Goal: Contribute content

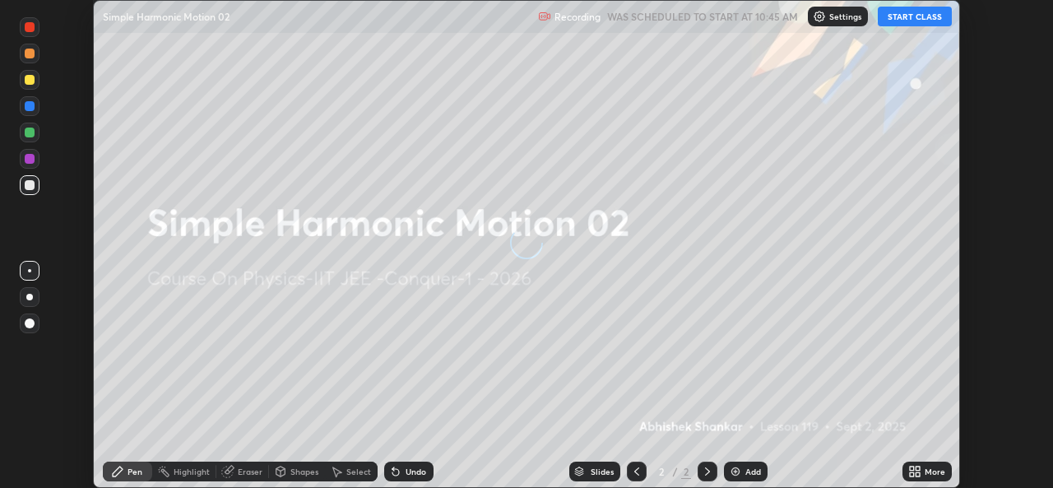
scroll to position [488, 1052]
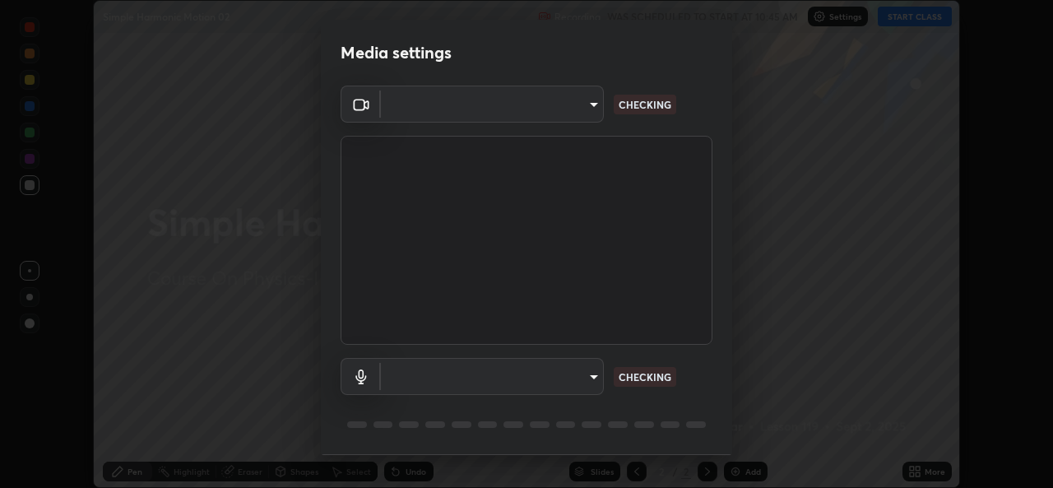
type input "162a4bef6d5de59660943d10e2777e2613c591b7fe343c7323db06c6e3c7e835"
click at [572, 373] on body "Erase all Simple Harmonic Motion 02 Recording WAS SCHEDULED TO START AT 10:45 A…" at bounding box center [526, 244] width 1053 height 488
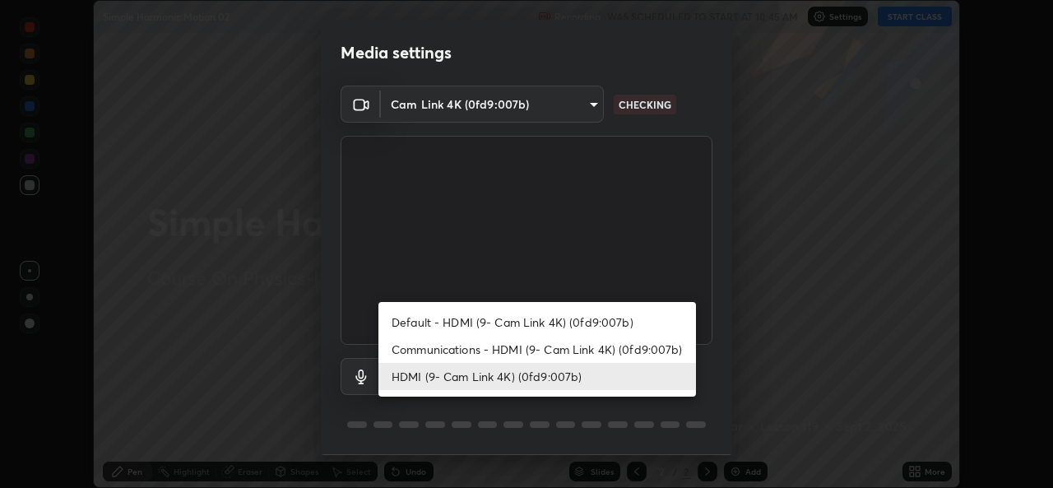
click at [576, 350] on li "Communications - HDMI (9- Cam Link 4K) (0fd9:007b)" at bounding box center [537, 349] width 318 height 27
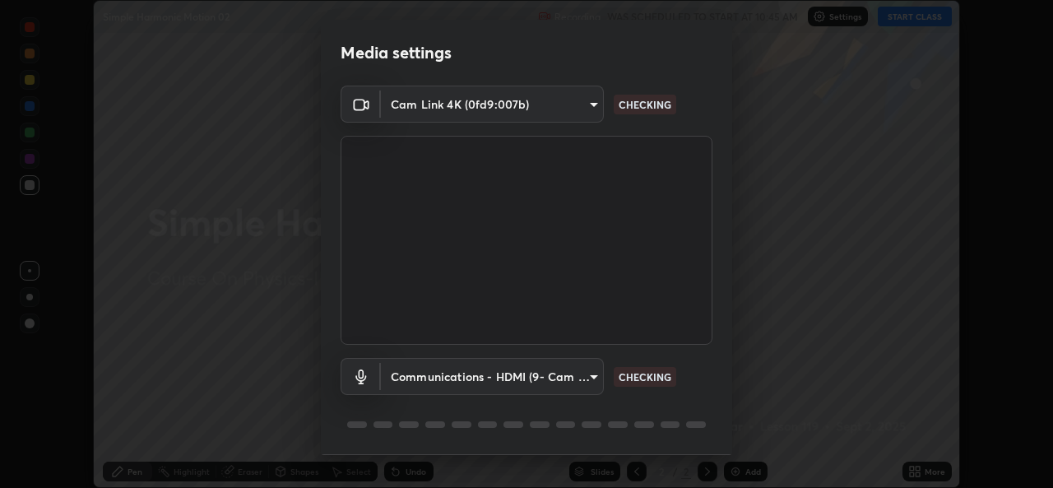
click at [547, 377] on body "Erase all Simple Harmonic Motion 02 Recording WAS SCHEDULED TO START AT 10:45 A…" at bounding box center [526, 244] width 1053 height 488
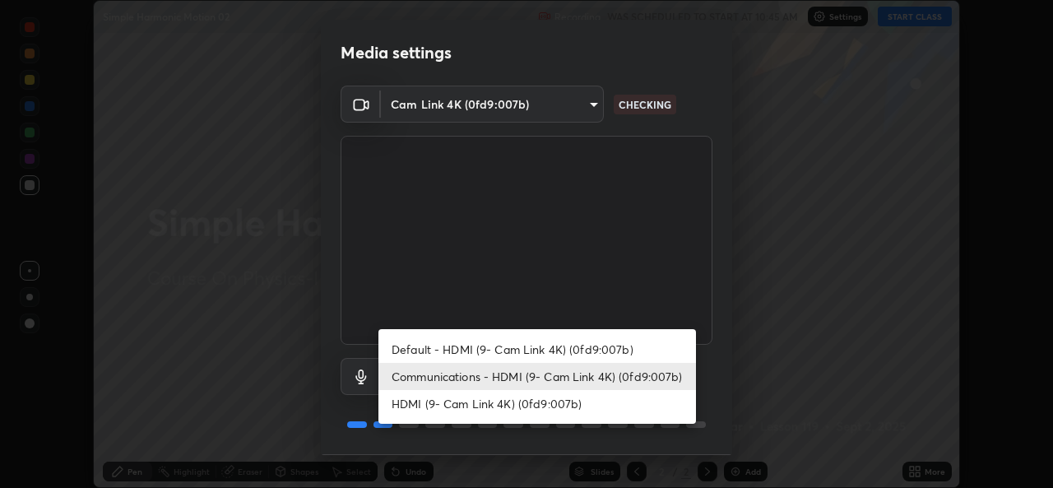
click at [531, 404] on li "HDMI (9- Cam Link 4K) (0fd9:007b)" at bounding box center [537, 403] width 318 height 27
type input "1d4febaa8ec43250a5abd803b4b9017d31c20cfa2482e27e93703920a67056a4"
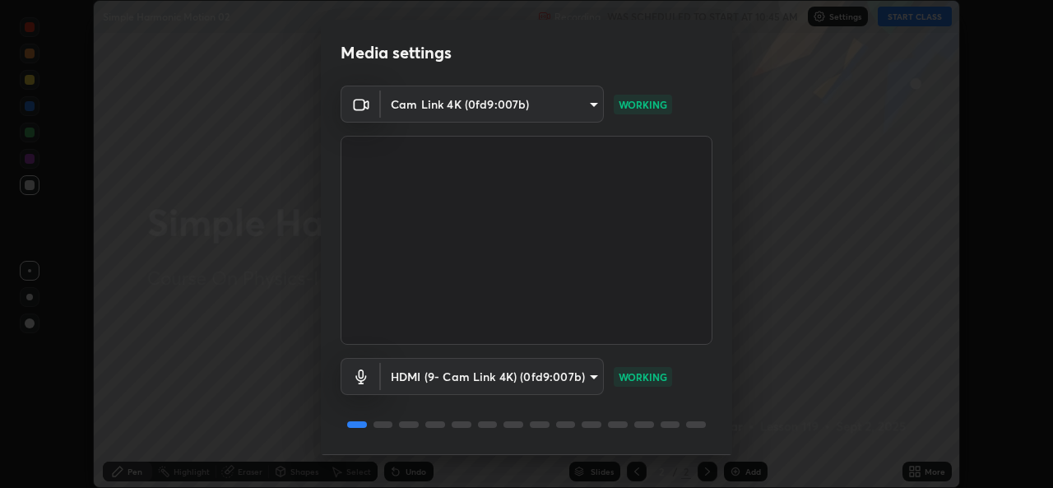
scroll to position [52, 0]
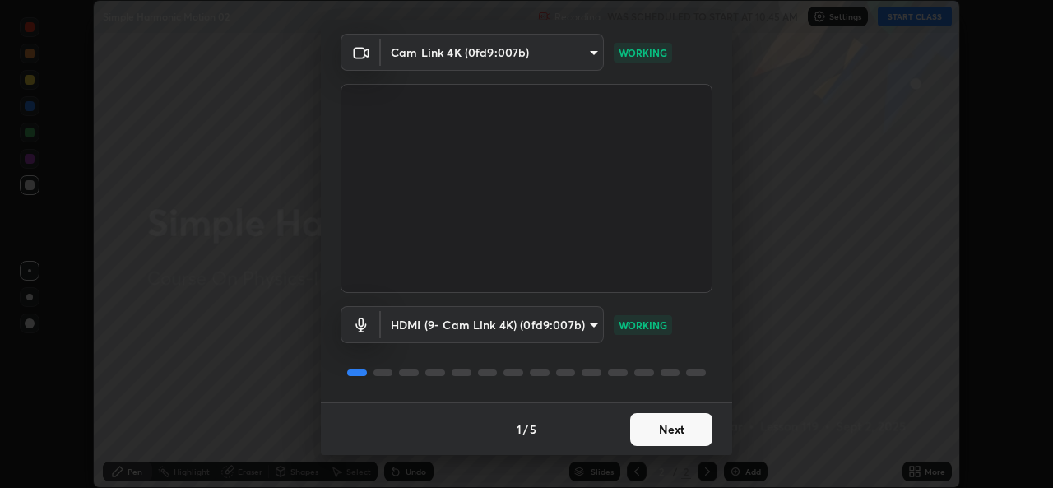
click at [670, 431] on button "Next" at bounding box center [671, 429] width 82 height 33
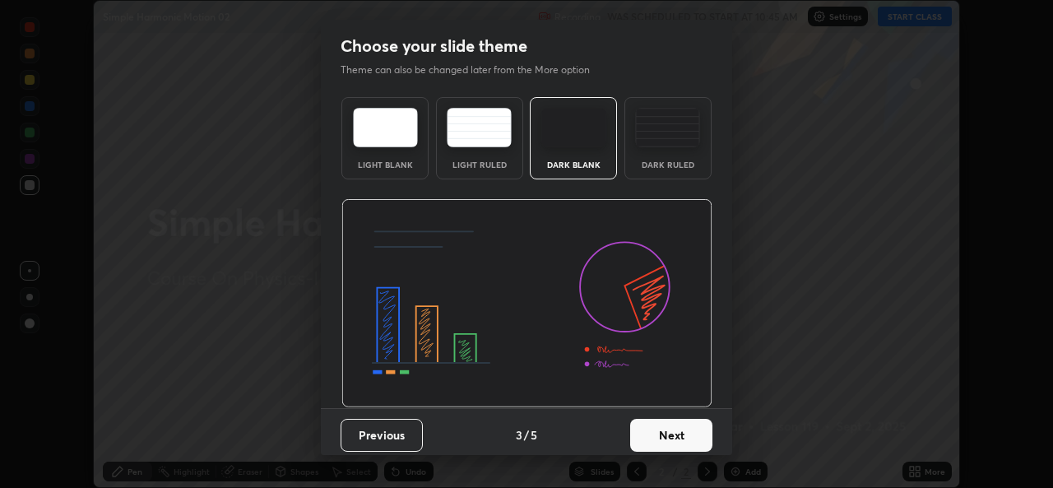
click at [697, 439] on button "Next" at bounding box center [671, 435] width 82 height 33
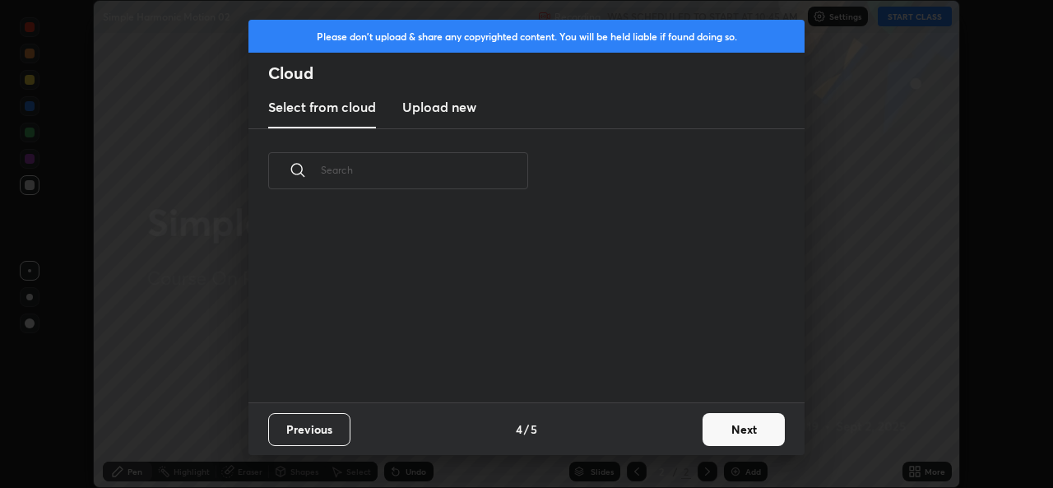
click at [703, 438] on button "Next" at bounding box center [744, 429] width 82 height 33
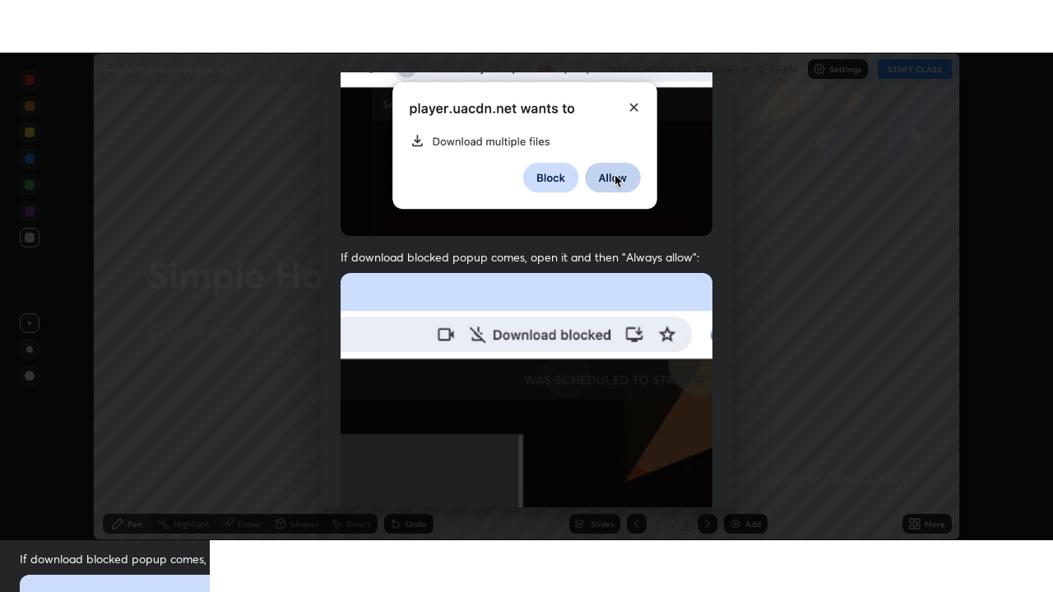
scroll to position [387, 0]
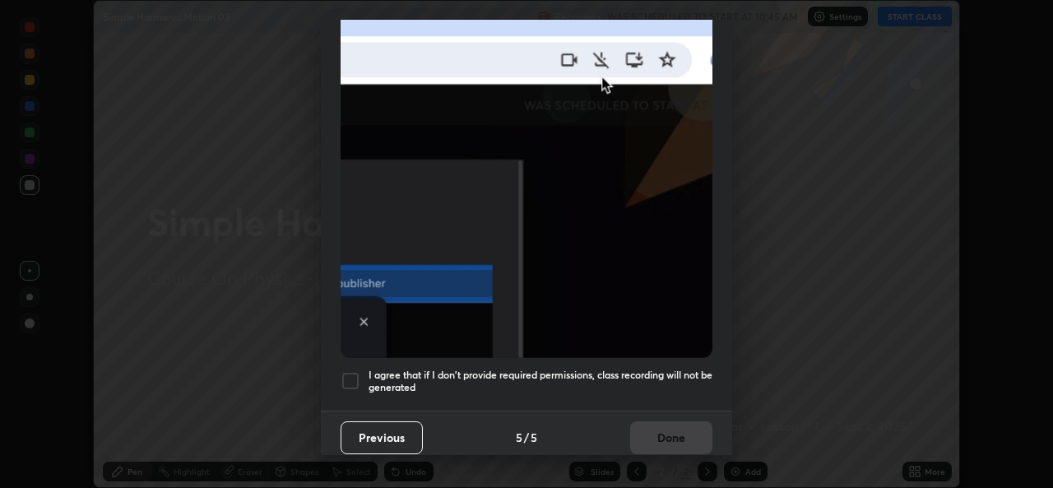
click at [343, 382] on div at bounding box center [351, 381] width 20 height 20
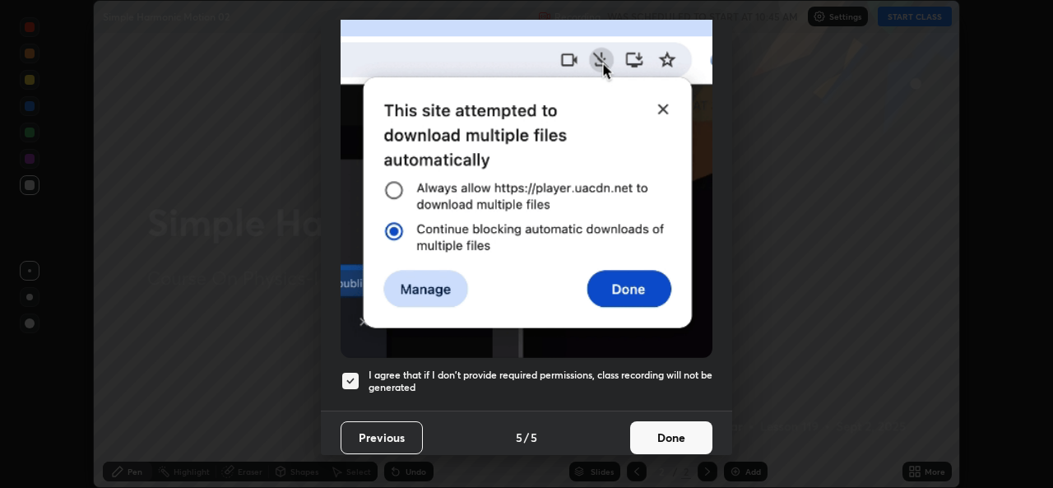
click at [661, 437] on button "Done" at bounding box center [671, 437] width 82 height 33
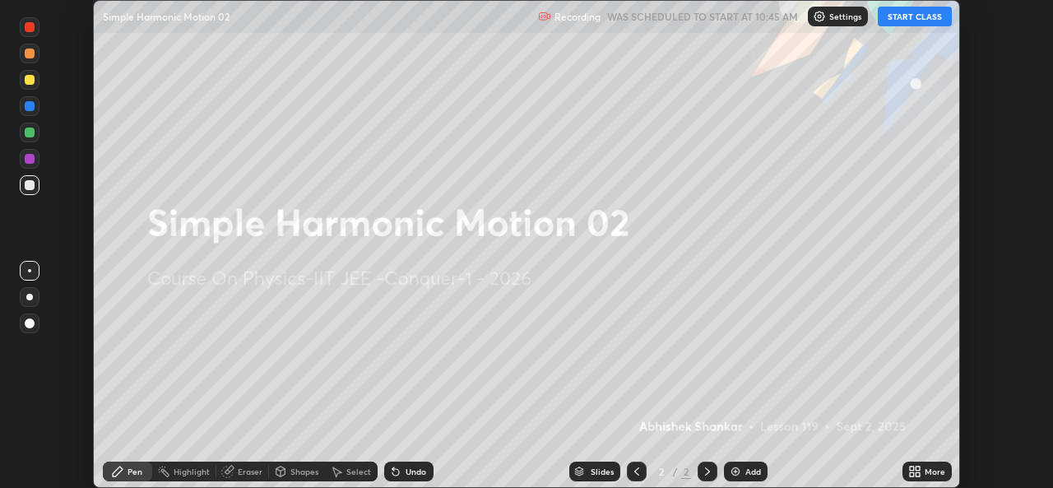
click at [913, 469] on icon at bounding box center [912, 468] width 4 height 4
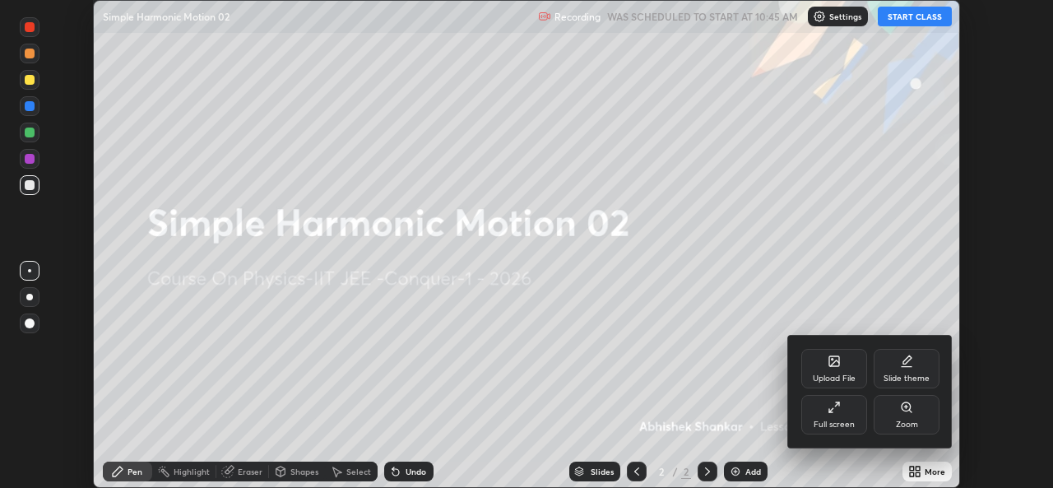
click at [832, 426] on div "Full screen" at bounding box center [834, 424] width 41 height 8
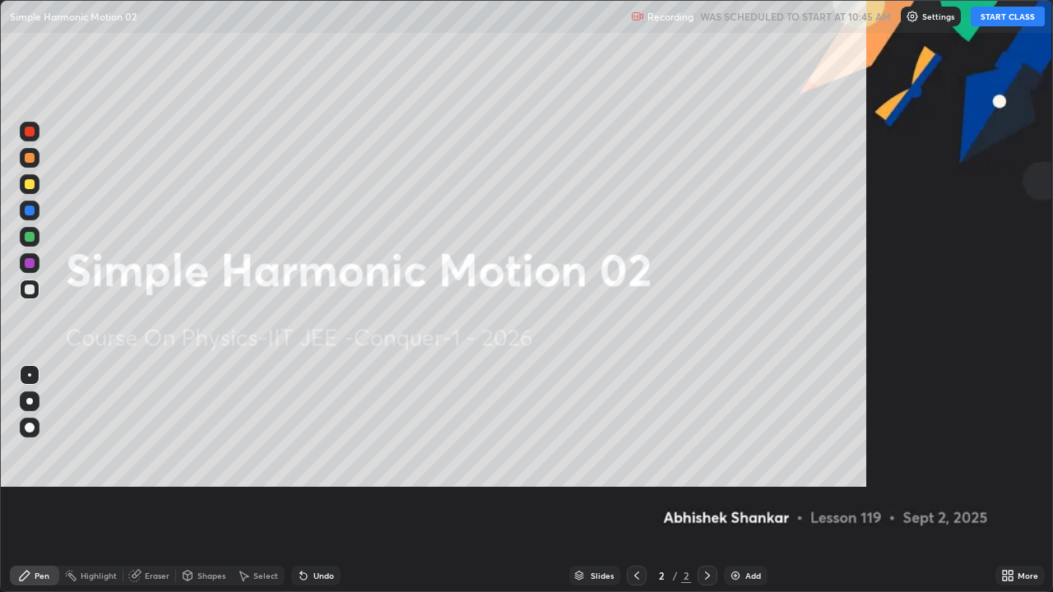
scroll to position [592, 1053]
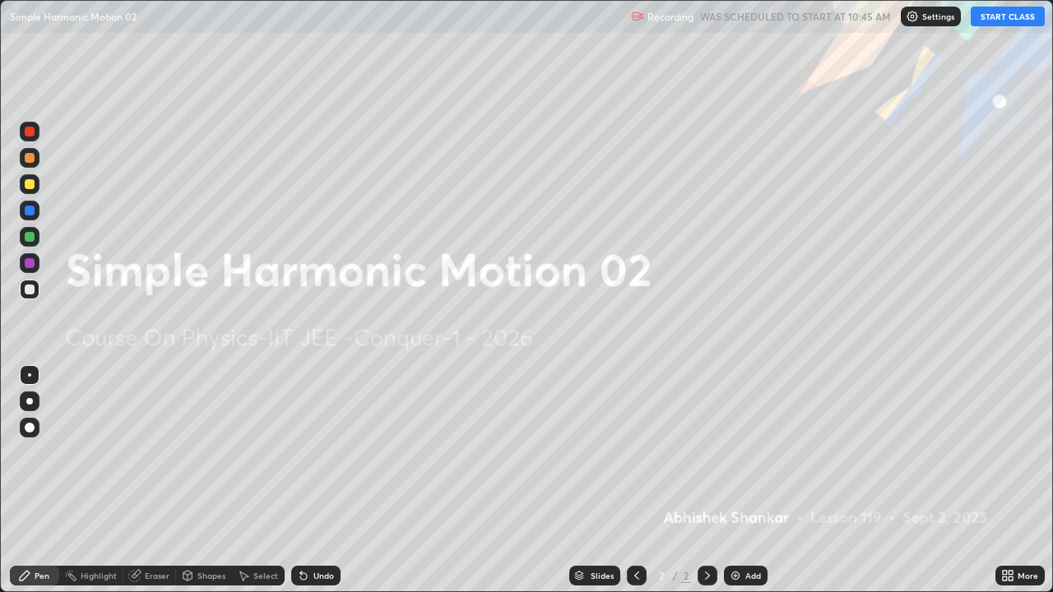
click at [995, 487] on div "More" at bounding box center [1019, 576] width 49 height 20
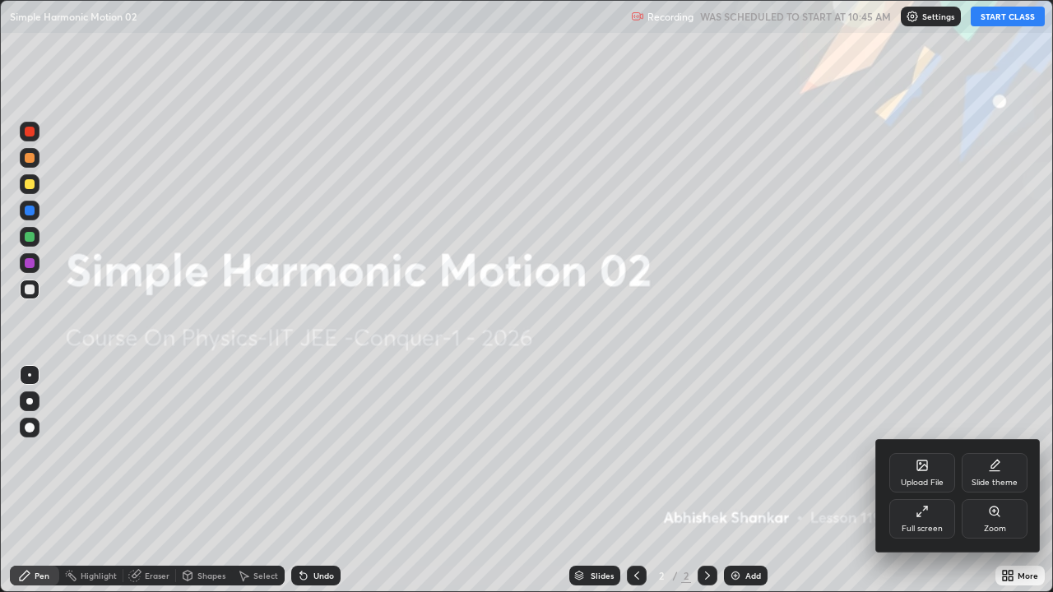
click at [915, 479] on div "Upload File" at bounding box center [922, 483] width 43 height 8
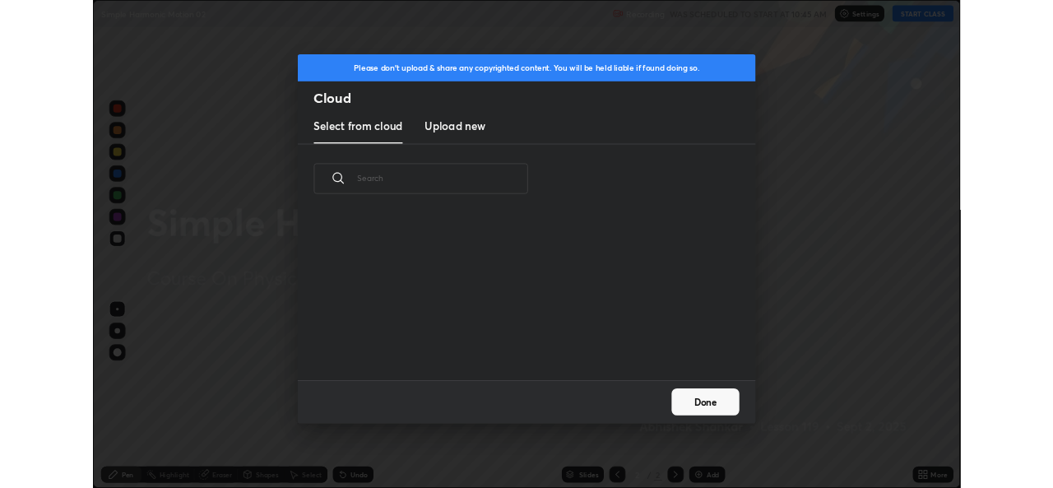
scroll to position [202, 528]
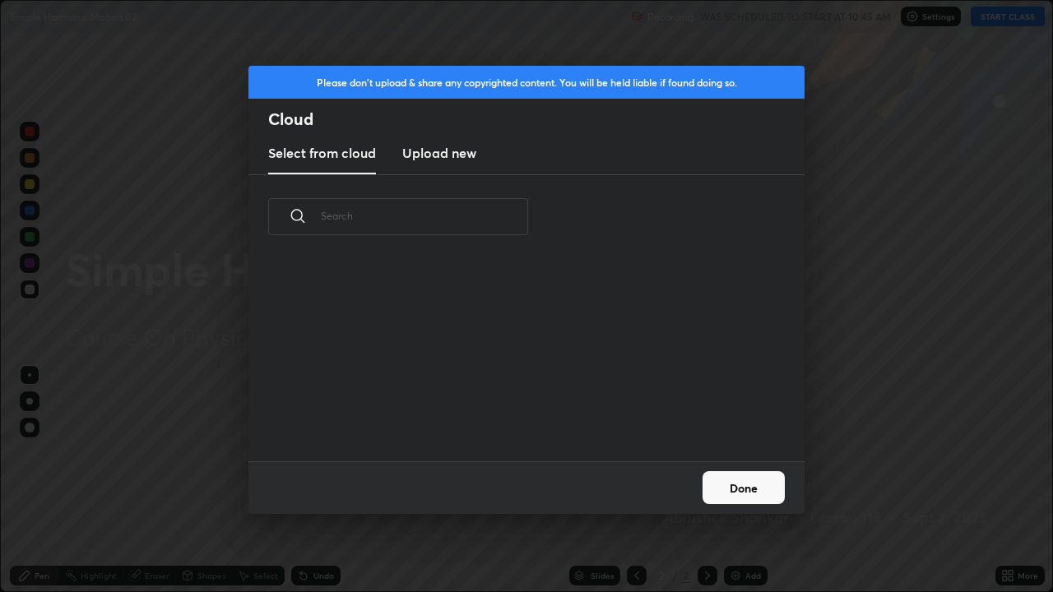
click at [467, 164] on new "Upload new" at bounding box center [439, 153] width 74 height 41
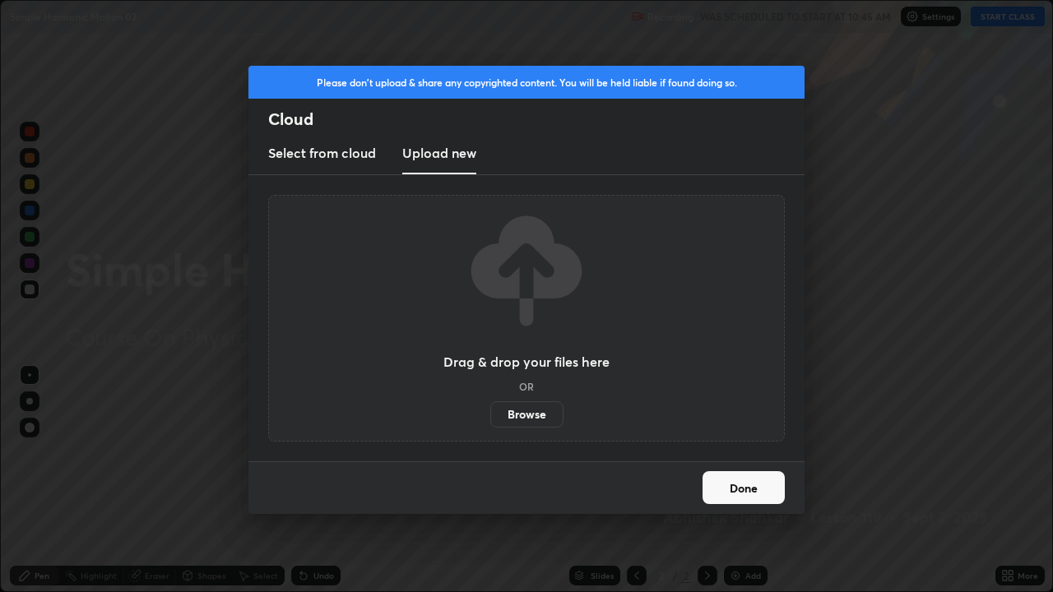
click at [529, 406] on label "Browse" at bounding box center [526, 414] width 73 height 26
click at [490, 406] on input "Browse" at bounding box center [490, 414] width 0 height 26
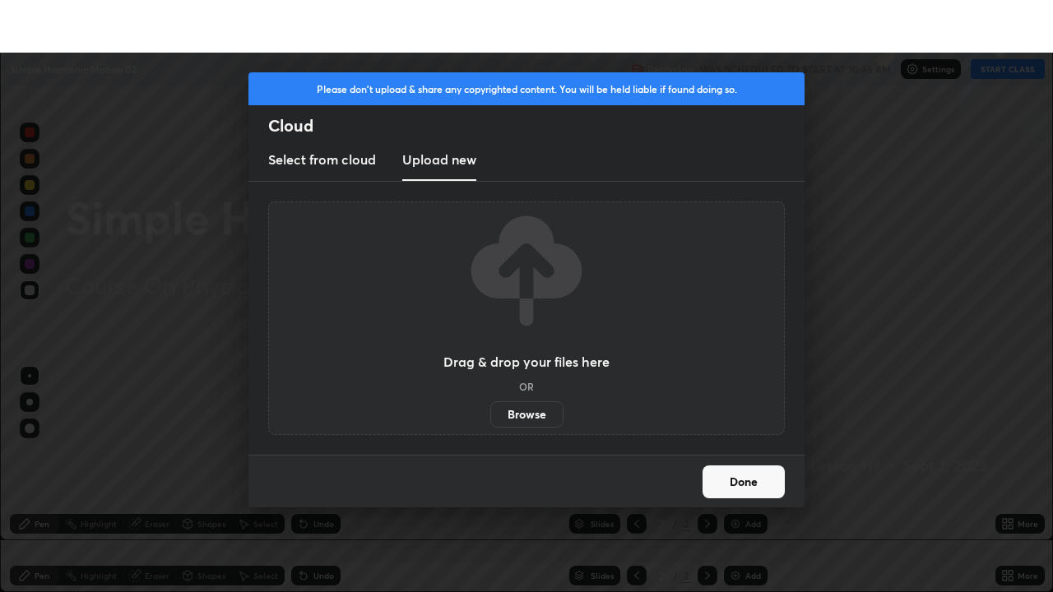
scroll to position [81778, 81213]
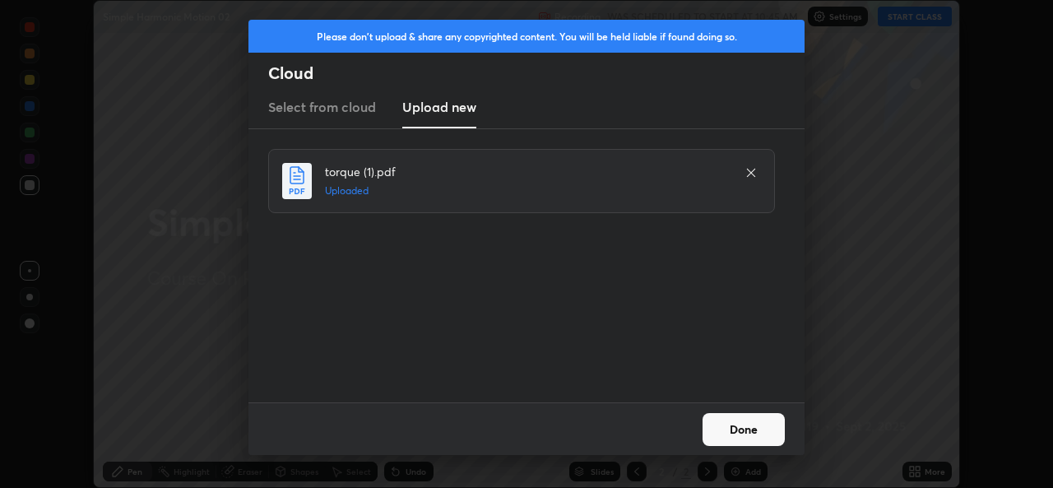
click at [736, 431] on button "Done" at bounding box center [744, 429] width 82 height 33
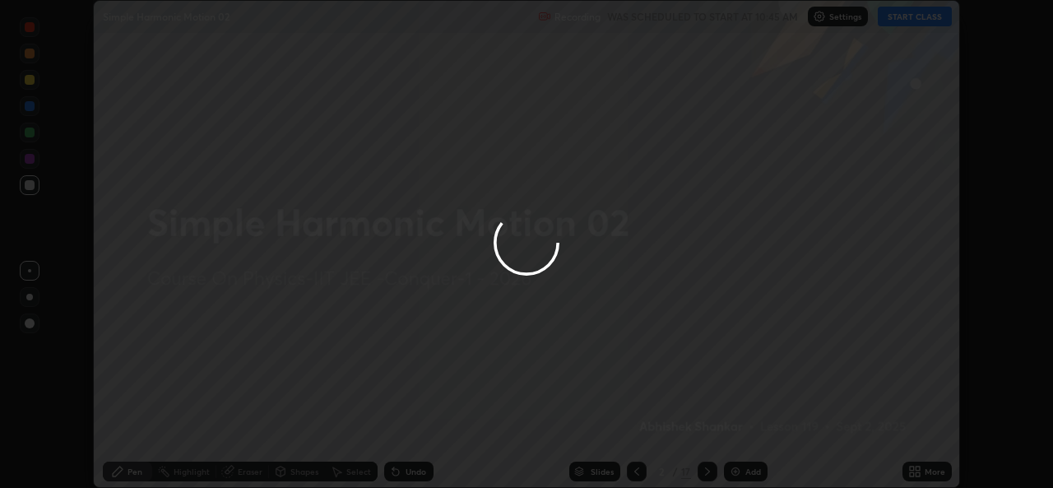
click at [912, 469] on div at bounding box center [526, 244] width 1053 height 488
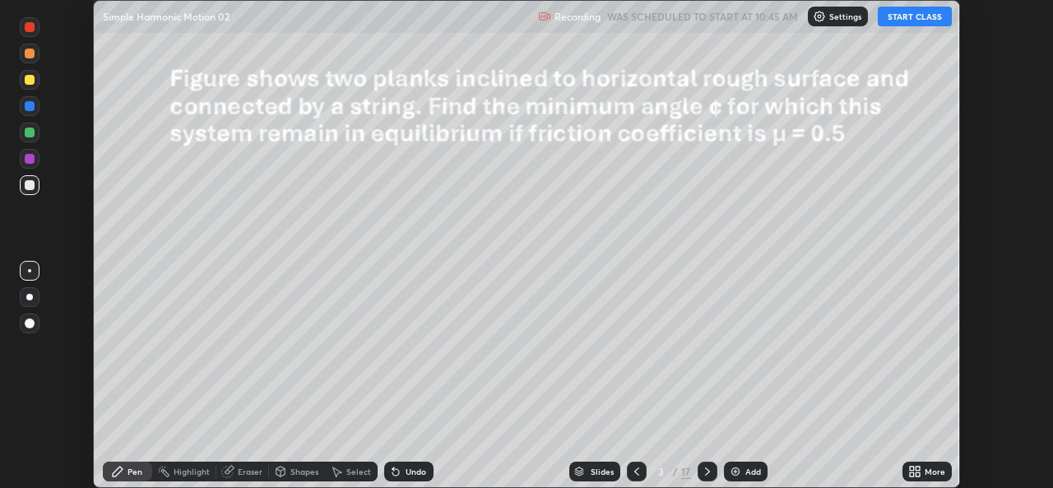
click at [906, 467] on div "More" at bounding box center [926, 472] width 49 height 20
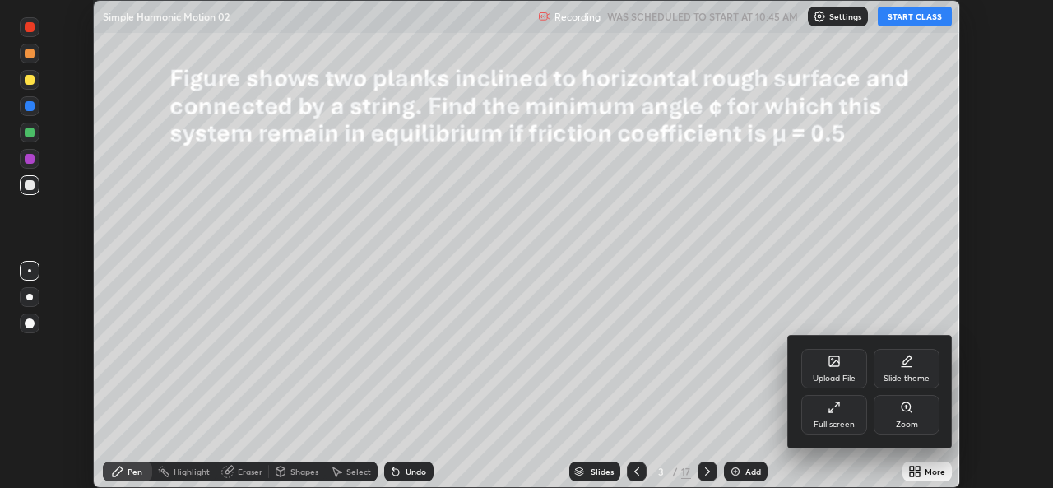
click at [854, 422] on div "Full screen" at bounding box center [834, 414] width 66 height 39
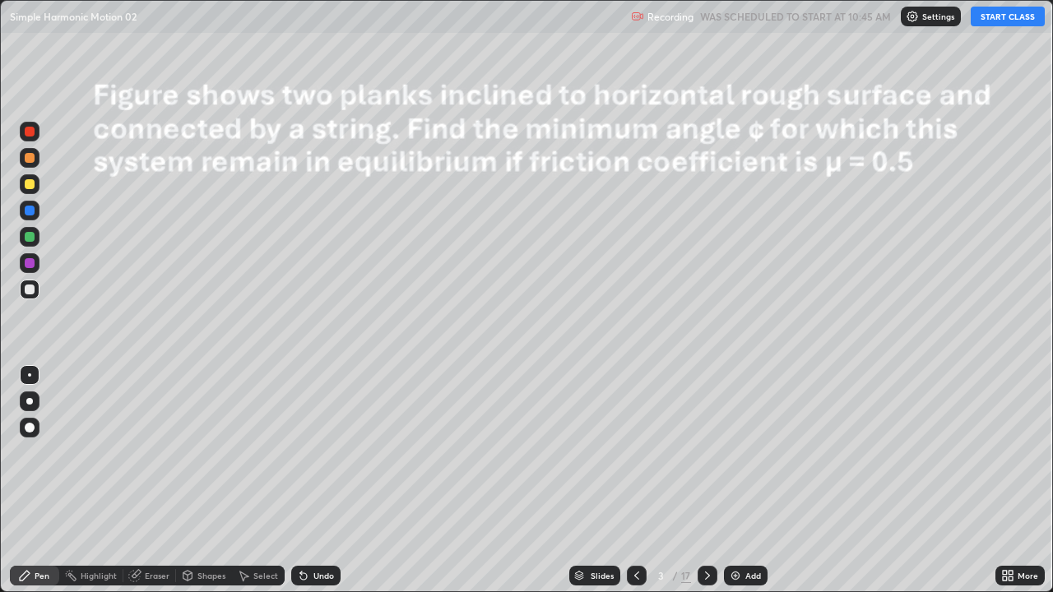
scroll to position [592, 1053]
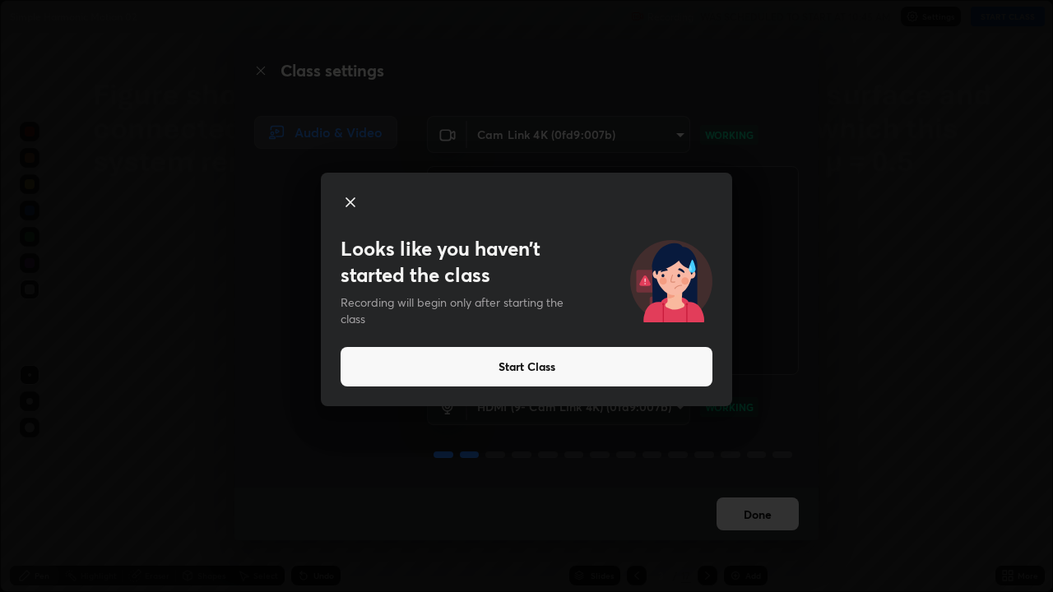
click at [519, 364] on button "Start Class" at bounding box center [527, 366] width 372 height 39
click at [535, 362] on button "Start Class" at bounding box center [527, 366] width 372 height 39
click at [615, 370] on button "Start Class" at bounding box center [527, 366] width 372 height 39
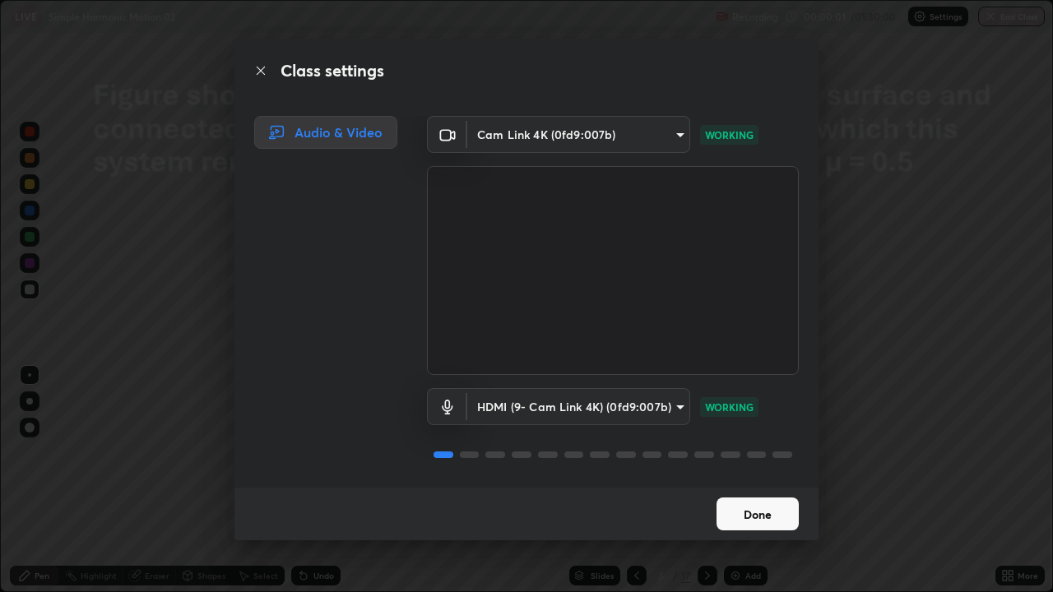
click at [755, 487] on button "Done" at bounding box center [758, 514] width 82 height 33
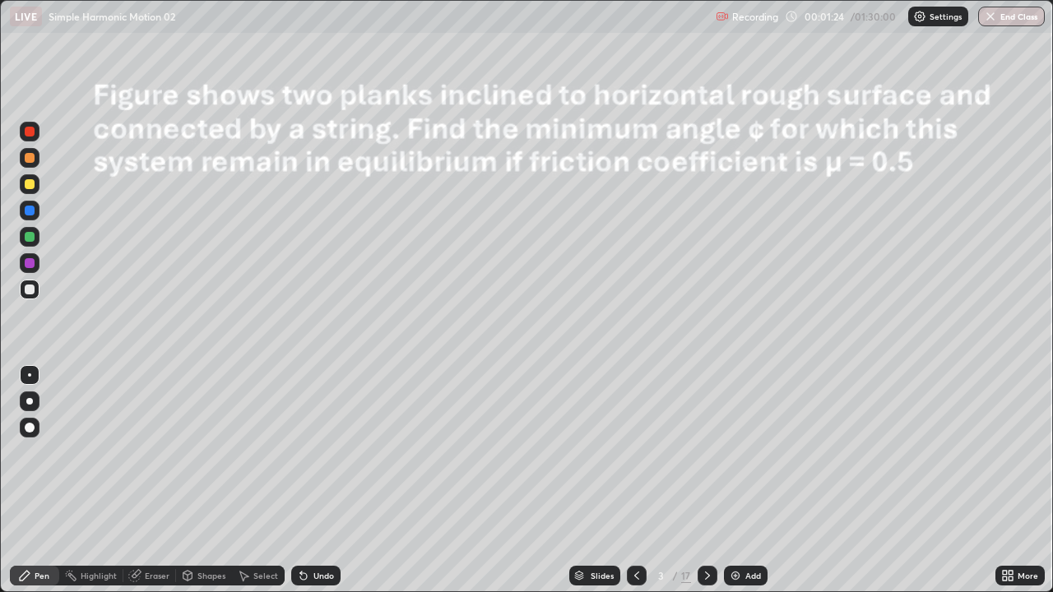
click at [635, 487] on icon at bounding box center [636, 575] width 13 height 13
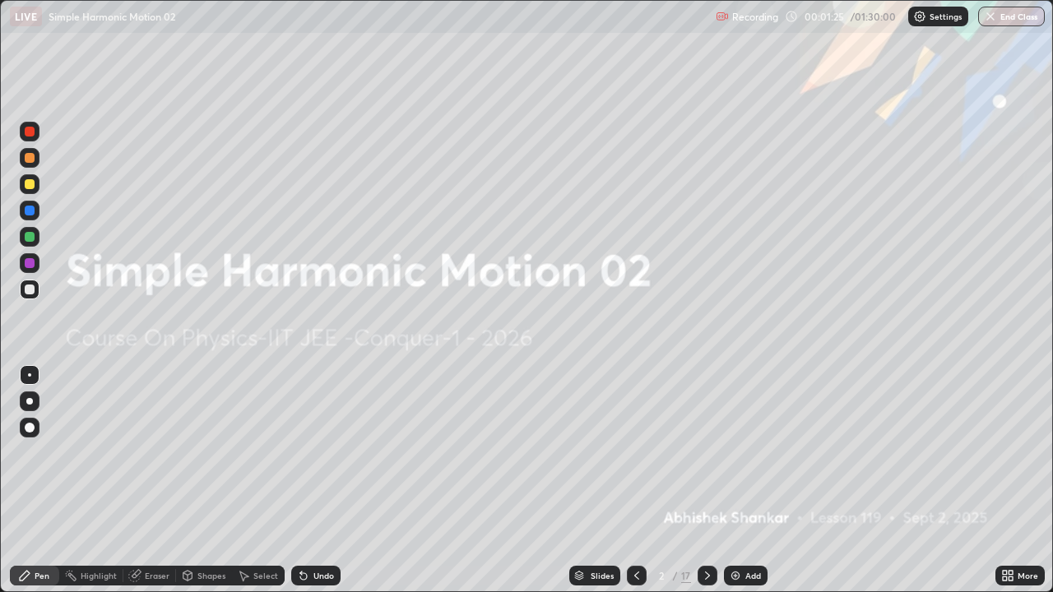
click at [740, 487] on img at bounding box center [735, 575] width 13 height 13
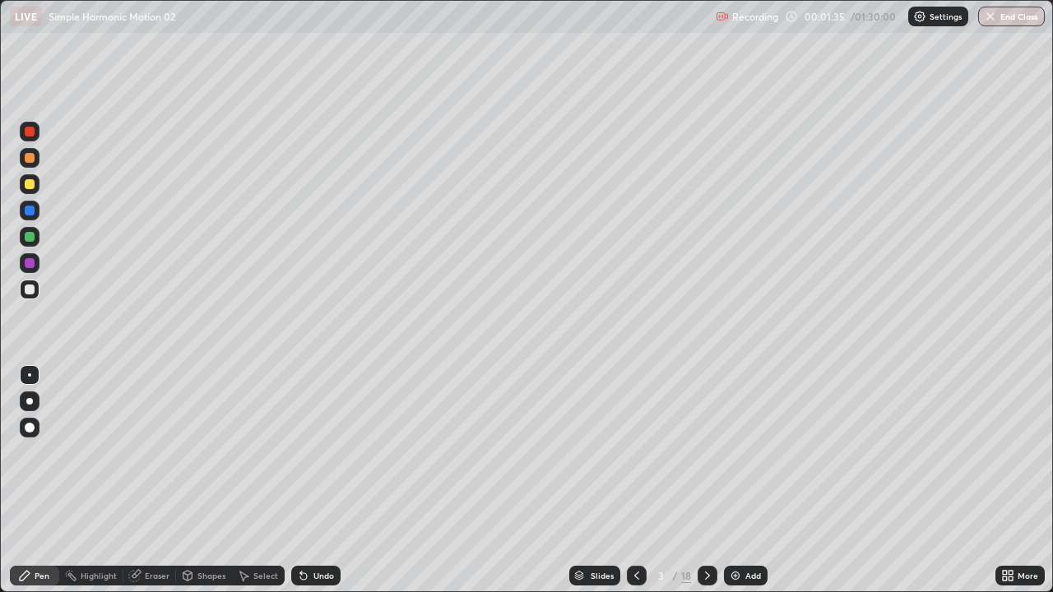
click at [707, 487] on icon at bounding box center [707, 575] width 13 height 13
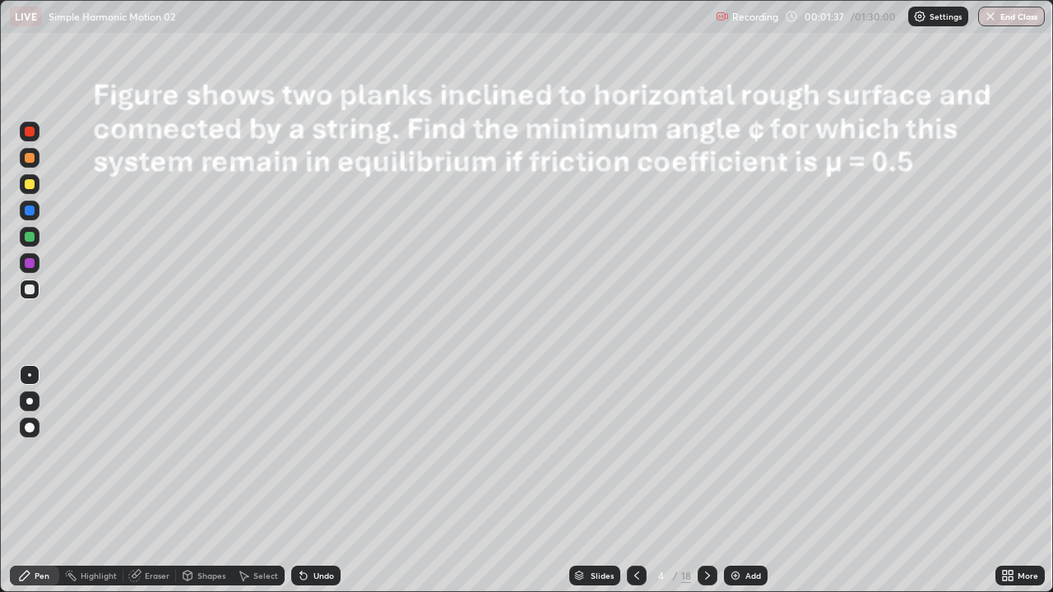
click at [643, 487] on div at bounding box center [637, 576] width 20 height 20
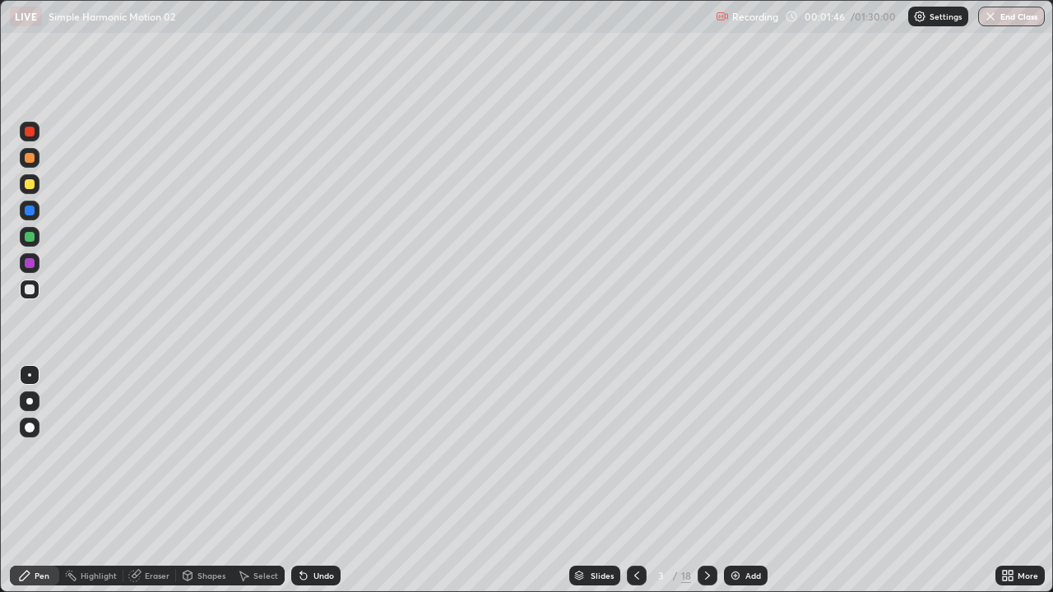
click at [1019, 487] on div "More" at bounding box center [1019, 576] width 49 height 20
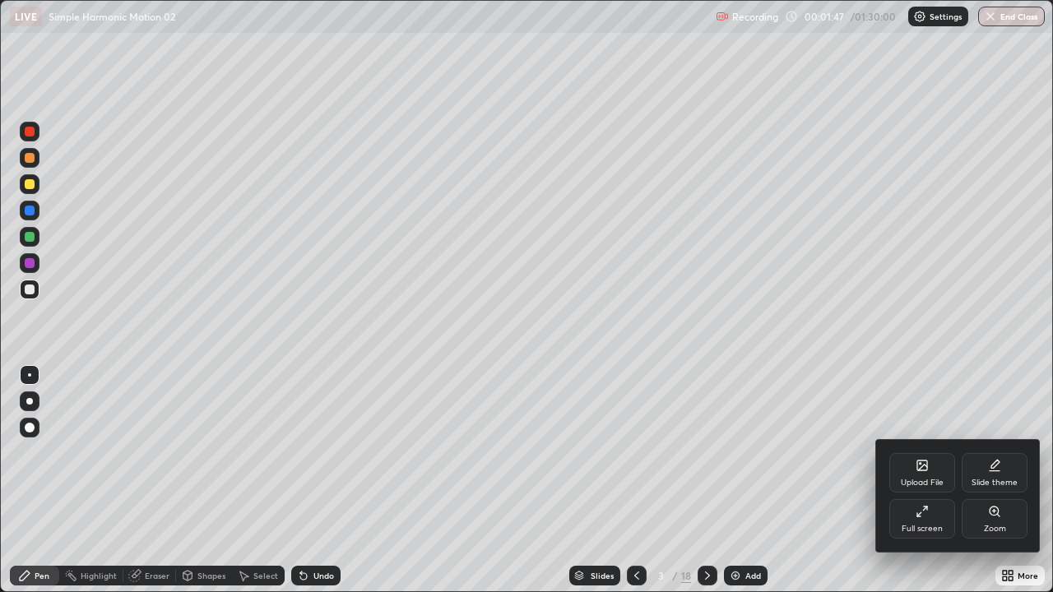
click at [924, 479] on div "Upload File" at bounding box center [922, 483] width 43 height 8
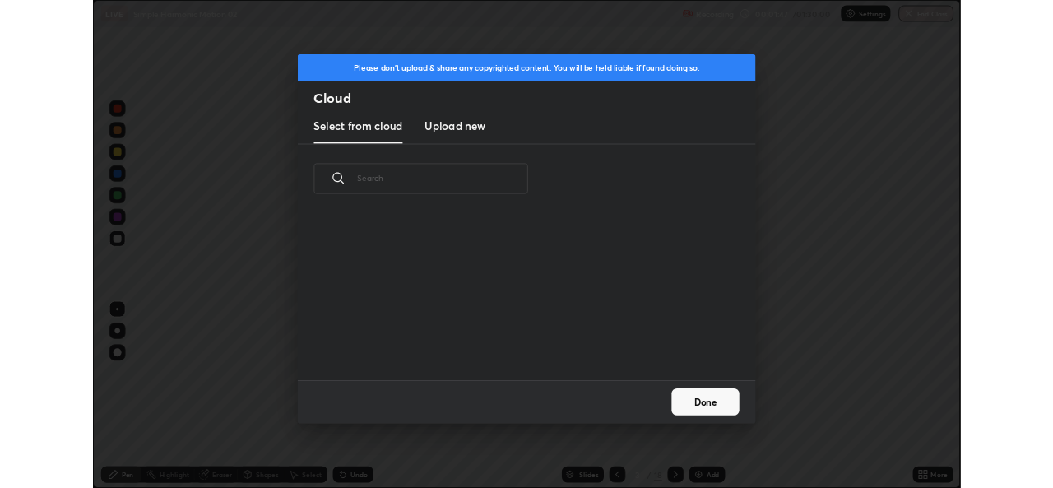
scroll to position [202, 528]
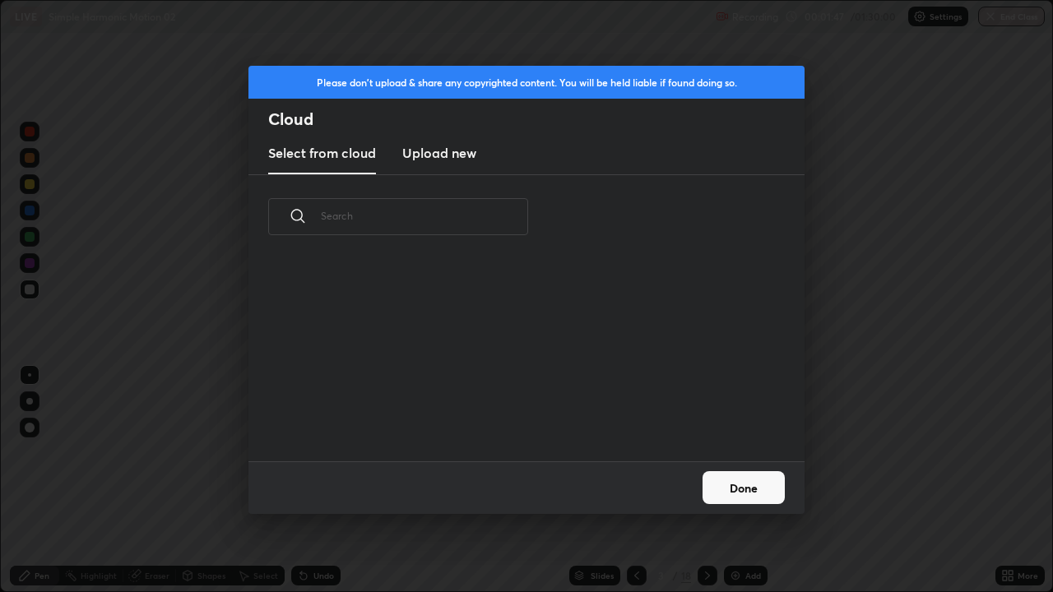
click at [457, 155] on h3 "Upload new" at bounding box center [439, 153] width 74 height 20
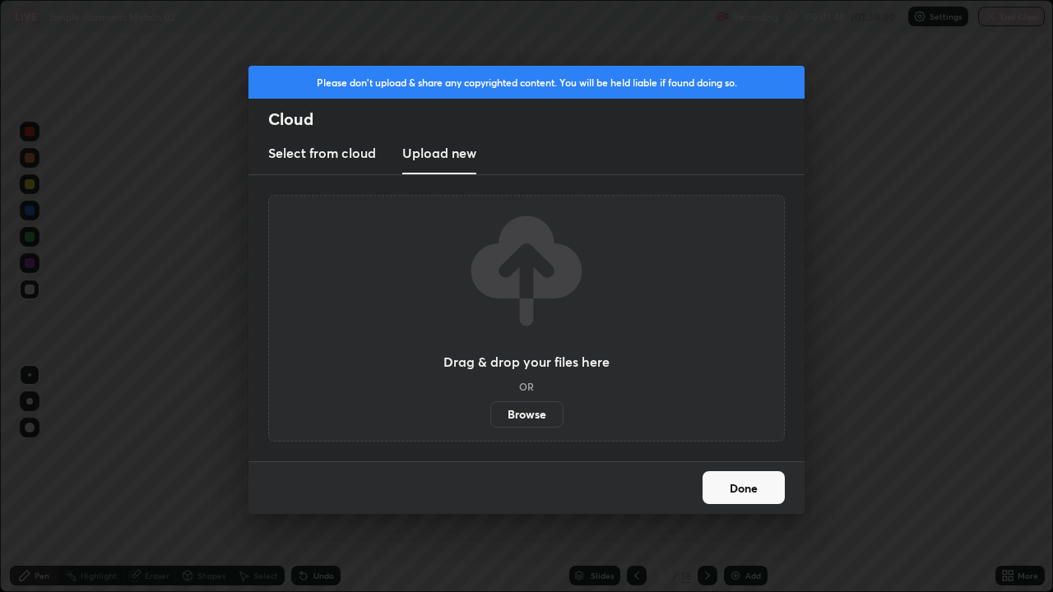
click at [527, 416] on label "Browse" at bounding box center [526, 414] width 73 height 26
click at [490, 416] on input "Browse" at bounding box center [490, 414] width 0 height 26
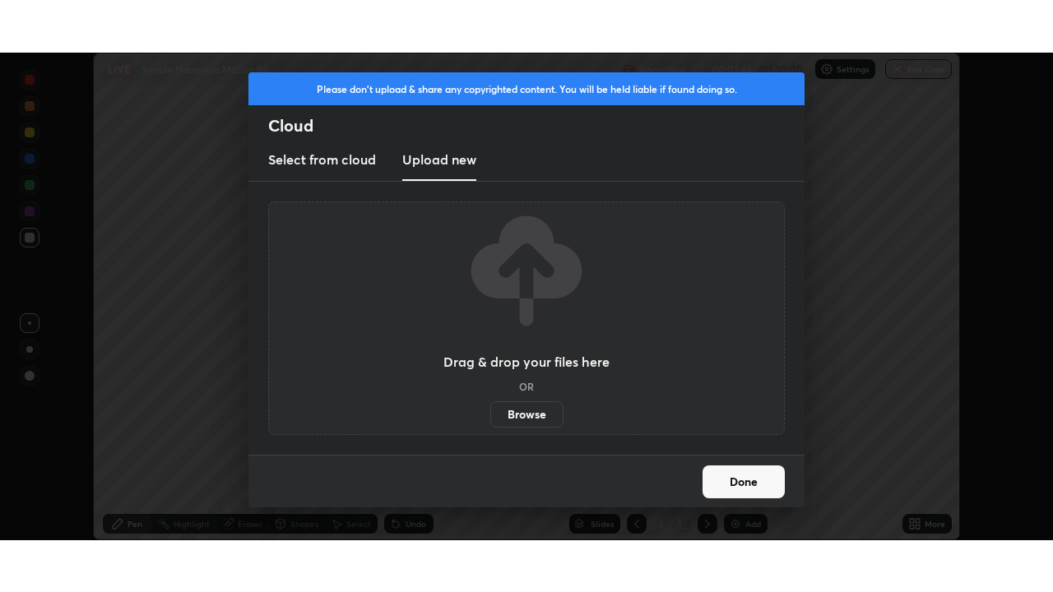
scroll to position [81778, 81213]
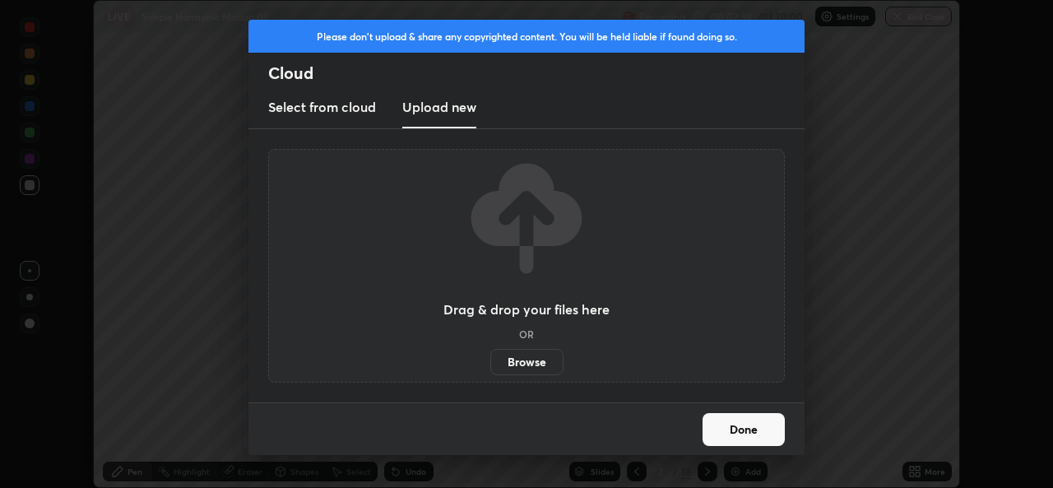
click at [449, 108] on h3 "Upload new" at bounding box center [439, 107] width 74 height 20
click at [539, 360] on label "Browse" at bounding box center [526, 362] width 73 height 26
click at [490, 360] on input "Browse" at bounding box center [490, 362] width 0 height 26
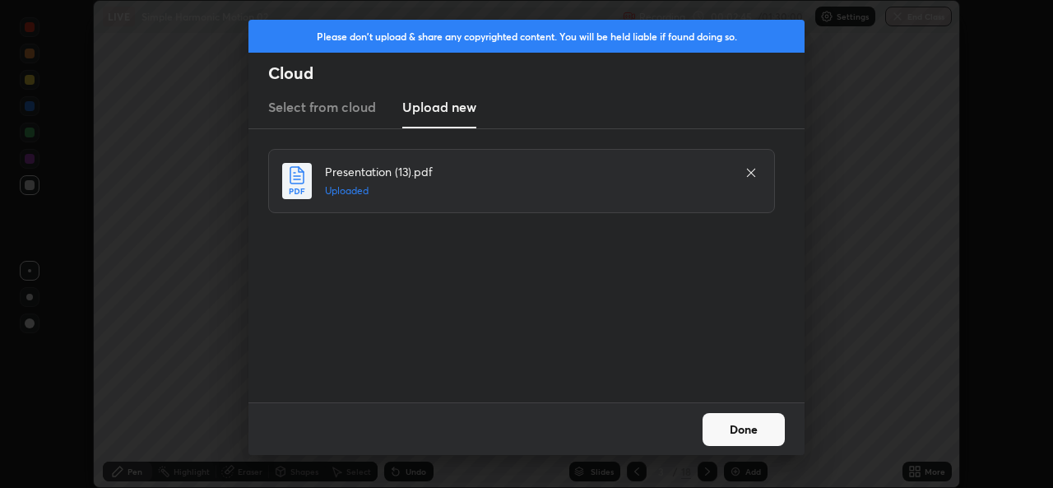
click at [737, 429] on button "Done" at bounding box center [744, 429] width 82 height 33
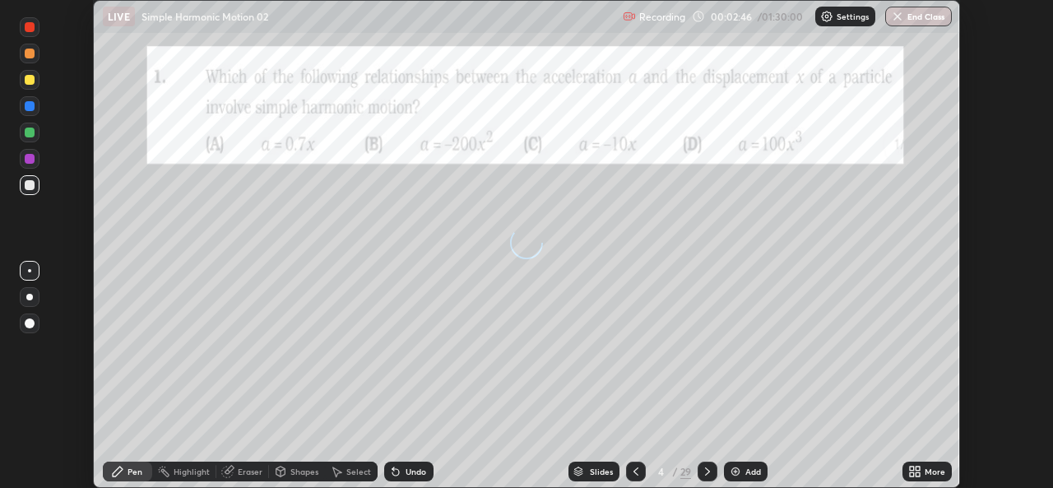
click at [920, 469] on icon at bounding box center [918, 468] width 4 height 4
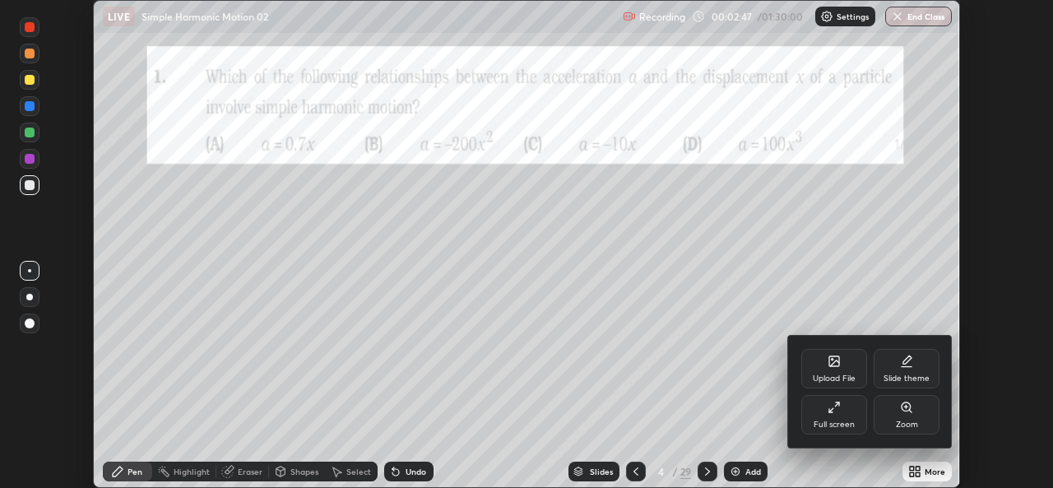
click at [832, 416] on div "Full screen" at bounding box center [834, 414] width 66 height 39
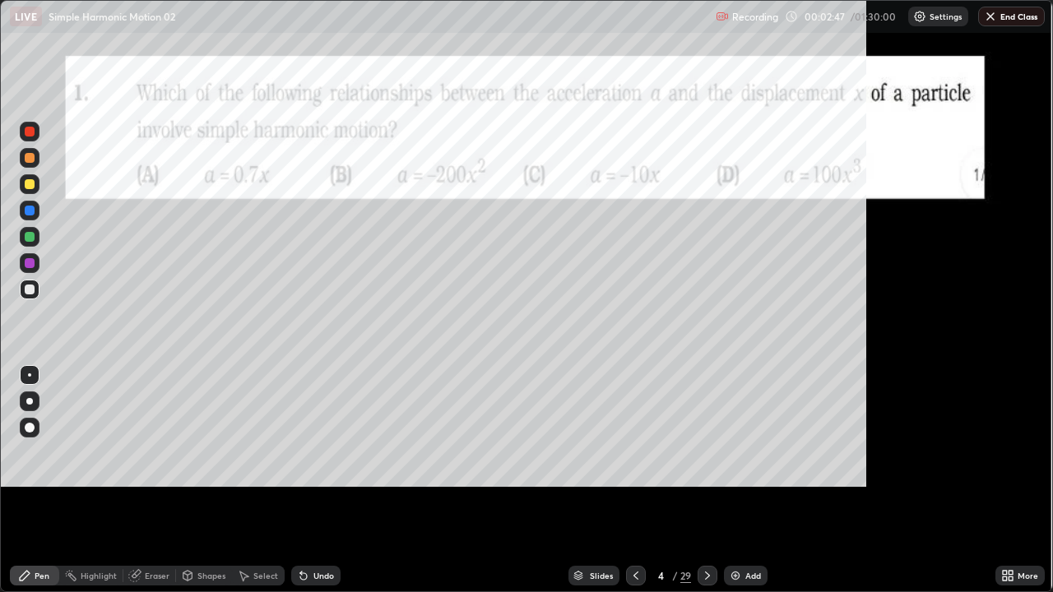
scroll to position [592, 1053]
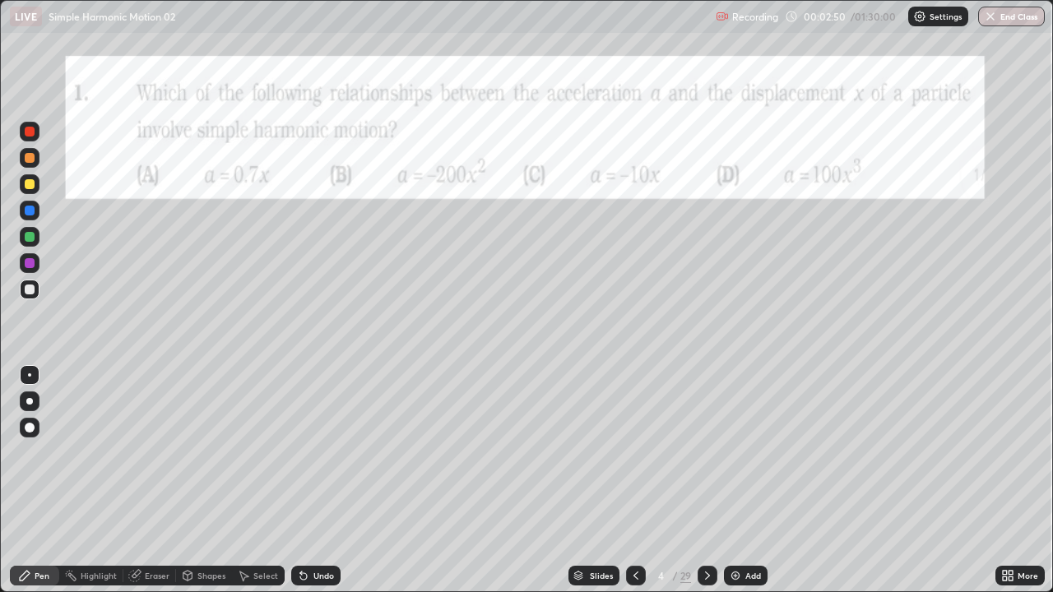
click at [635, 487] on icon at bounding box center [635, 575] width 13 height 13
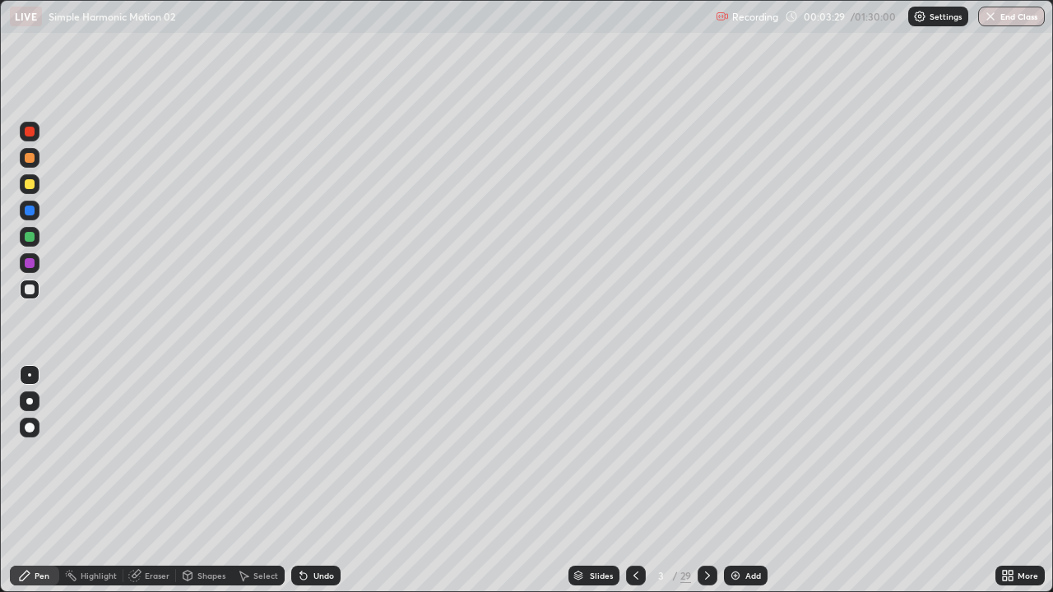
click at [30, 290] on div at bounding box center [30, 290] width 10 height 10
click at [201, 487] on div "Shapes" at bounding box center [211, 576] width 28 height 8
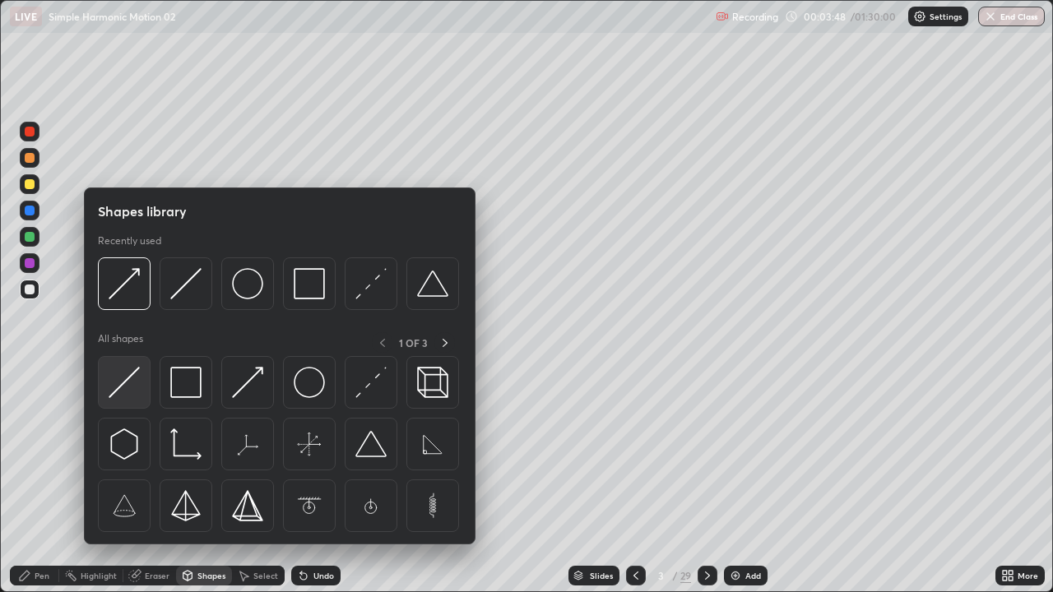
click at [127, 384] on img at bounding box center [124, 382] width 31 height 31
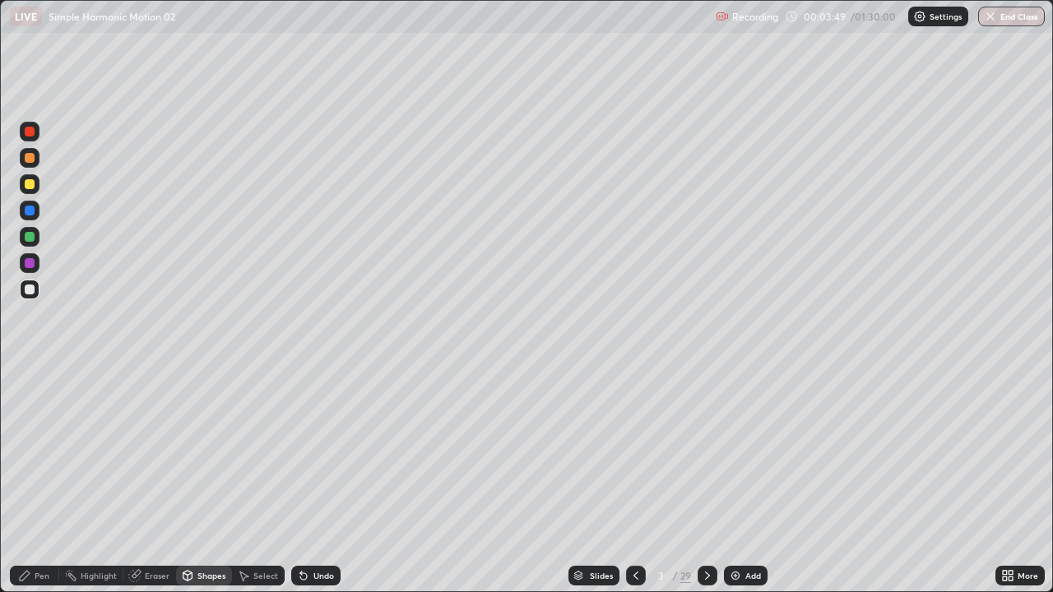
click at [30, 188] on div at bounding box center [30, 184] width 10 height 10
click at [40, 487] on div "Pen" at bounding box center [34, 576] width 49 height 20
click at [37, 288] on div at bounding box center [30, 290] width 20 height 20
click at [325, 487] on div "Undo" at bounding box center [323, 576] width 21 height 8
click at [30, 290] on div at bounding box center [30, 290] width 10 height 10
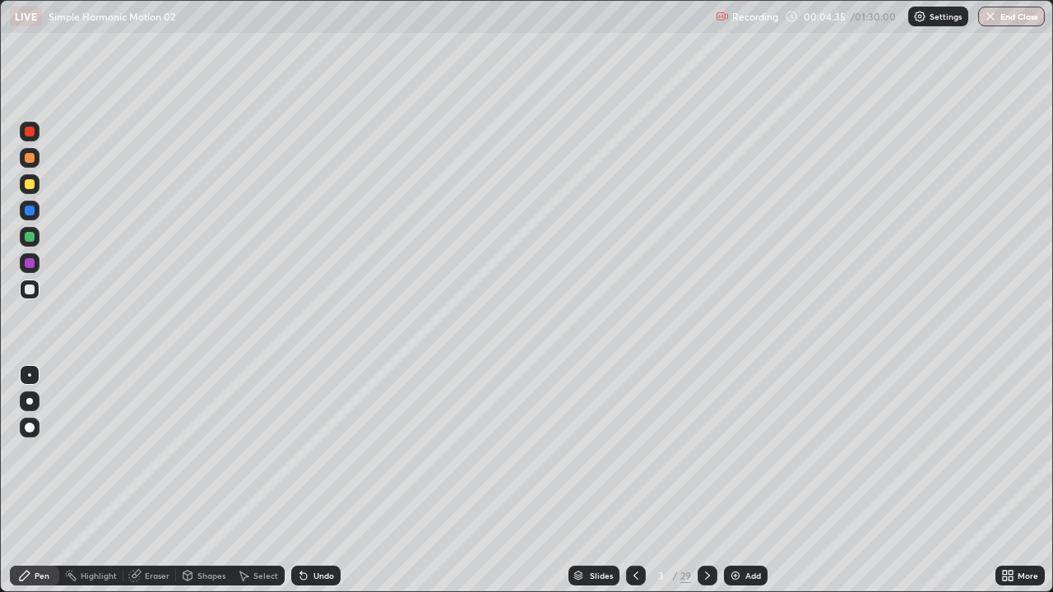
click at [33, 187] on div at bounding box center [30, 184] width 10 height 10
click at [30, 184] on div at bounding box center [30, 184] width 10 height 10
click at [35, 287] on div at bounding box center [30, 290] width 20 height 20
click at [323, 487] on div "Undo" at bounding box center [323, 576] width 21 height 8
click at [328, 487] on div "Undo" at bounding box center [315, 576] width 49 height 20
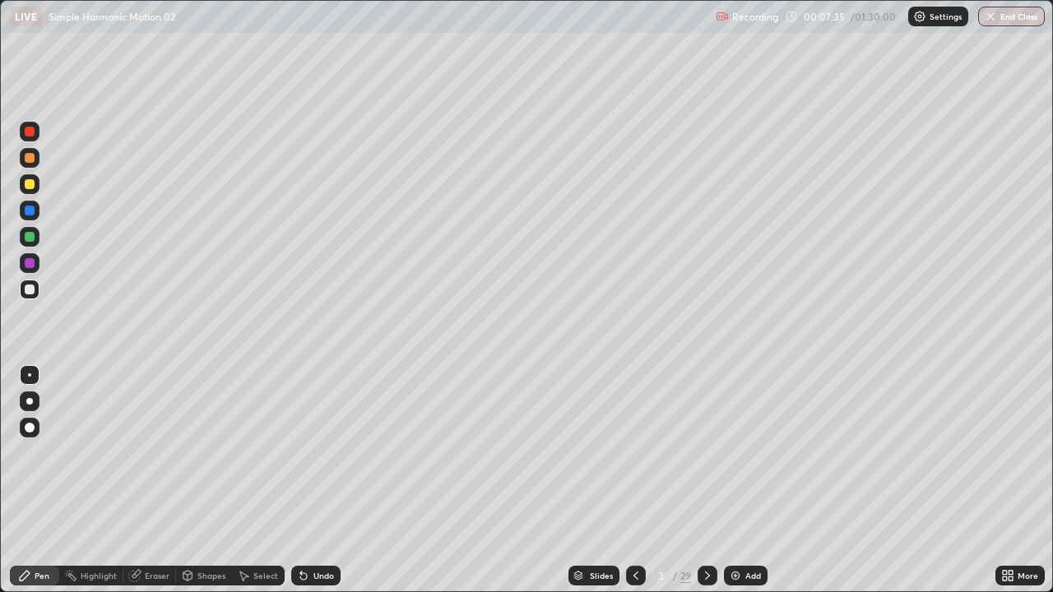
click at [319, 487] on div "Undo" at bounding box center [323, 576] width 21 height 8
click at [327, 487] on div "Undo" at bounding box center [323, 576] width 21 height 8
click at [319, 487] on div "Undo" at bounding box center [323, 576] width 21 height 8
click at [317, 487] on div "Undo" at bounding box center [323, 576] width 21 height 8
click at [750, 487] on div "Add" at bounding box center [753, 576] width 16 height 8
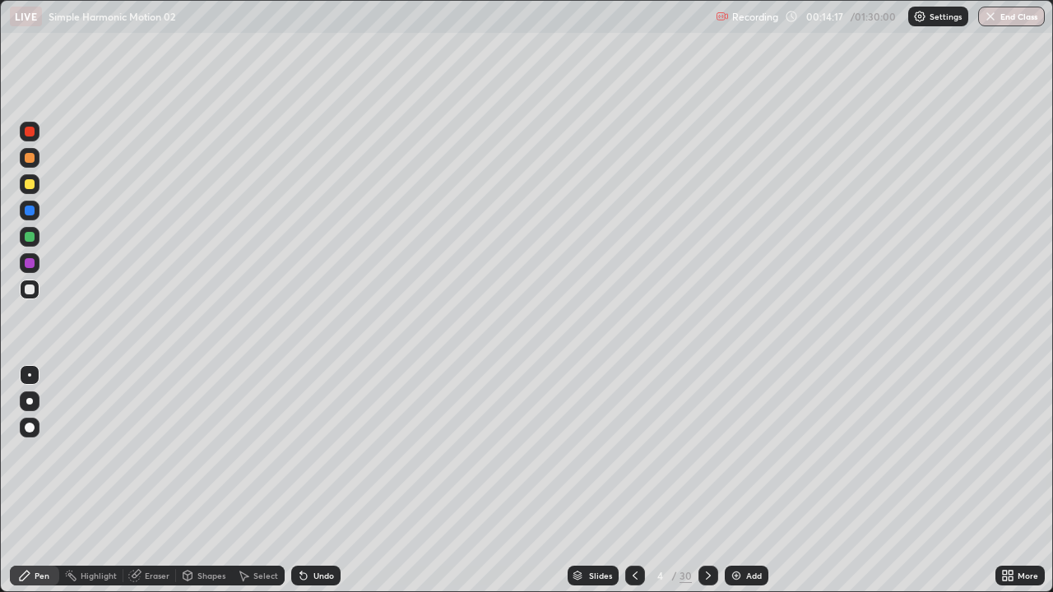
click at [321, 487] on div "Undo" at bounding box center [323, 576] width 21 height 8
click at [320, 487] on div "Undo" at bounding box center [323, 576] width 21 height 8
click at [707, 487] on icon at bounding box center [708, 575] width 13 height 13
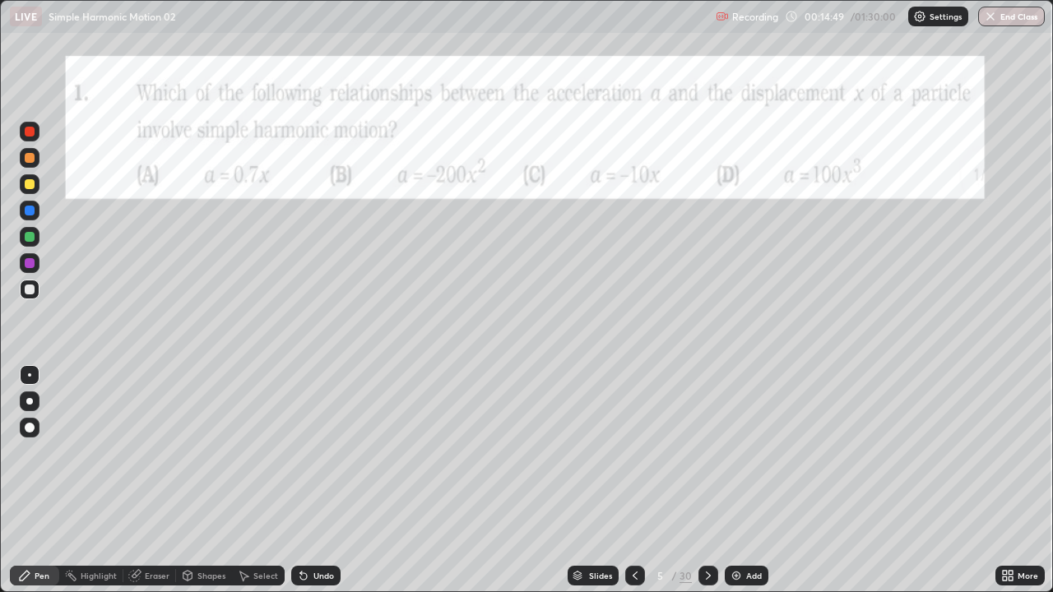
click at [639, 487] on icon at bounding box center [635, 575] width 13 height 13
click at [633, 487] on icon at bounding box center [635, 576] width 5 height 8
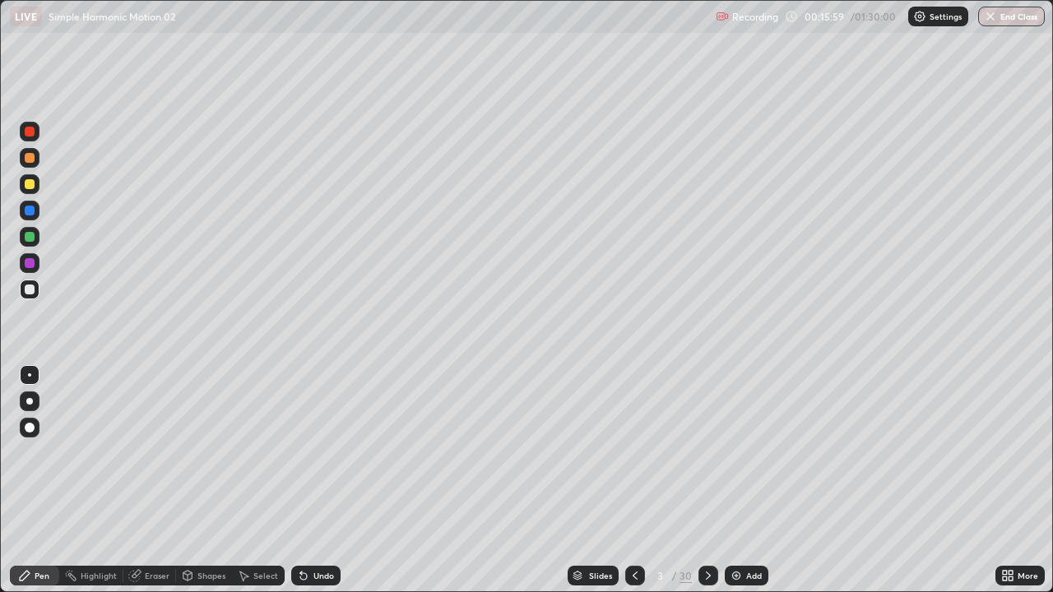
click at [742, 487] on div "Add" at bounding box center [747, 576] width 44 height 20
click at [311, 487] on div "Undo" at bounding box center [315, 576] width 49 height 20
click at [320, 487] on div "Undo" at bounding box center [323, 576] width 21 height 8
click at [315, 487] on div "Undo" at bounding box center [323, 576] width 21 height 8
click at [30, 193] on div at bounding box center [30, 184] width 20 height 20
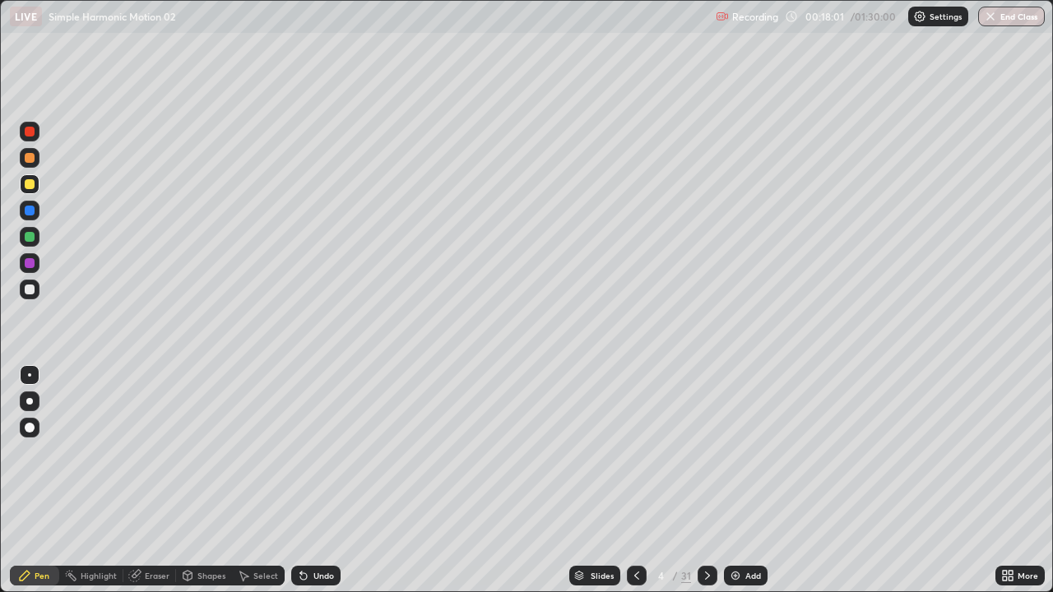
click at [313, 487] on div "Undo" at bounding box center [323, 576] width 21 height 8
click at [311, 487] on div "Undo" at bounding box center [315, 576] width 49 height 20
click at [300, 487] on icon at bounding box center [301, 573] width 2 height 2
click at [311, 487] on div "Undo" at bounding box center [315, 576] width 49 height 20
click at [200, 487] on div "Shapes" at bounding box center [211, 576] width 28 height 8
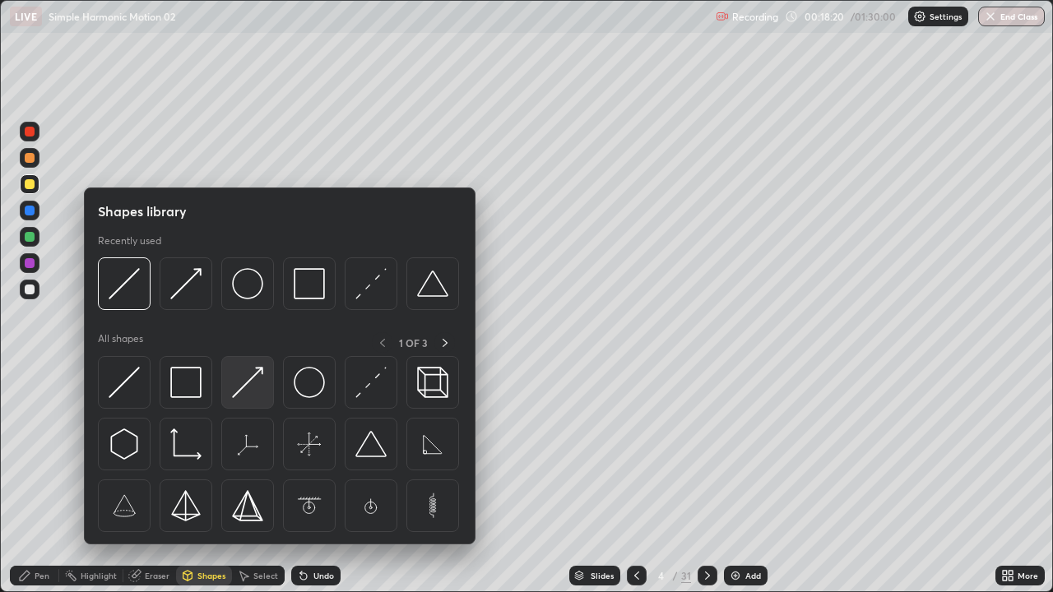
click at [249, 389] on img at bounding box center [247, 382] width 31 height 31
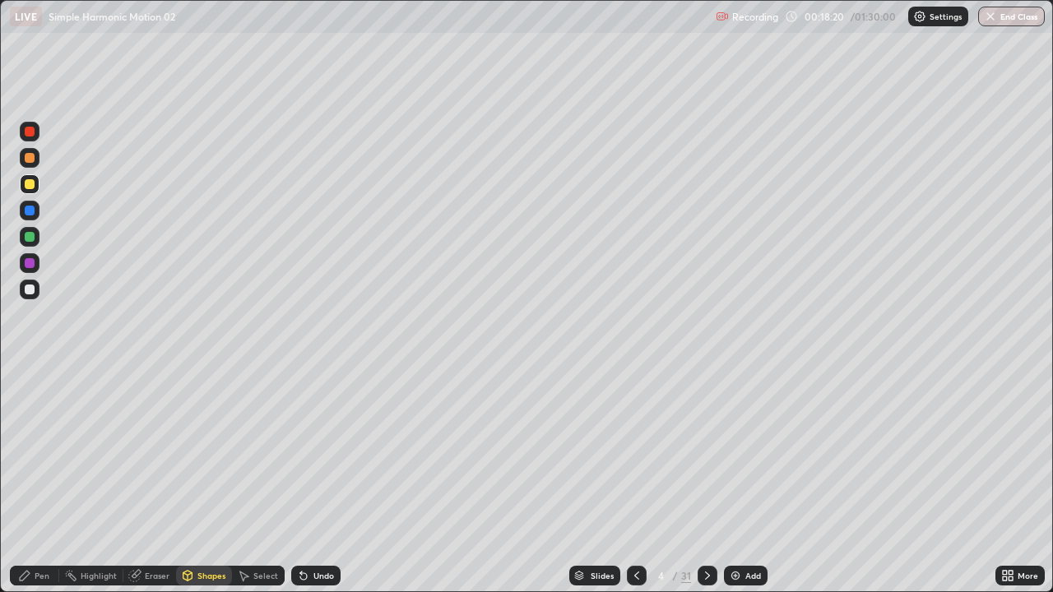
click at [31, 289] on div at bounding box center [30, 290] width 10 height 10
click at [269, 487] on div "Select" at bounding box center [258, 576] width 53 height 20
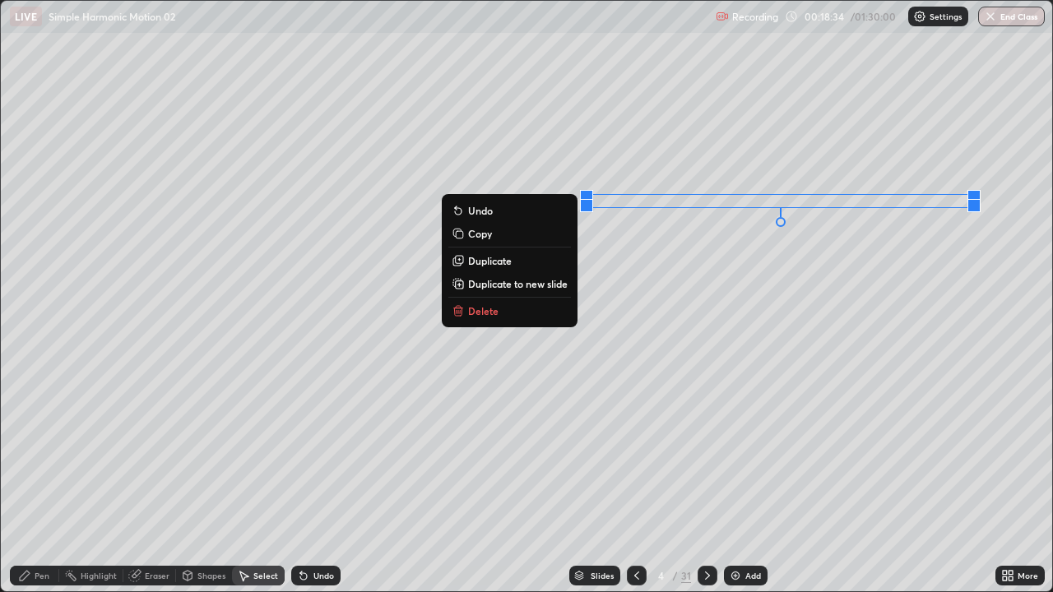
click at [762, 198] on div "0 ° Undo Copy Duplicate Duplicate to new slide Delete" at bounding box center [526, 296] width 1051 height 591
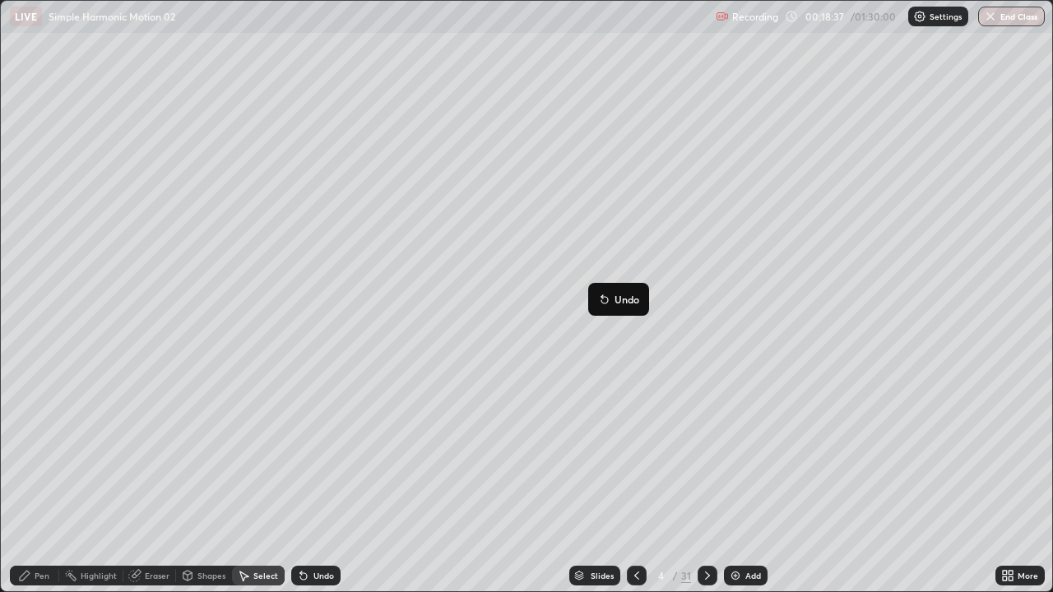
click at [718, 393] on div "0 ° Undo Copy Duplicate Duplicate to new slide Delete" at bounding box center [526, 296] width 1051 height 591
click at [30, 487] on icon at bounding box center [24, 575] width 13 height 13
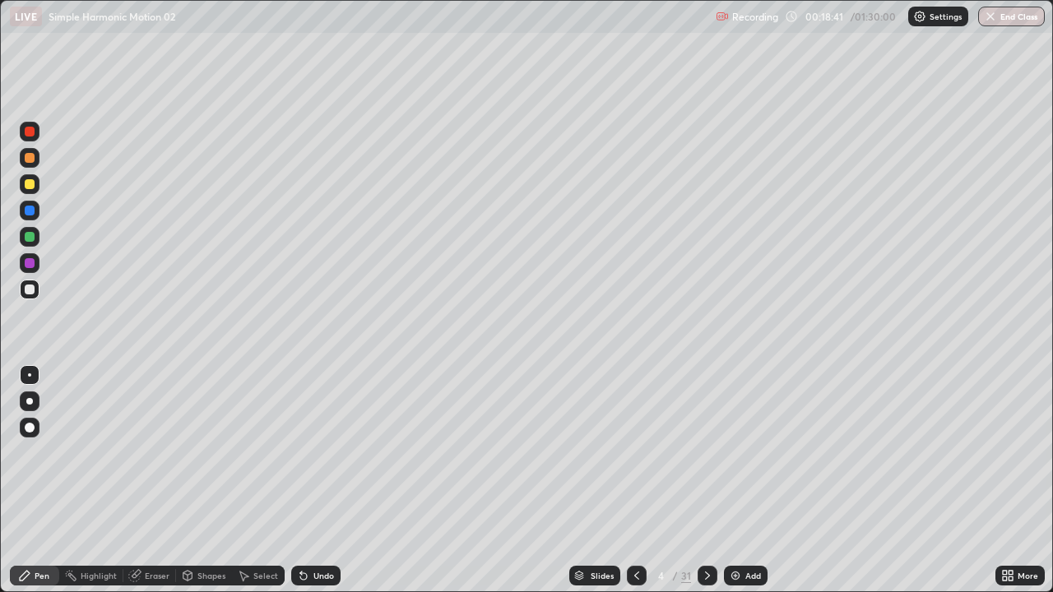
click at [35, 191] on div at bounding box center [30, 184] width 20 height 20
click at [319, 487] on div "Undo" at bounding box center [323, 576] width 21 height 8
click at [36, 236] on div at bounding box center [30, 237] width 20 height 20
click at [203, 487] on div "Shapes" at bounding box center [211, 576] width 28 height 8
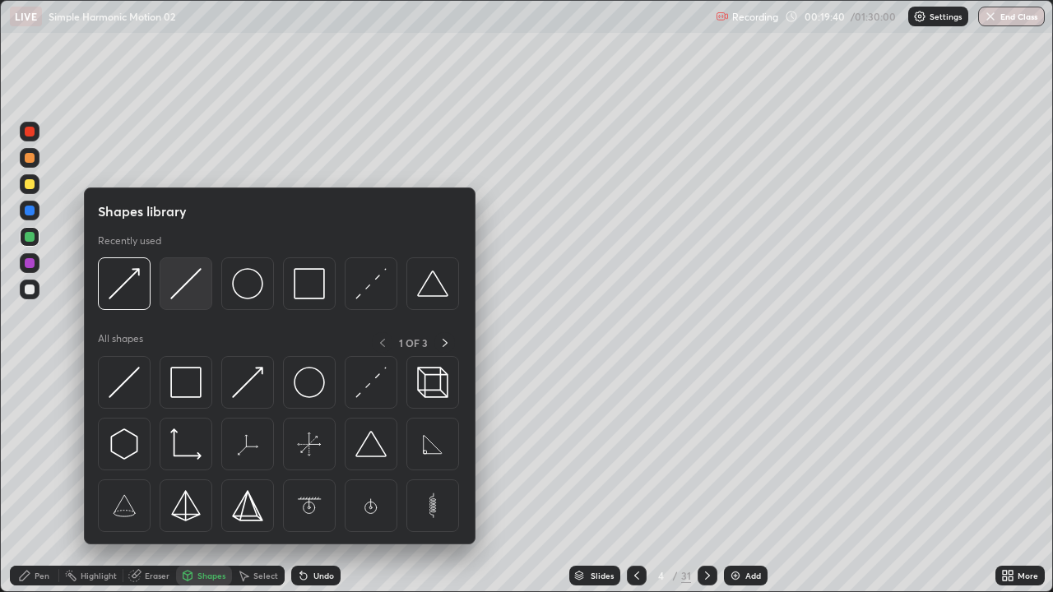
click at [191, 292] on img at bounding box center [185, 283] width 31 height 31
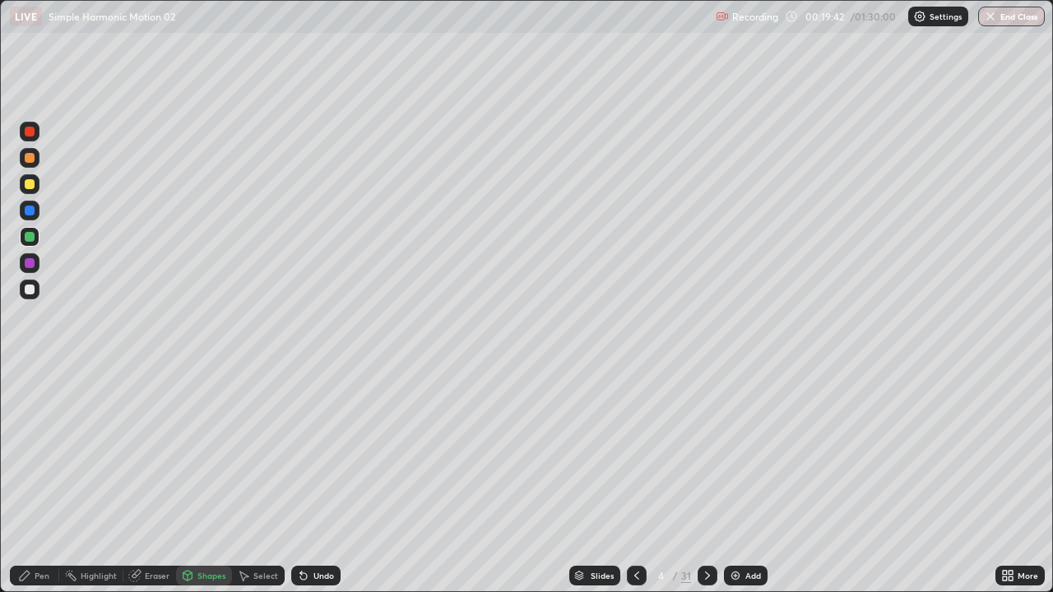
click at [35, 211] on div at bounding box center [30, 211] width 20 height 20
click at [148, 487] on div "Eraser" at bounding box center [149, 576] width 53 height 20
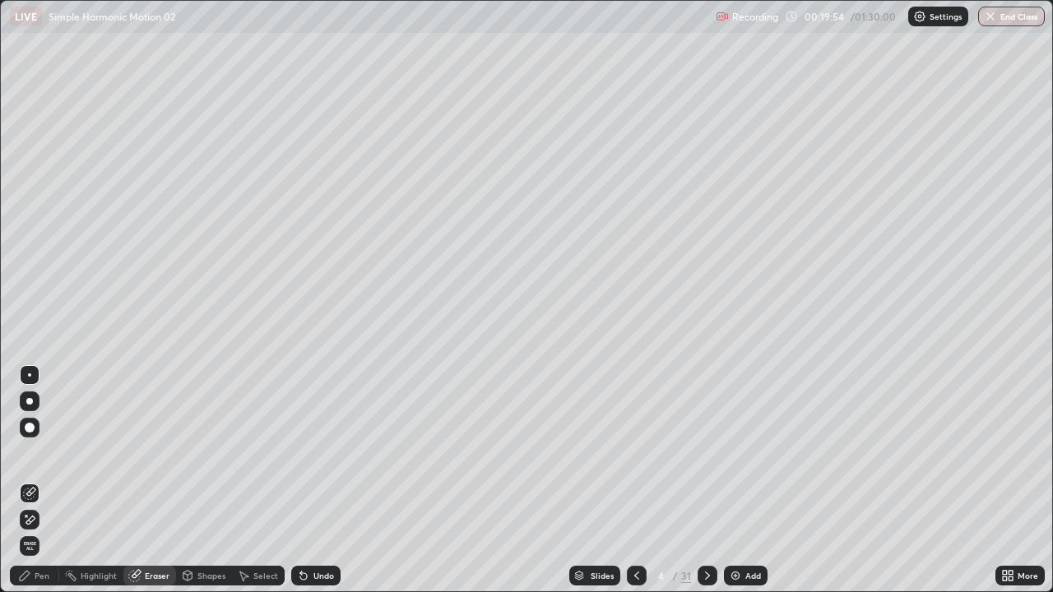
click at [208, 487] on div "Shapes" at bounding box center [204, 576] width 56 height 20
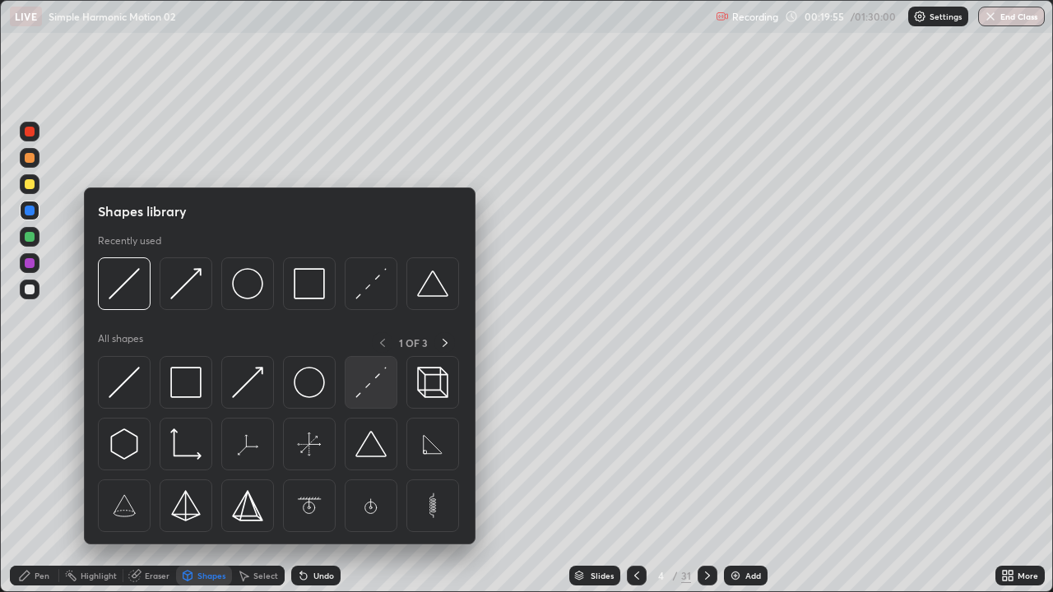
click at [374, 384] on img at bounding box center [370, 382] width 31 height 31
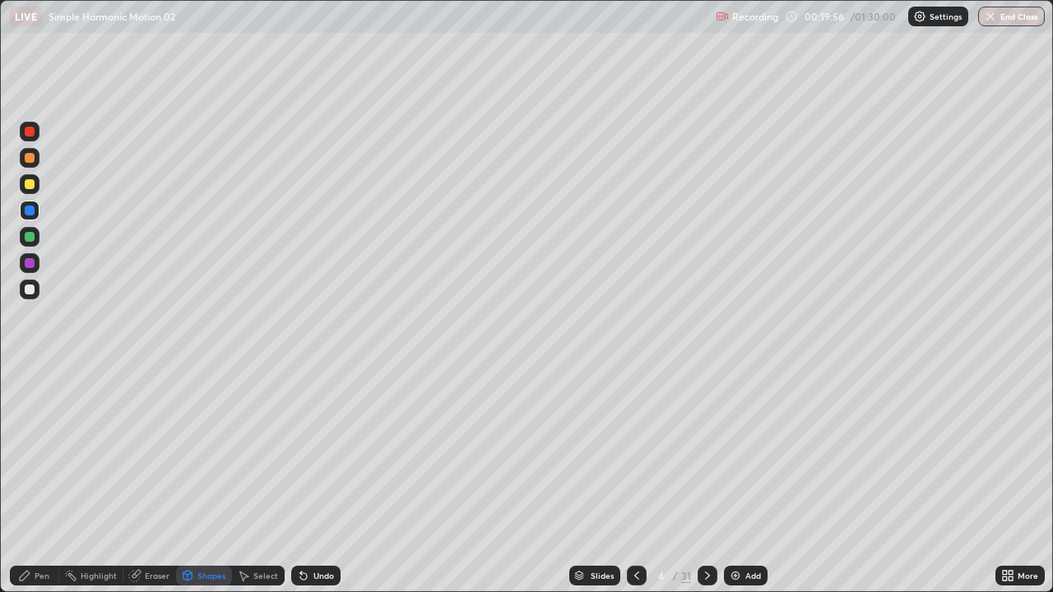
click at [34, 260] on div at bounding box center [30, 263] width 20 height 20
click at [47, 487] on div "Pen" at bounding box center [34, 576] width 49 height 20
click at [37, 293] on div at bounding box center [30, 290] width 20 height 20
click at [326, 487] on div "Undo" at bounding box center [323, 576] width 21 height 8
click at [159, 487] on div "Eraser" at bounding box center [157, 576] width 25 height 8
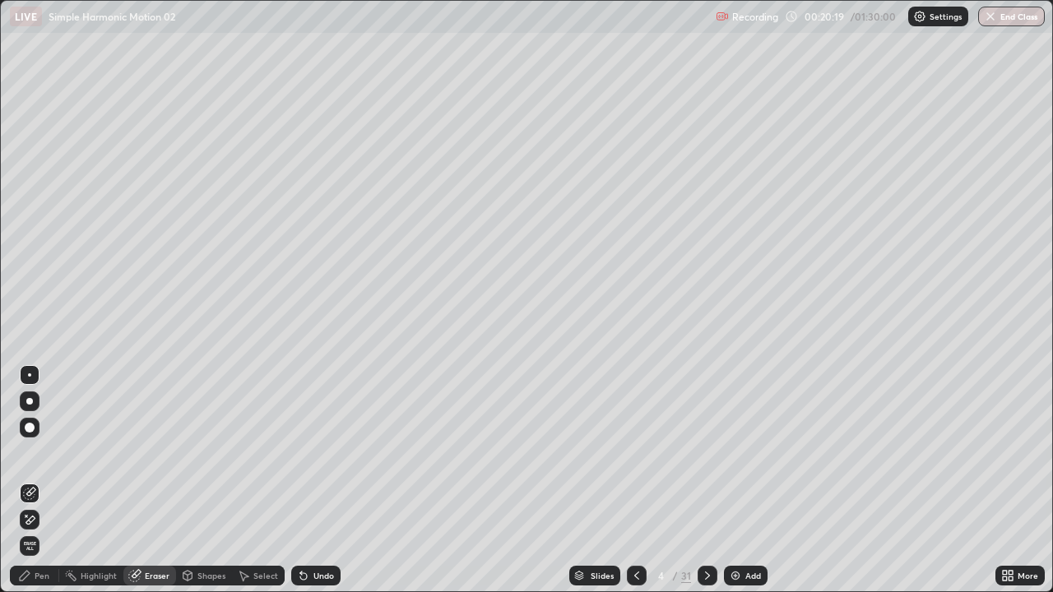
click at [53, 487] on div "Pen" at bounding box center [34, 576] width 49 height 20
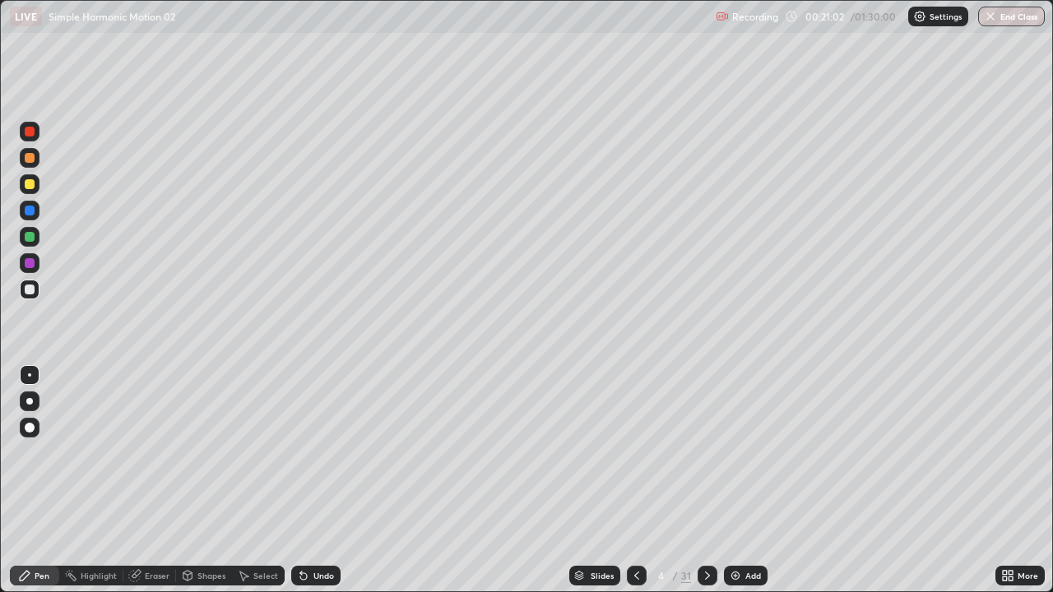
click at [213, 487] on div "Shapes" at bounding box center [211, 576] width 28 height 8
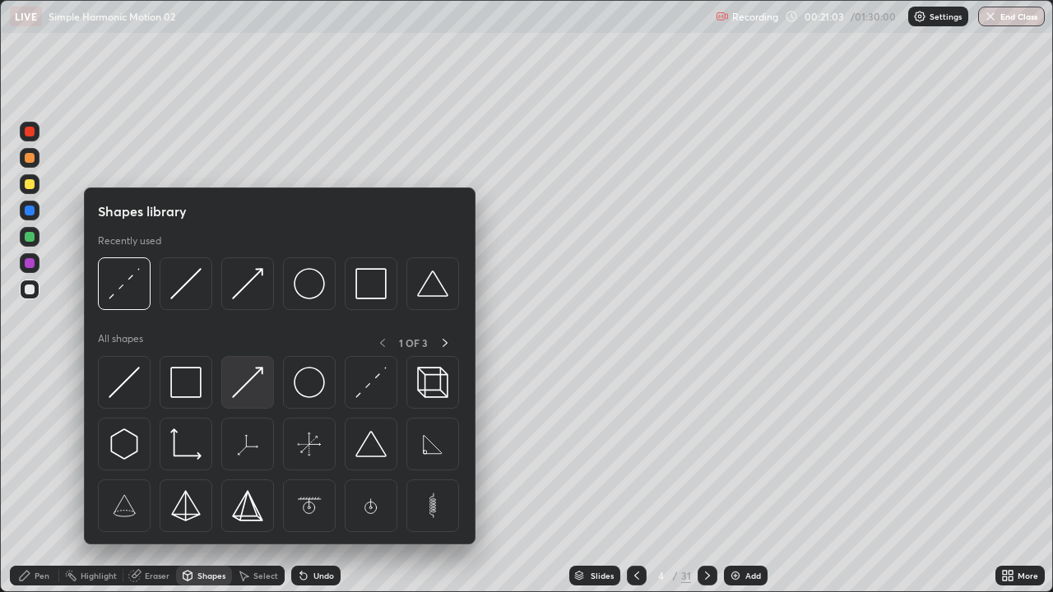
click at [261, 389] on img at bounding box center [247, 382] width 31 height 31
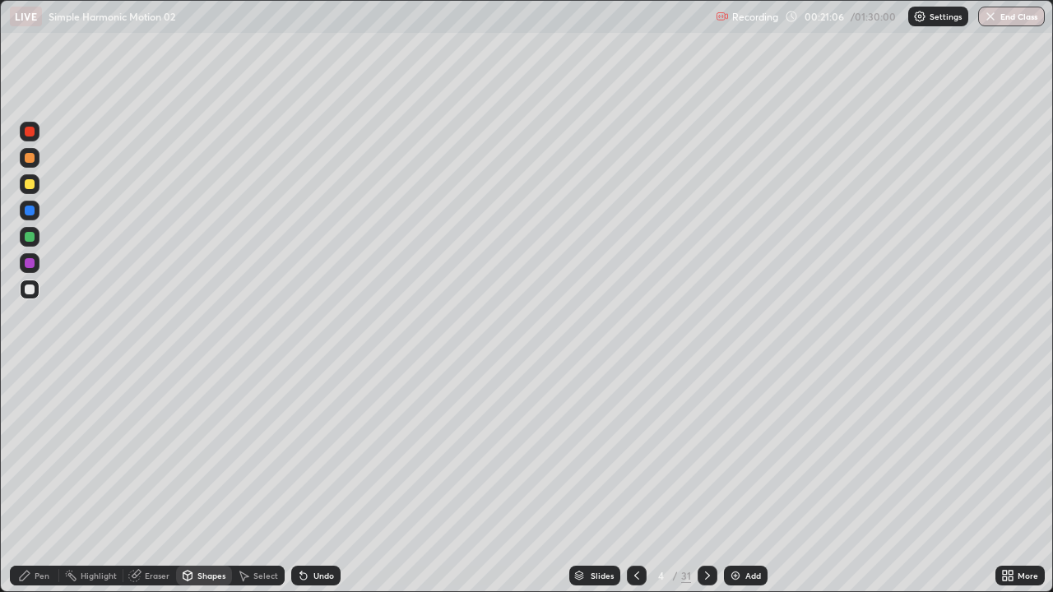
click at [28, 230] on div at bounding box center [30, 237] width 20 height 20
click at [35, 295] on div at bounding box center [30, 290] width 20 height 20
click at [270, 487] on div "Select" at bounding box center [265, 576] width 25 height 8
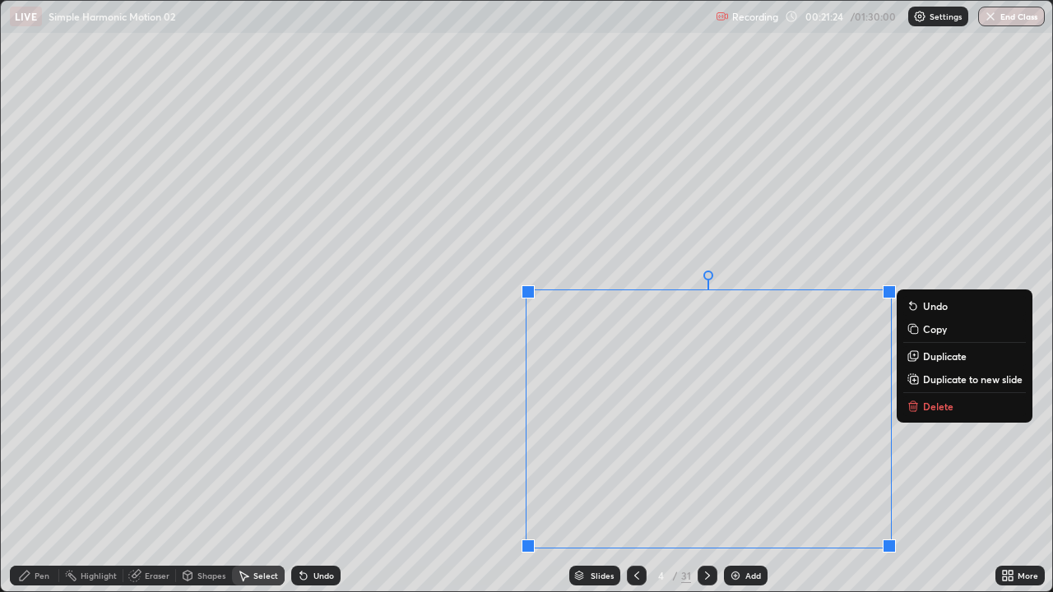
click at [437, 475] on div "0 ° Undo Copy Duplicate Duplicate to new slide Delete" at bounding box center [526, 296] width 1051 height 591
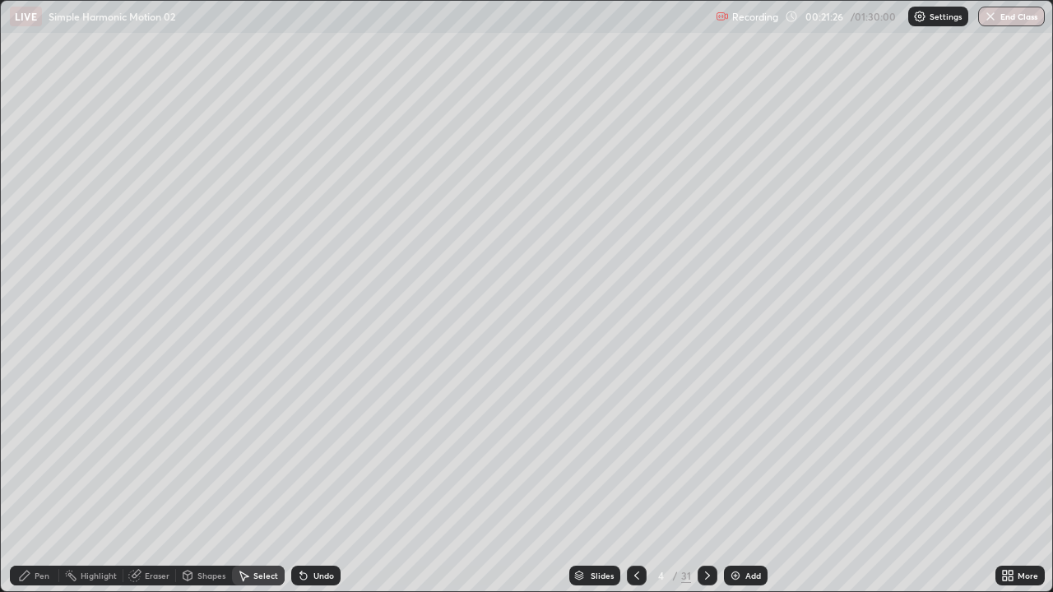
click at [203, 487] on div "Shapes" at bounding box center [204, 576] width 56 height 20
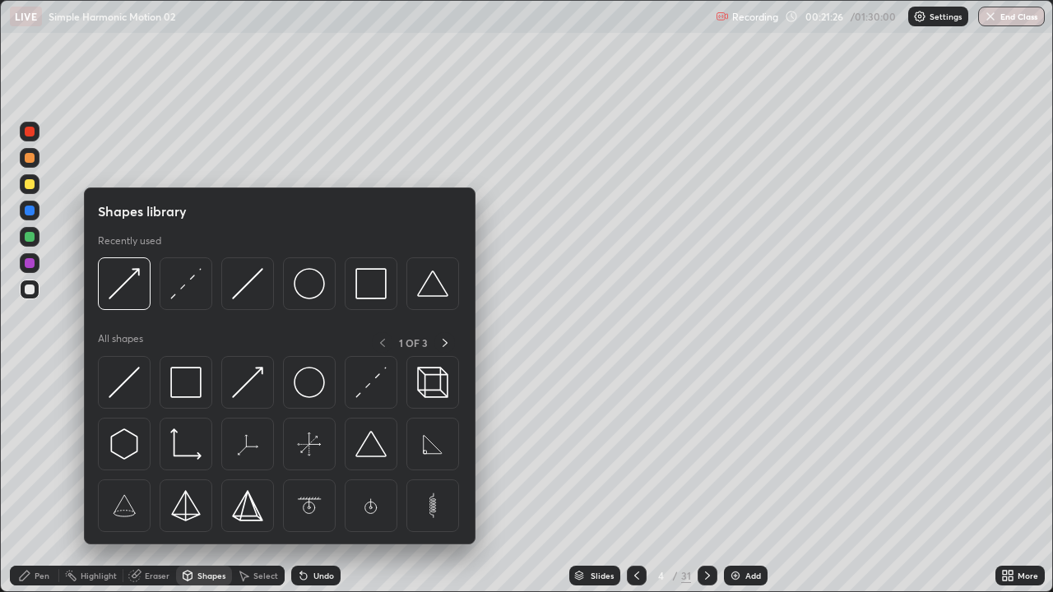
click at [44, 487] on div "Pen" at bounding box center [42, 576] width 15 height 8
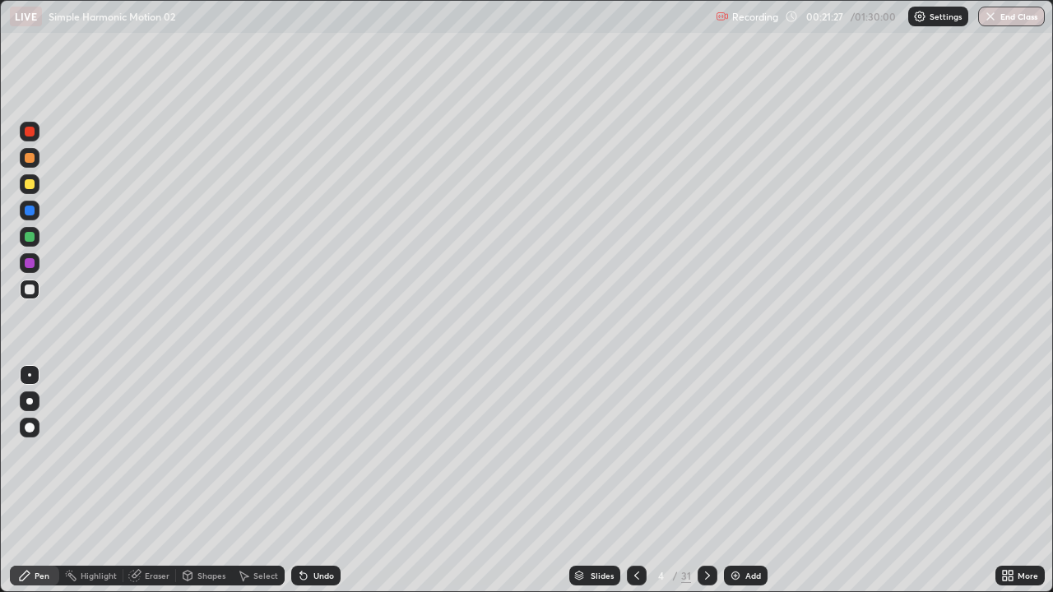
click at [30, 236] on div at bounding box center [30, 237] width 10 height 10
click at [325, 487] on div "Undo" at bounding box center [323, 576] width 21 height 8
click at [30, 185] on div at bounding box center [30, 184] width 10 height 10
click at [30, 211] on div at bounding box center [30, 211] width 10 height 10
click at [37, 287] on div at bounding box center [30, 290] width 20 height 20
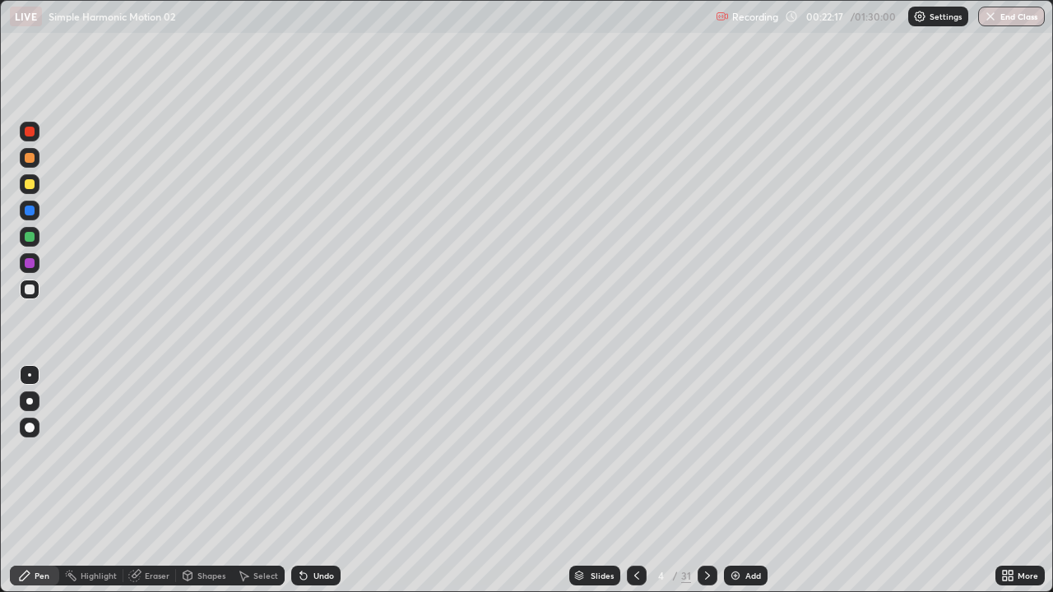
click at [324, 487] on div "Undo" at bounding box center [323, 576] width 21 height 8
click at [732, 487] on div "Add" at bounding box center [746, 576] width 44 height 20
click at [30, 185] on div at bounding box center [30, 184] width 10 height 10
click at [35, 287] on div at bounding box center [30, 290] width 20 height 20
click at [324, 487] on div "Undo" at bounding box center [315, 576] width 49 height 20
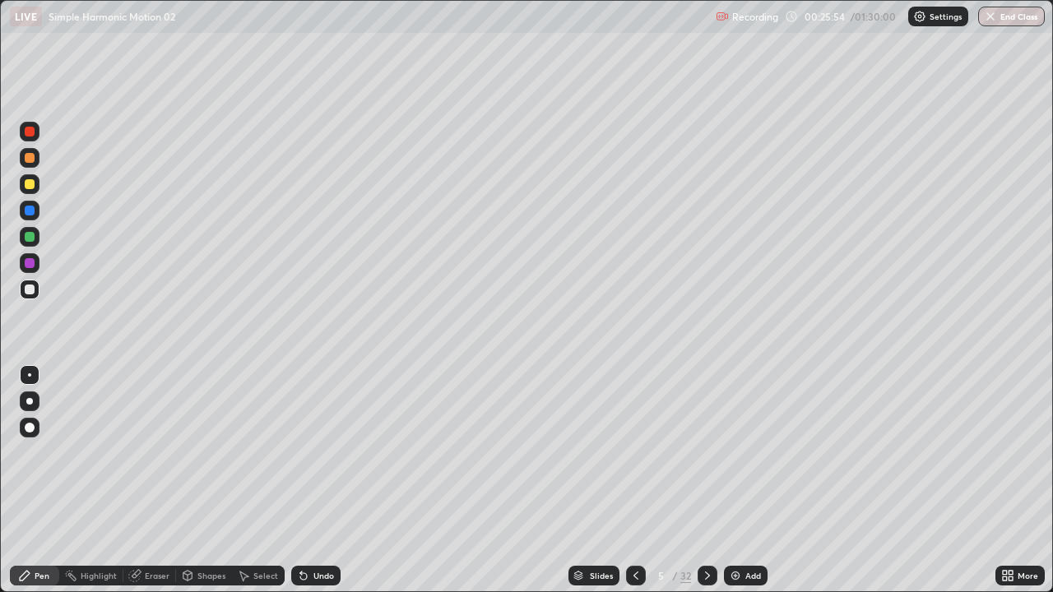
click at [313, 487] on div "Undo" at bounding box center [323, 576] width 21 height 8
click at [307, 487] on icon at bounding box center [303, 575] width 13 height 13
click at [306, 487] on icon at bounding box center [303, 575] width 13 height 13
click at [310, 487] on div "Undo" at bounding box center [315, 576] width 49 height 20
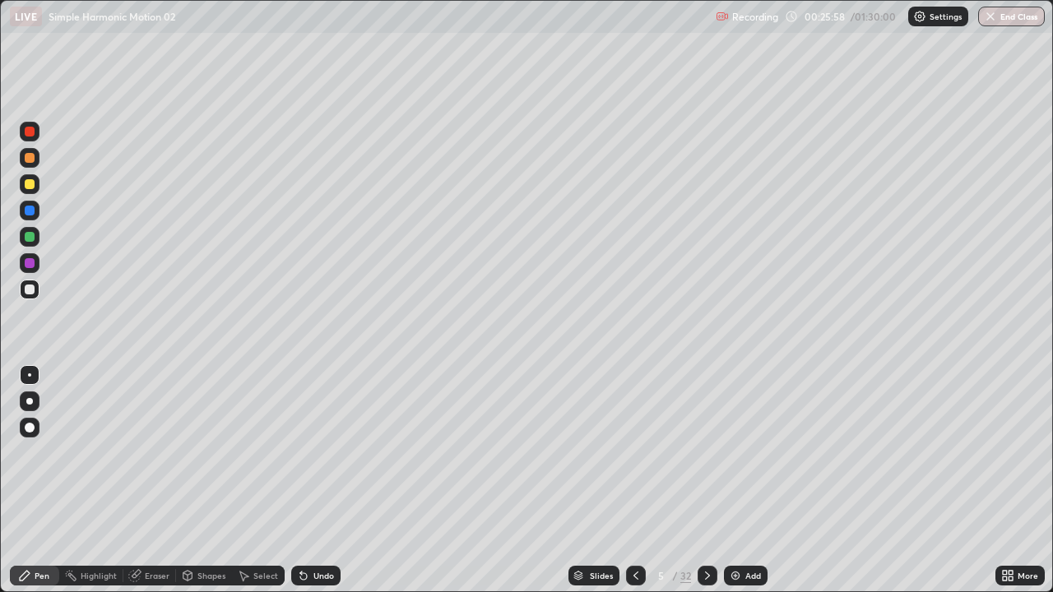
click at [313, 487] on div "Undo" at bounding box center [323, 576] width 21 height 8
click at [204, 487] on div "Shapes" at bounding box center [211, 576] width 28 height 8
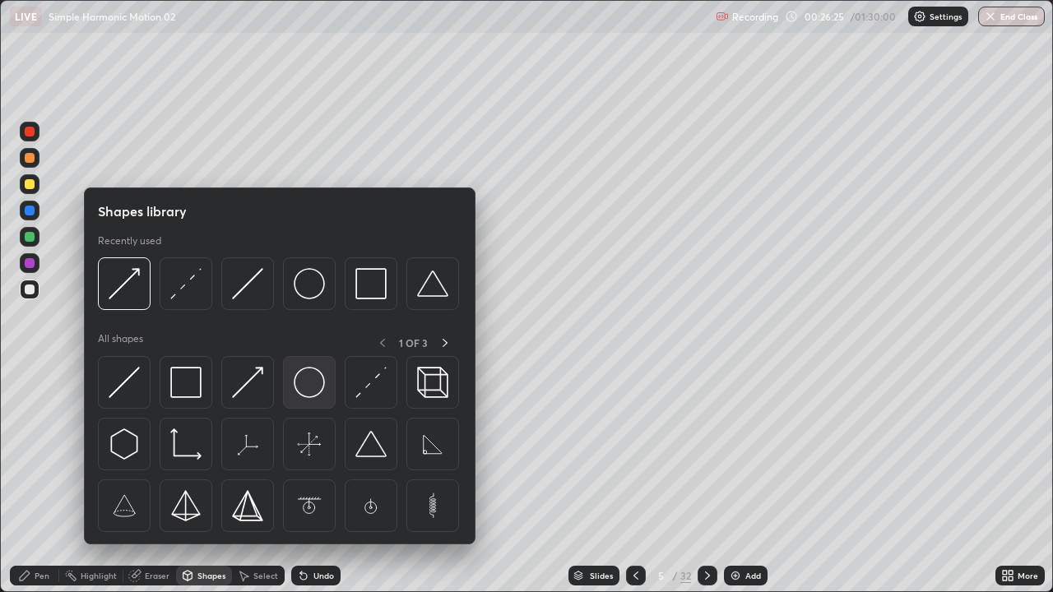
click at [306, 382] on img at bounding box center [309, 382] width 31 height 31
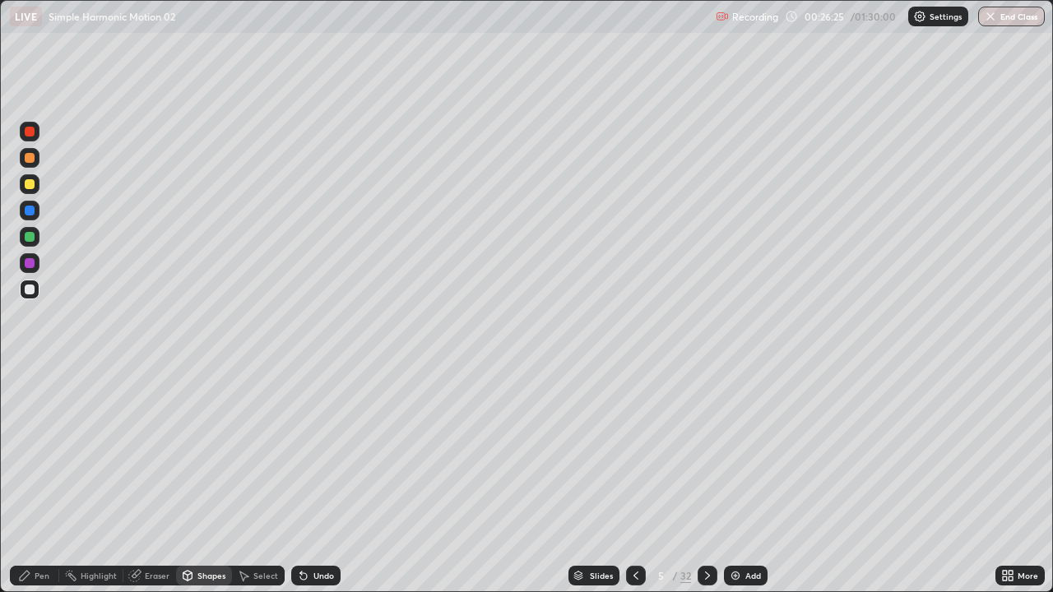
click at [31, 188] on div at bounding box center [30, 184] width 10 height 10
click at [202, 487] on div "Shapes" at bounding box center [211, 576] width 28 height 8
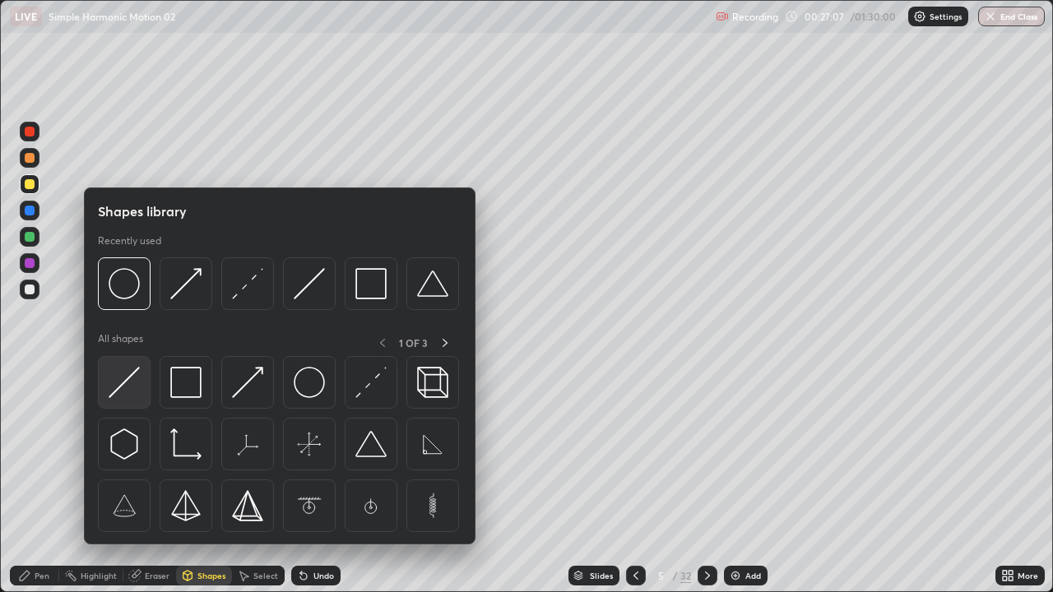
click at [144, 385] on div at bounding box center [124, 382] width 53 height 53
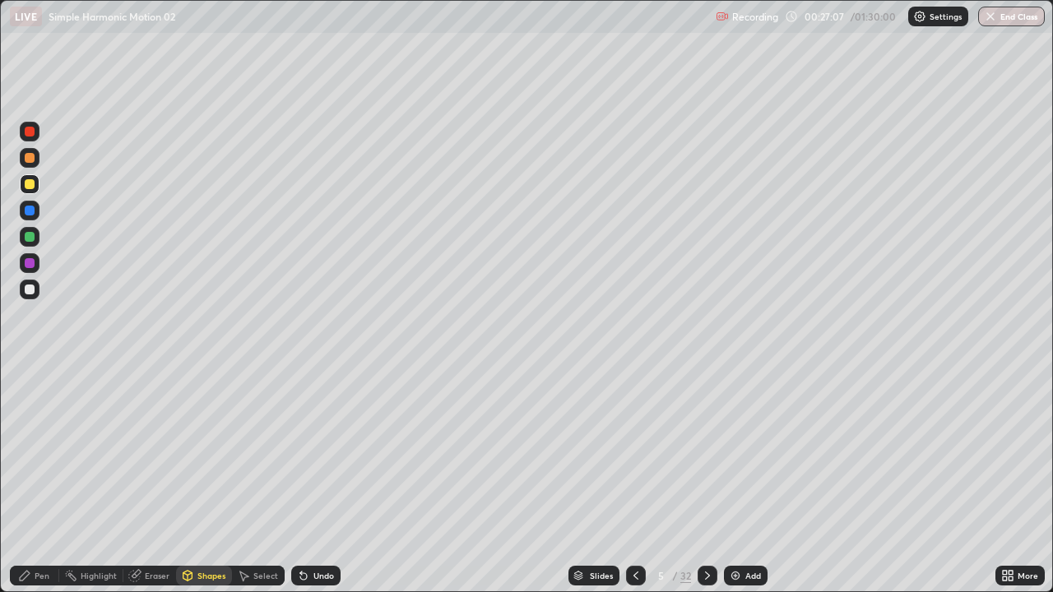
click at [30, 289] on div at bounding box center [30, 290] width 10 height 10
click at [47, 487] on div "Pen" at bounding box center [42, 576] width 15 height 8
click at [29, 187] on div at bounding box center [30, 184] width 10 height 10
click at [33, 285] on div at bounding box center [30, 290] width 20 height 20
click at [188, 487] on icon at bounding box center [188, 578] width 0 height 6
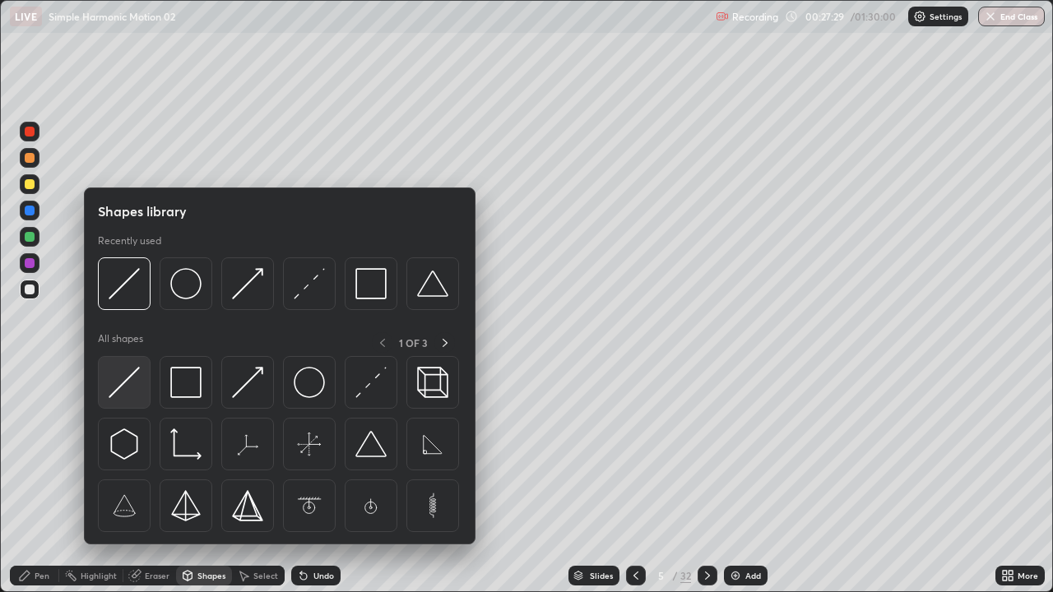
click at [141, 387] on div at bounding box center [124, 382] width 53 height 53
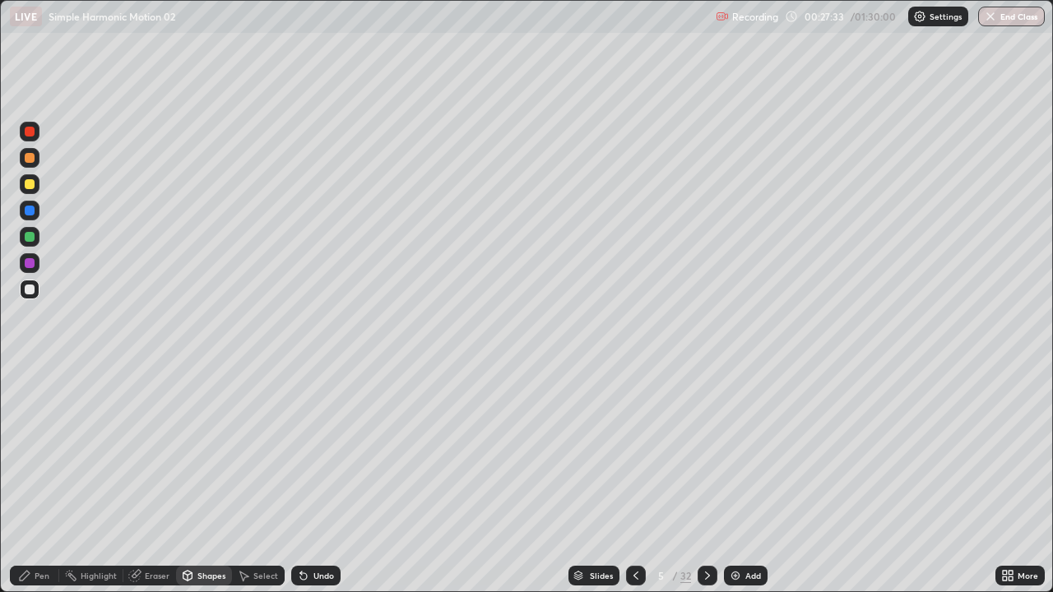
click at [31, 211] on div at bounding box center [30, 211] width 10 height 10
click at [204, 487] on div "Shapes" at bounding box center [211, 576] width 28 height 8
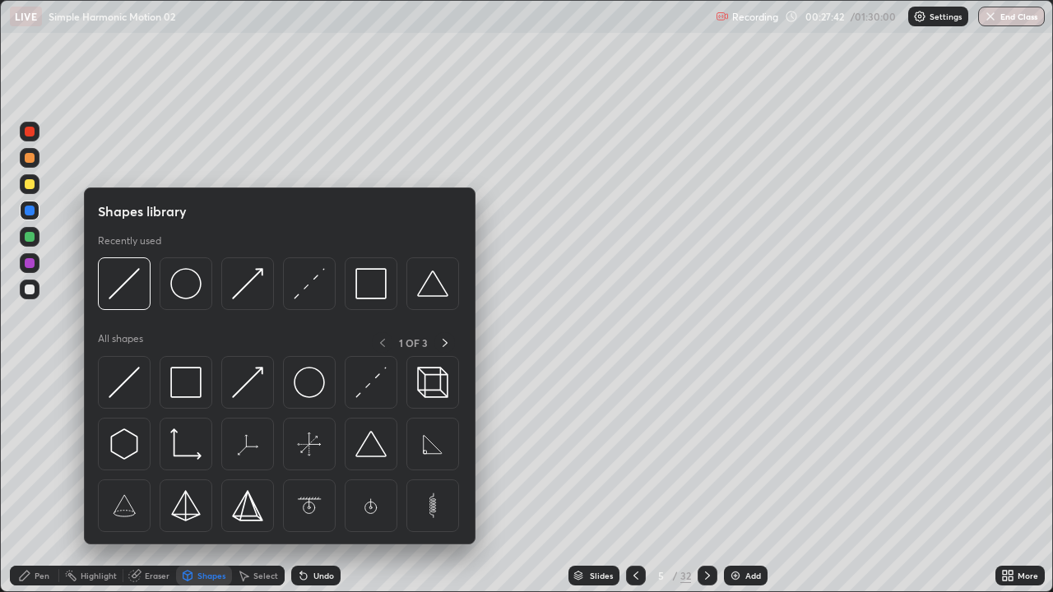
click at [42, 487] on div "Pen" at bounding box center [42, 576] width 15 height 8
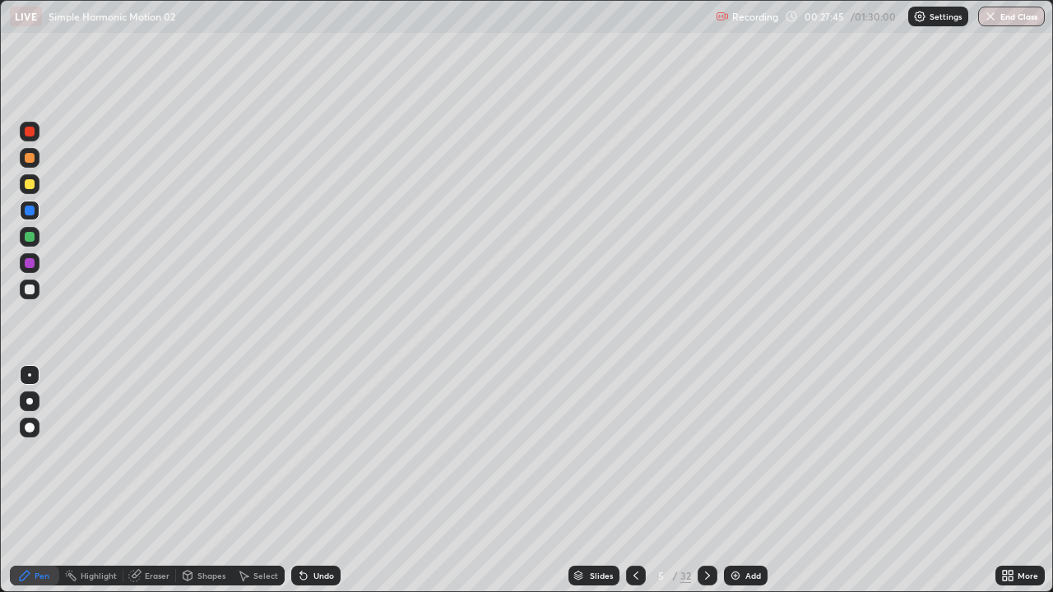
click at [30, 290] on div at bounding box center [30, 290] width 10 height 10
click at [210, 487] on div "Shapes" at bounding box center [211, 576] width 28 height 8
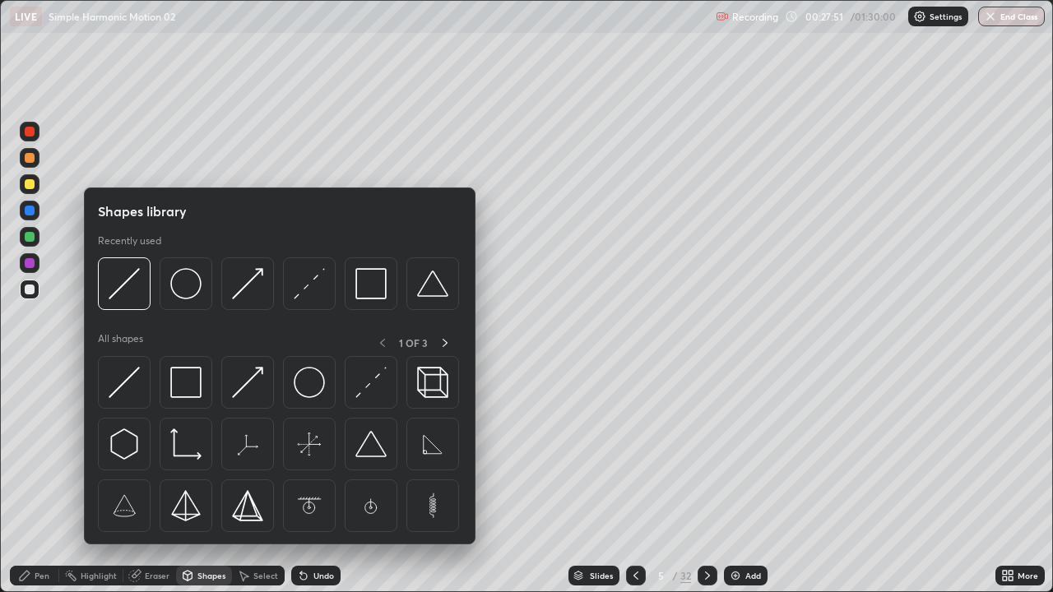
click at [128, 383] on img at bounding box center [124, 382] width 31 height 31
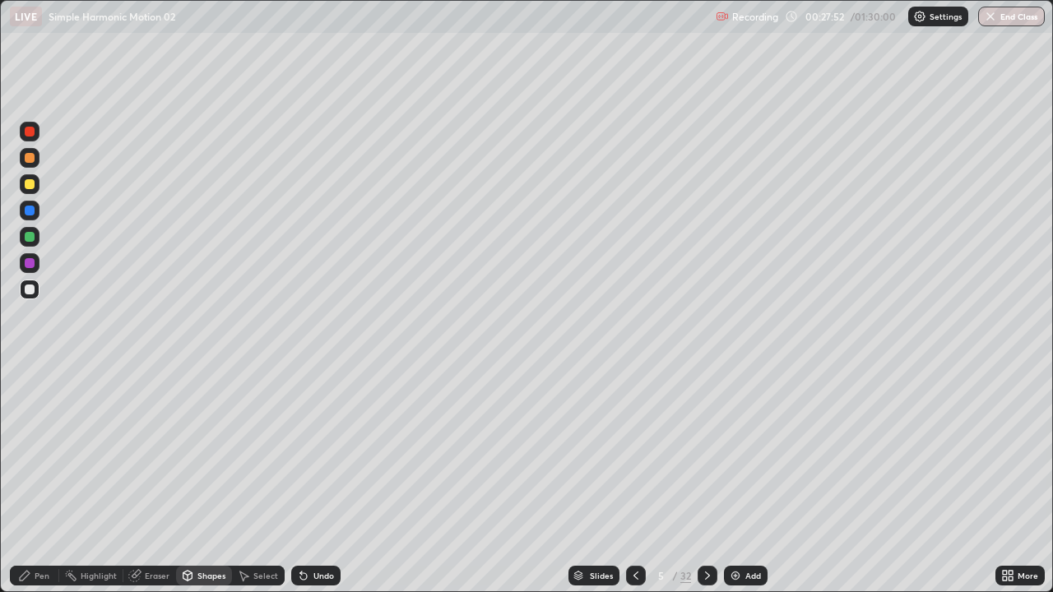
click at [190, 487] on icon at bounding box center [187, 576] width 9 height 10
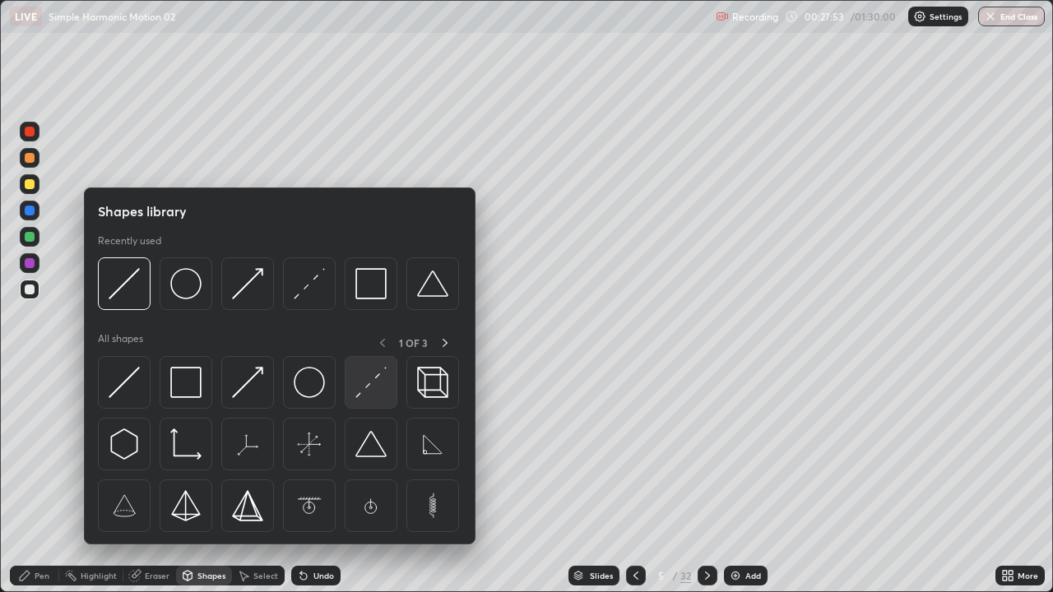
click at [367, 386] on img at bounding box center [370, 382] width 31 height 31
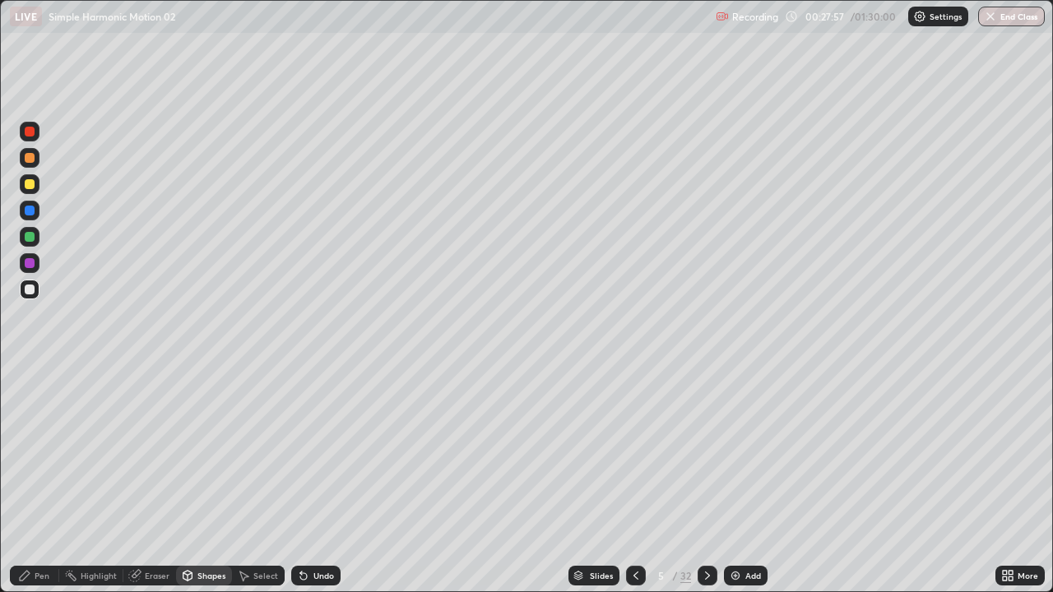
click at [39, 487] on div "Pen" at bounding box center [42, 576] width 15 height 8
click at [32, 236] on div at bounding box center [30, 237] width 10 height 10
click at [204, 487] on div "Shapes" at bounding box center [211, 576] width 28 height 8
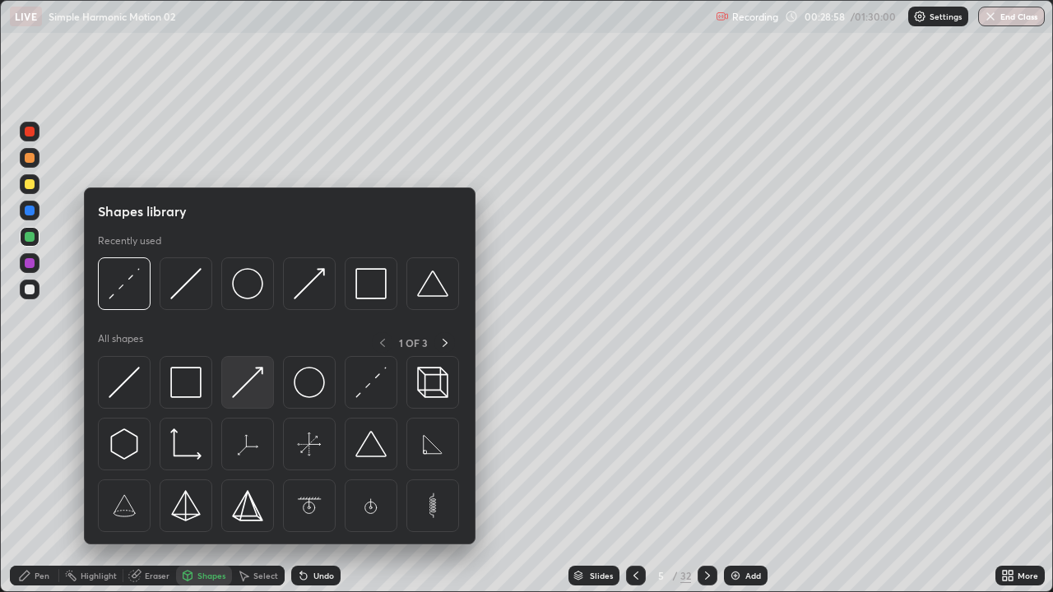
click at [248, 386] on img at bounding box center [247, 382] width 31 height 31
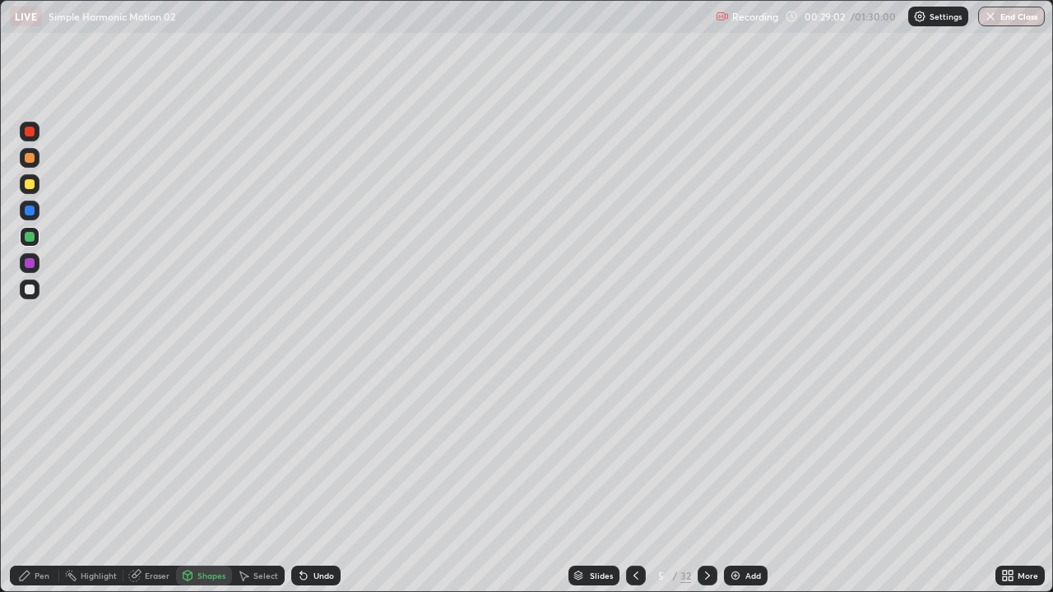
click at [49, 487] on div "Pen" at bounding box center [42, 576] width 15 height 8
click at [30, 290] on div at bounding box center [30, 290] width 10 height 10
click at [269, 487] on div "Select" at bounding box center [258, 576] width 53 height 20
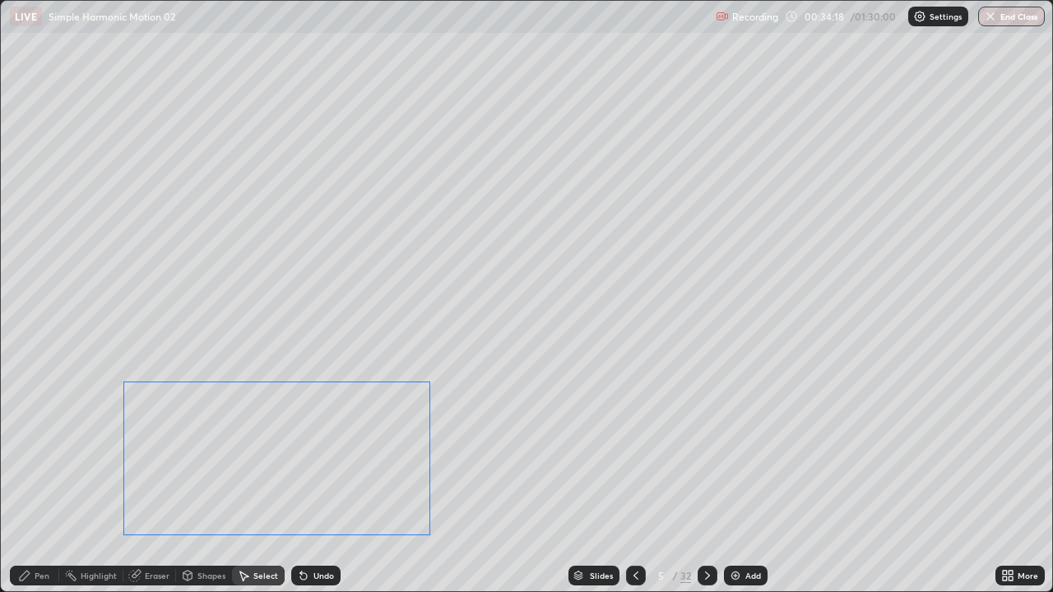
click at [281, 459] on div "0 ° Undo Copy Duplicate Duplicate to new slide Delete" at bounding box center [526, 296] width 1051 height 591
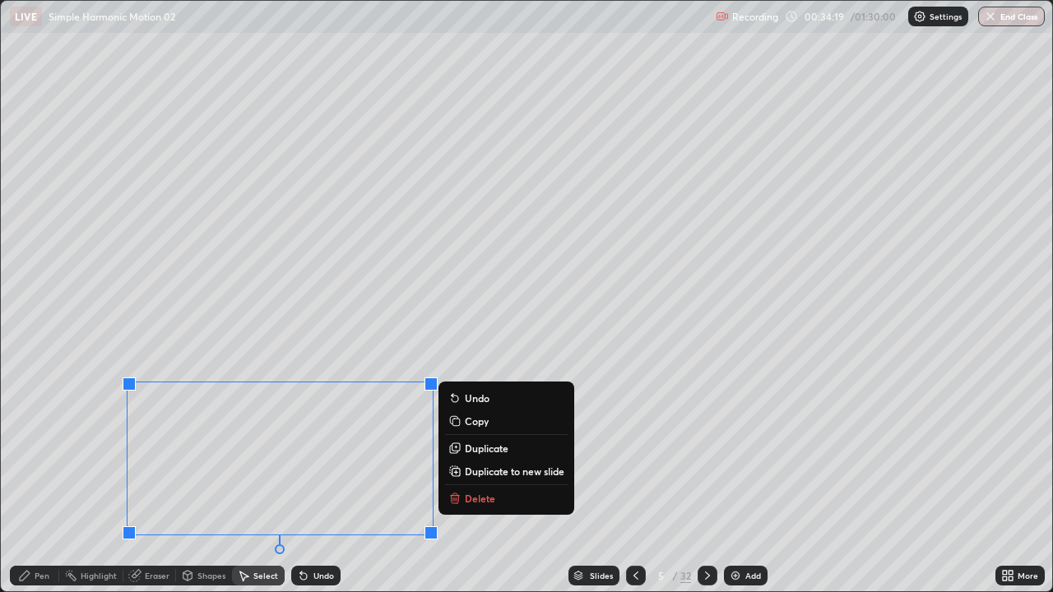
click at [483, 487] on button "Delete" at bounding box center [506, 499] width 123 height 20
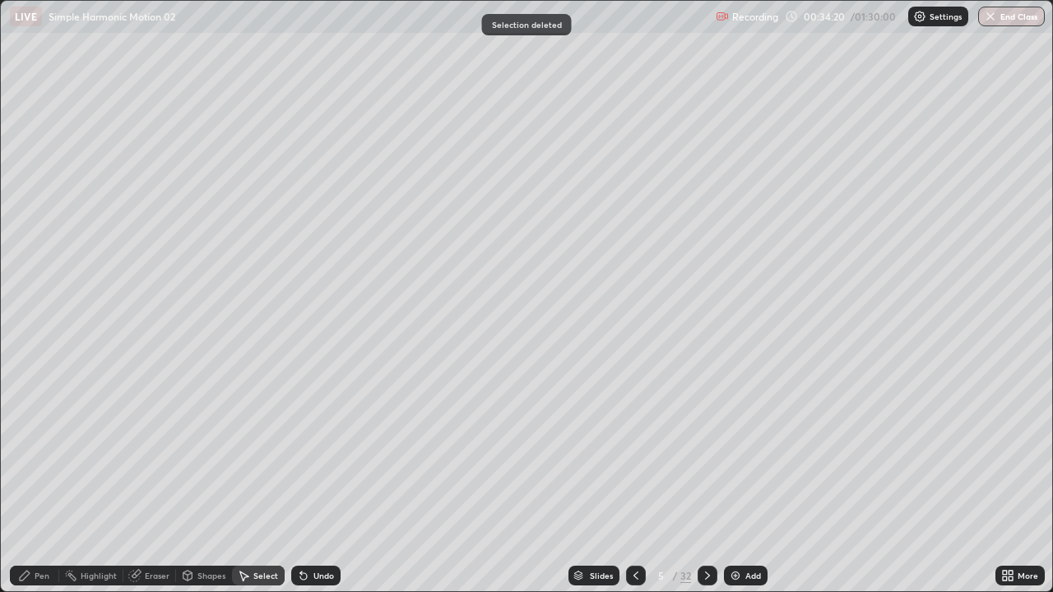
click at [33, 487] on div "Pen" at bounding box center [34, 576] width 49 height 20
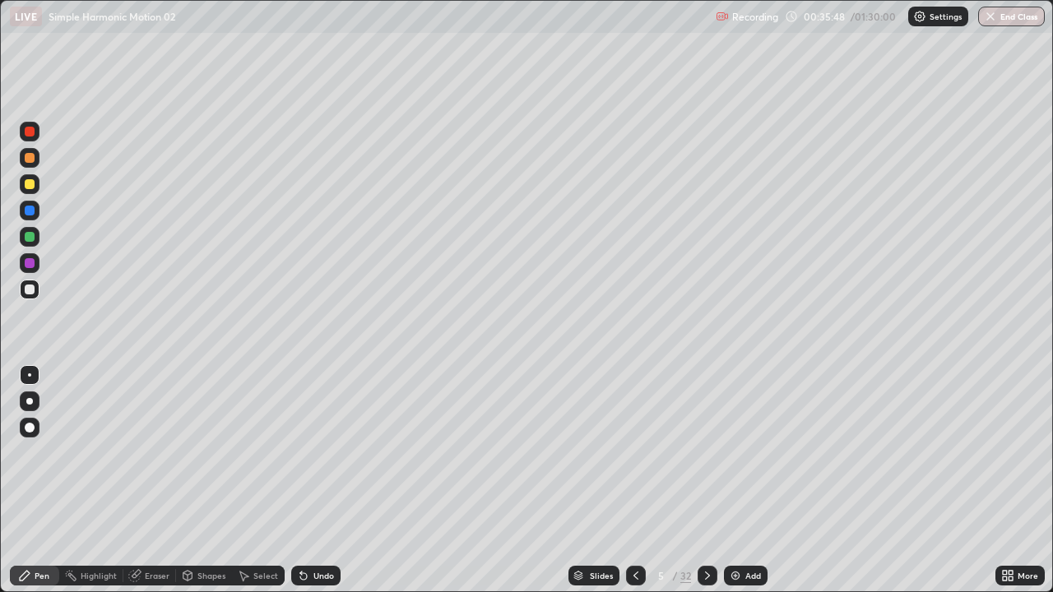
click at [747, 487] on div "Add" at bounding box center [753, 576] width 16 height 8
click at [214, 487] on div "Shapes" at bounding box center [211, 576] width 28 height 8
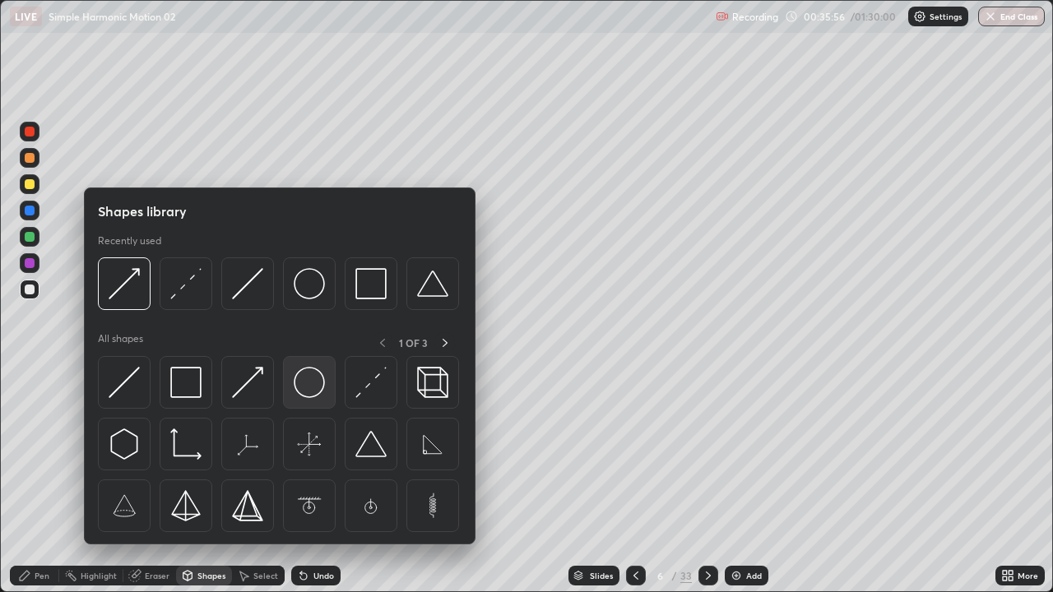
click at [308, 380] on img at bounding box center [309, 382] width 31 height 31
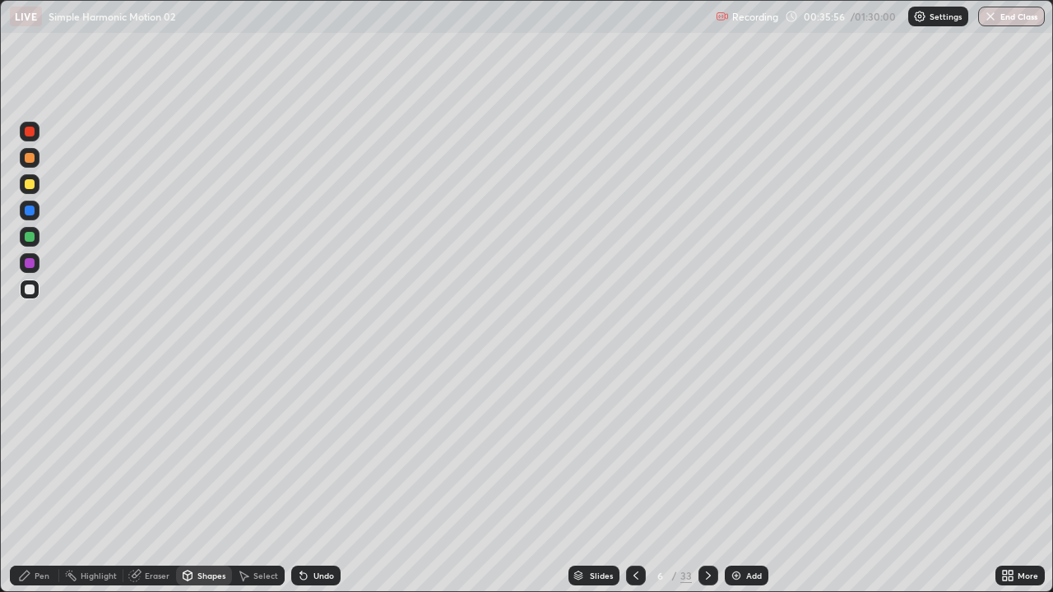
click at [30, 192] on div at bounding box center [30, 184] width 20 height 20
click at [205, 487] on div "Shapes" at bounding box center [211, 576] width 28 height 8
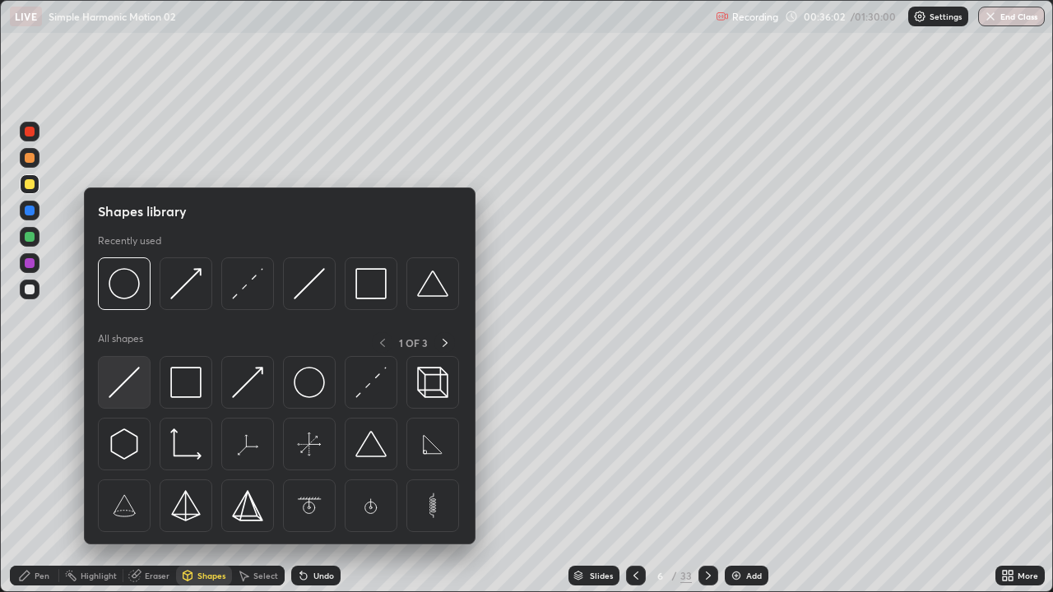
click at [132, 382] on img at bounding box center [124, 382] width 31 height 31
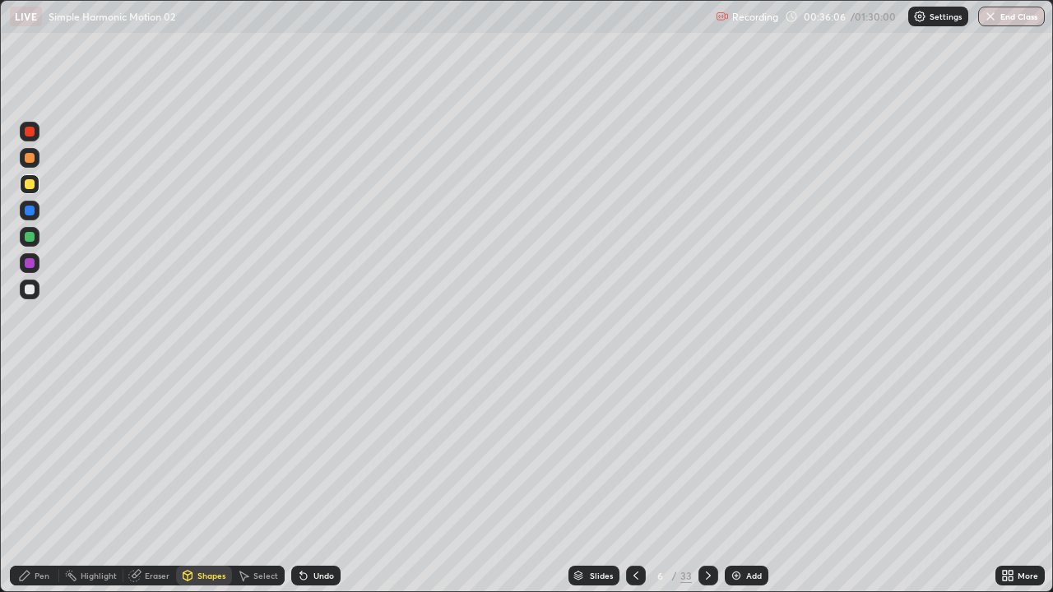
click at [34, 234] on div at bounding box center [30, 237] width 10 height 10
click at [41, 487] on div "Pen" at bounding box center [34, 576] width 49 height 20
click at [35, 287] on div at bounding box center [30, 290] width 20 height 20
click at [324, 487] on div "Undo" at bounding box center [323, 576] width 21 height 8
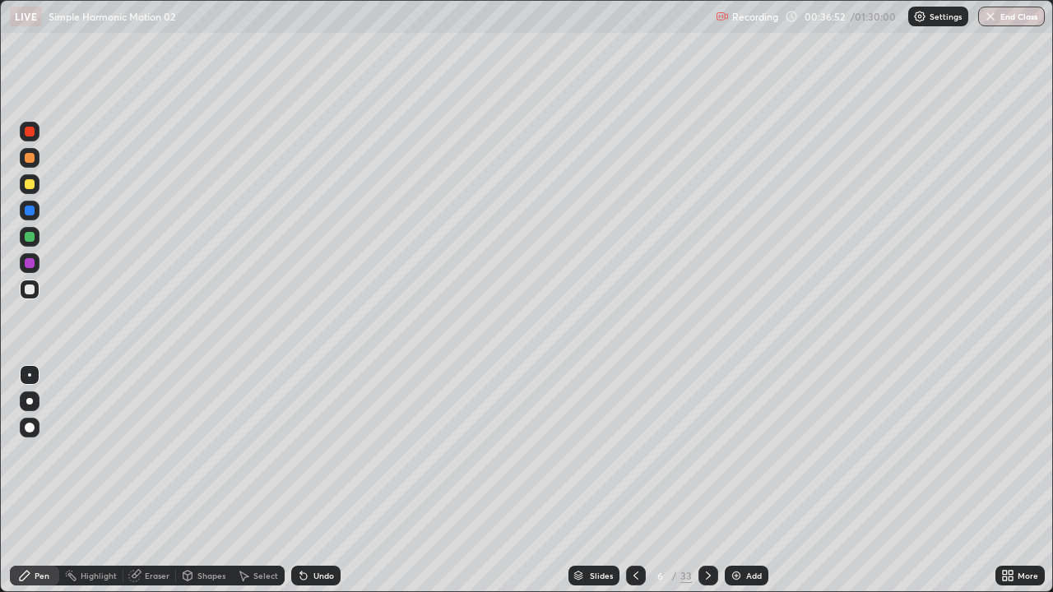
click at [321, 487] on div "Undo" at bounding box center [315, 576] width 49 height 20
click at [208, 487] on div "Shapes" at bounding box center [211, 576] width 28 height 8
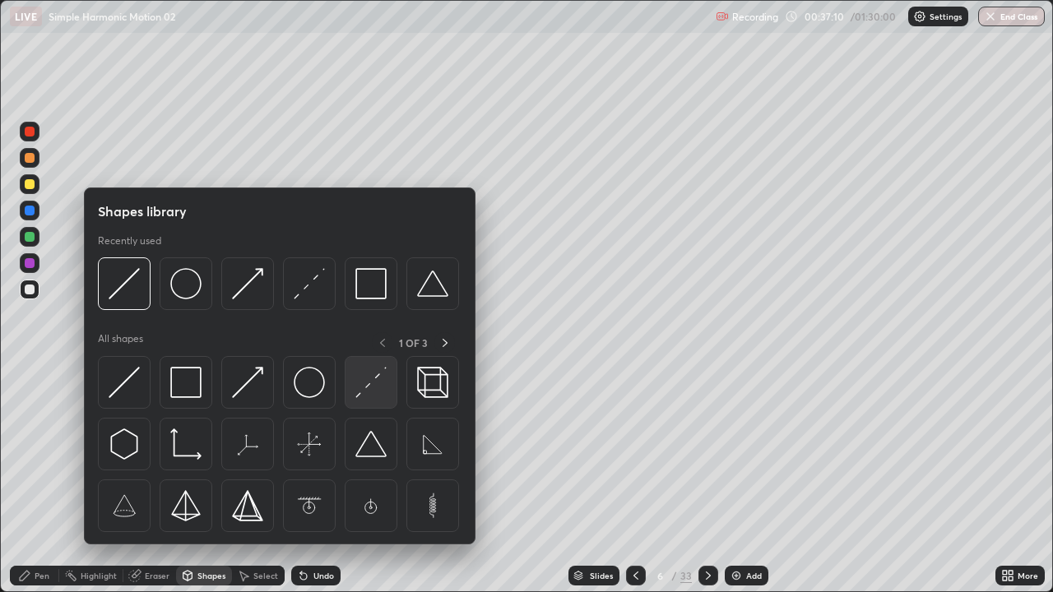
click at [383, 384] on img at bounding box center [370, 382] width 31 height 31
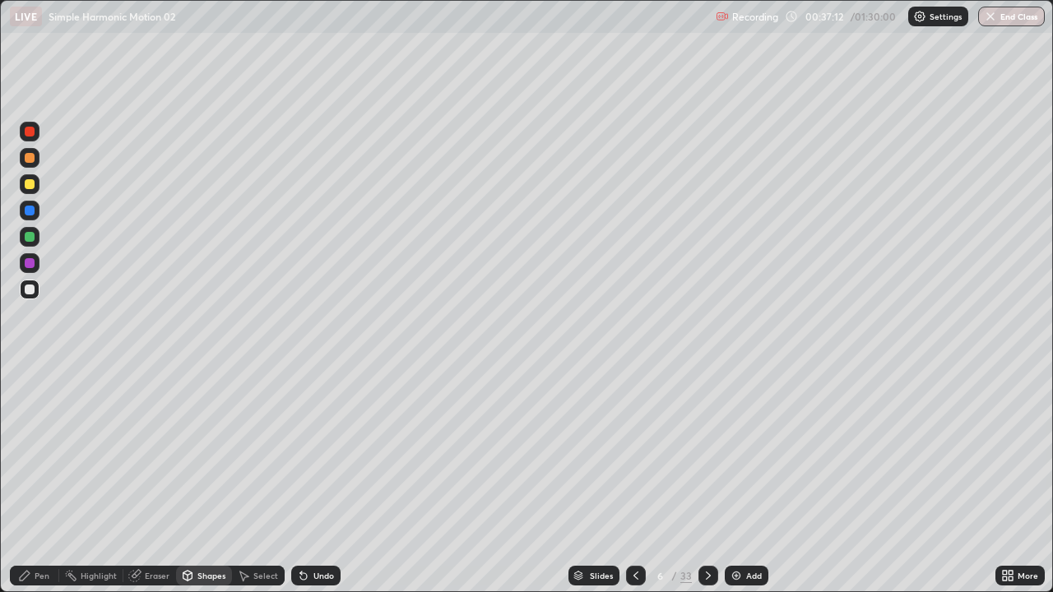
click at [212, 487] on div "Shapes" at bounding box center [211, 576] width 28 height 8
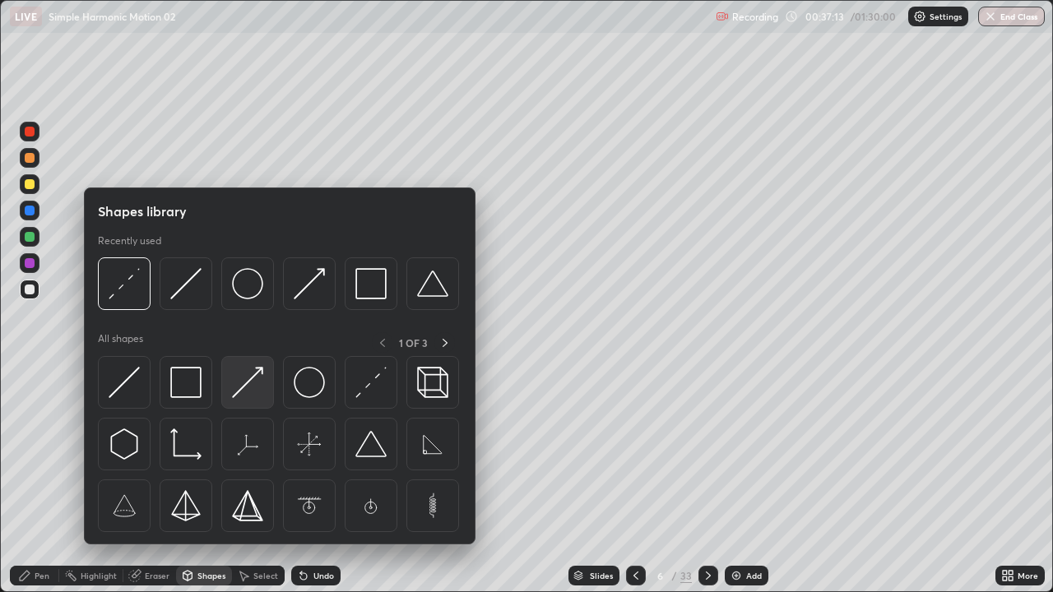
click at [248, 387] on img at bounding box center [247, 382] width 31 height 31
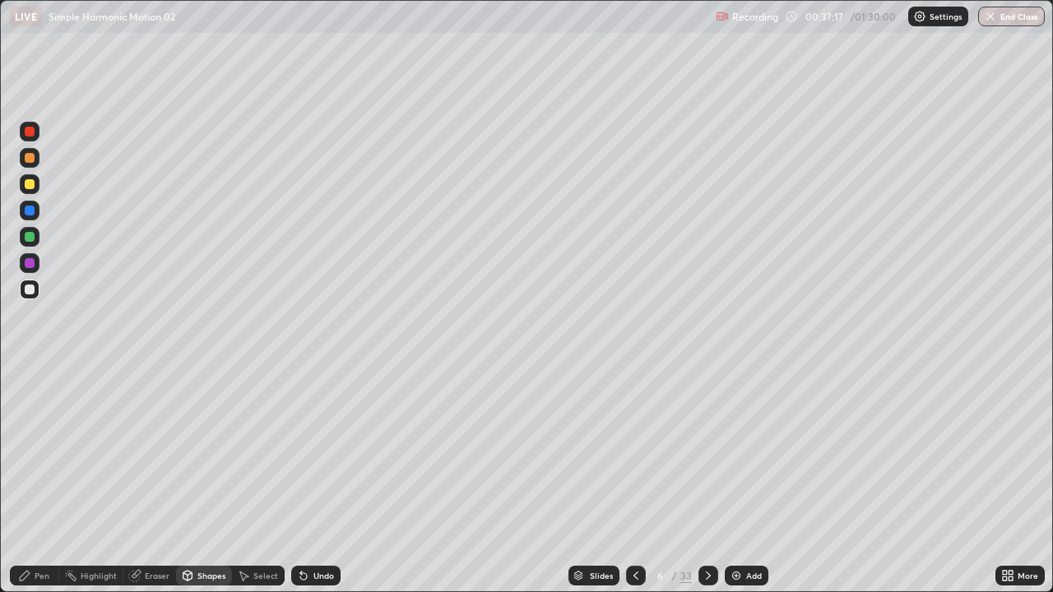
click at [43, 487] on div "Pen" at bounding box center [42, 576] width 15 height 8
click at [209, 487] on div "Shapes" at bounding box center [211, 576] width 28 height 8
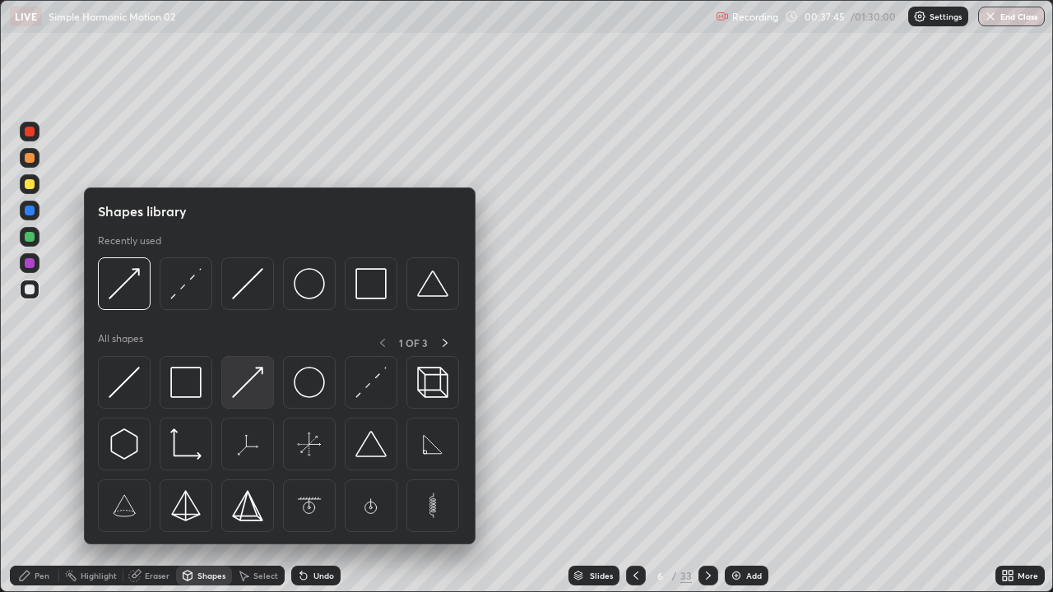
click at [263, 393] on img at bounding box center [247, 382] width 31 height 31
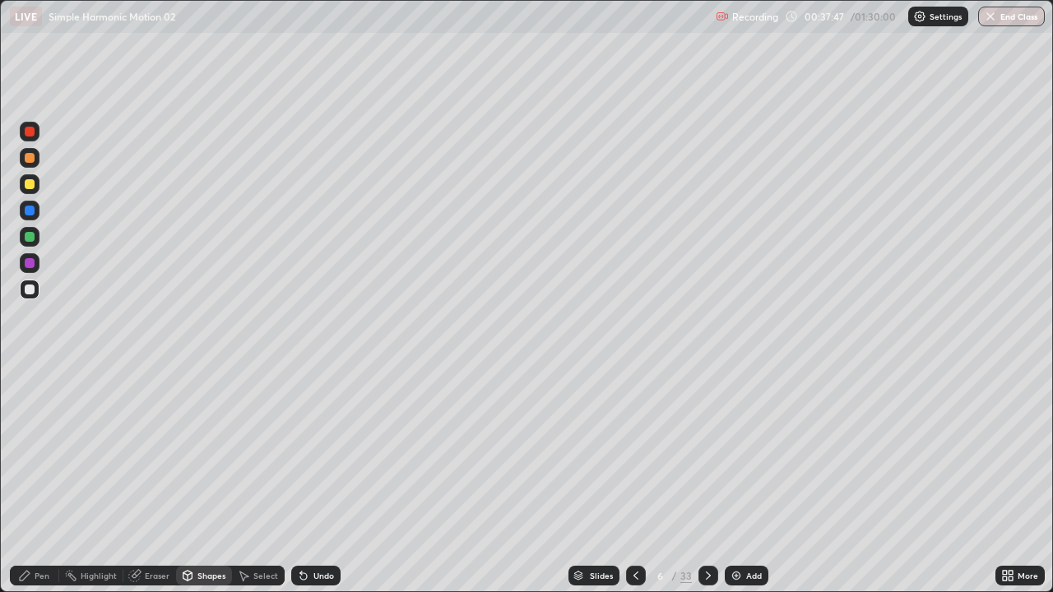
click at [207, 487] on div "Shapes" at bounding box center [211, 576] width 28 height 8
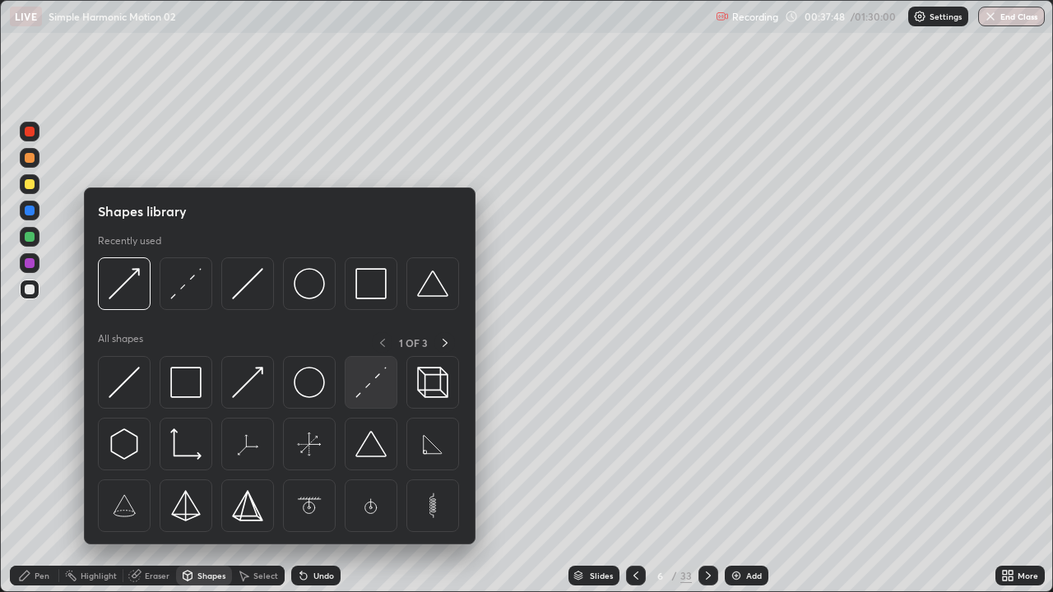
click at [366, 396] on img at bounding box center [370, 382] width 31 height 31
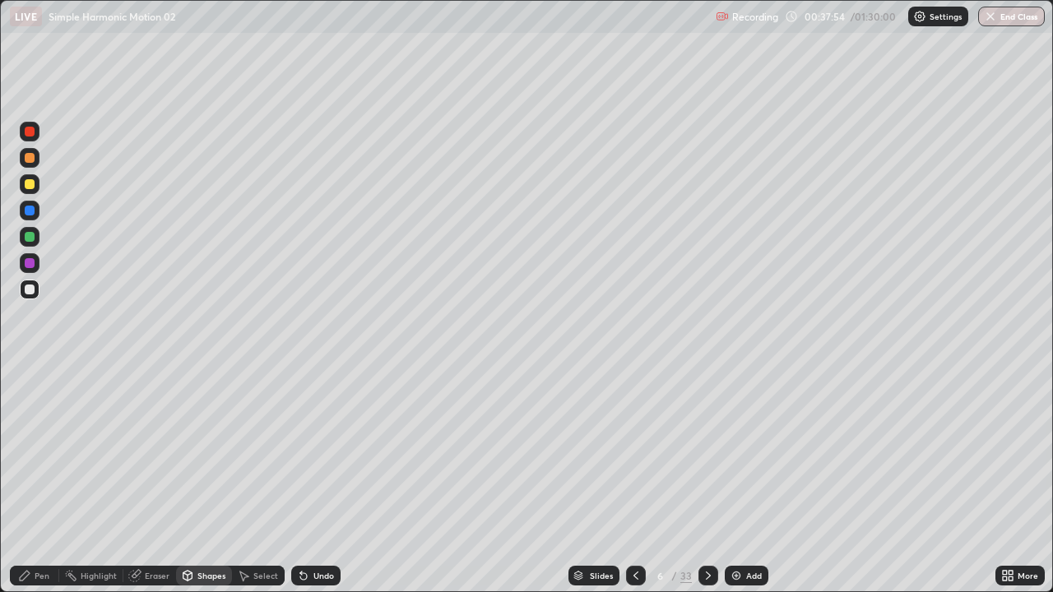
click at [36, 487] on div "Pen" at bounding box center [34, 576] width 49 height 20
click at [31, 188] on div at bounding box center [30, 184] width 10 height 10
click at [36, 287] on div at bounding box center [30, 290] width 20 height 20
click at [753, 487] on div "Add" at bounding box center [754, 576] width 16 height 8
click at [32, 183] on div at bounding box center [30, 184] width 10 height 10
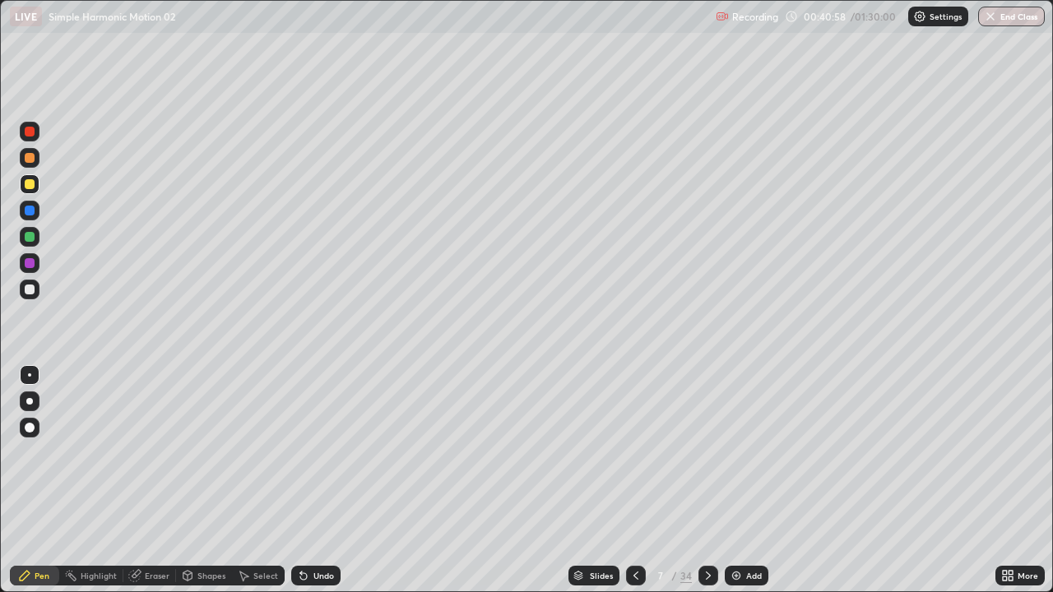
click at [256, 487] on div "Select" at bounding box center [265, 576] width 25 height 8
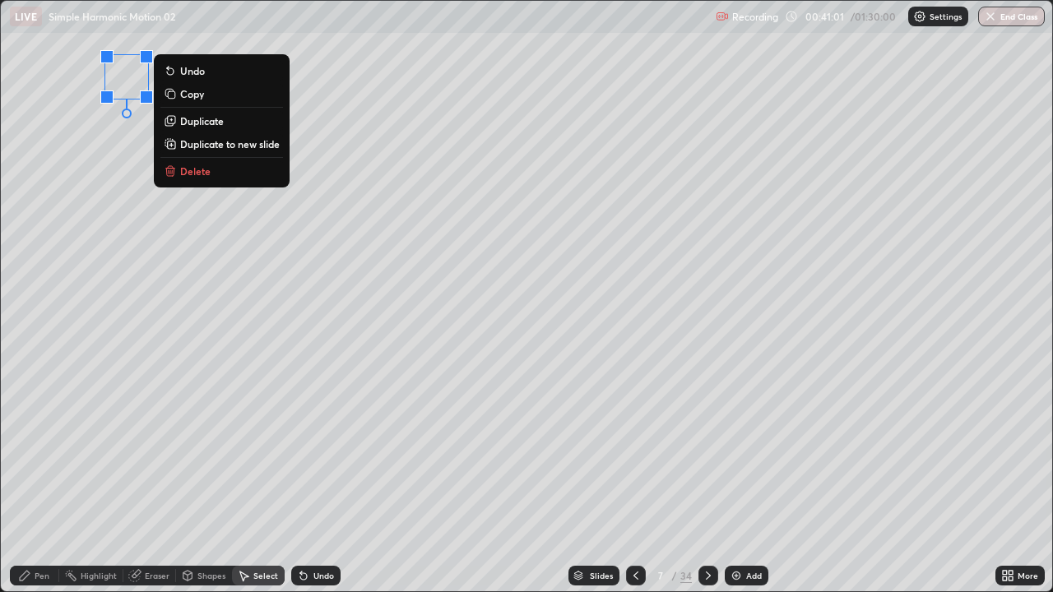
click at [39, 487] on div "Pen" at bounding box center [42, 576] width 15 height 8
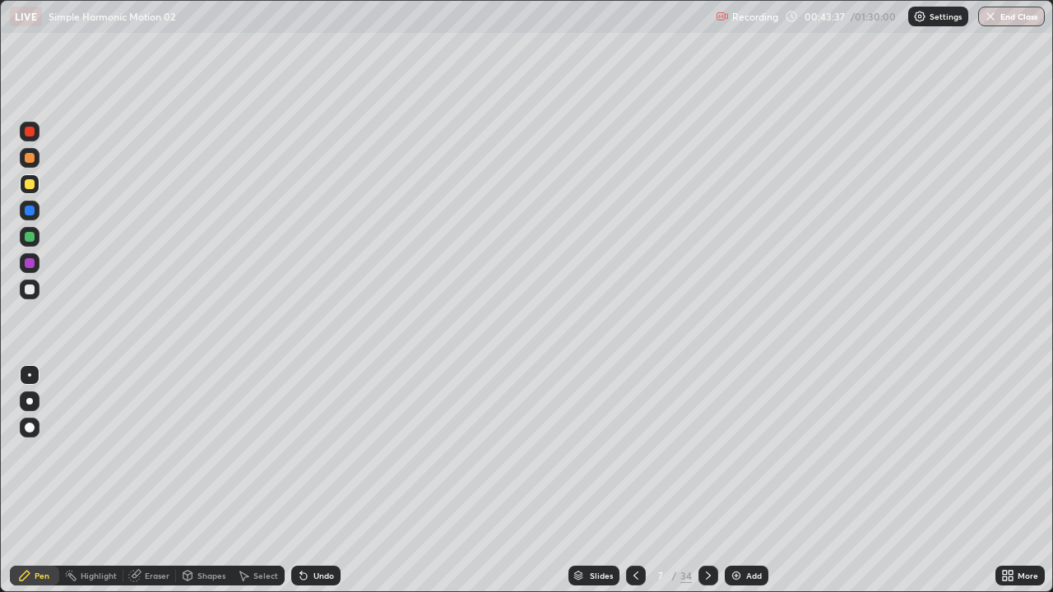
click at [36, 287] on div at bounding box center [30, 290] width 20 height 20
click at [30, 182] on div at bounding box center [30, 184] width 10 height 10
click at [754, 487] on div "Add" at bounding box center [754, 576] width 16 height 8
click at [38, 183] on div at bounding box center [30, 184] width 20 height 20
click at [30, 290] on div at bounding box center [30, 290] width 10 height 10
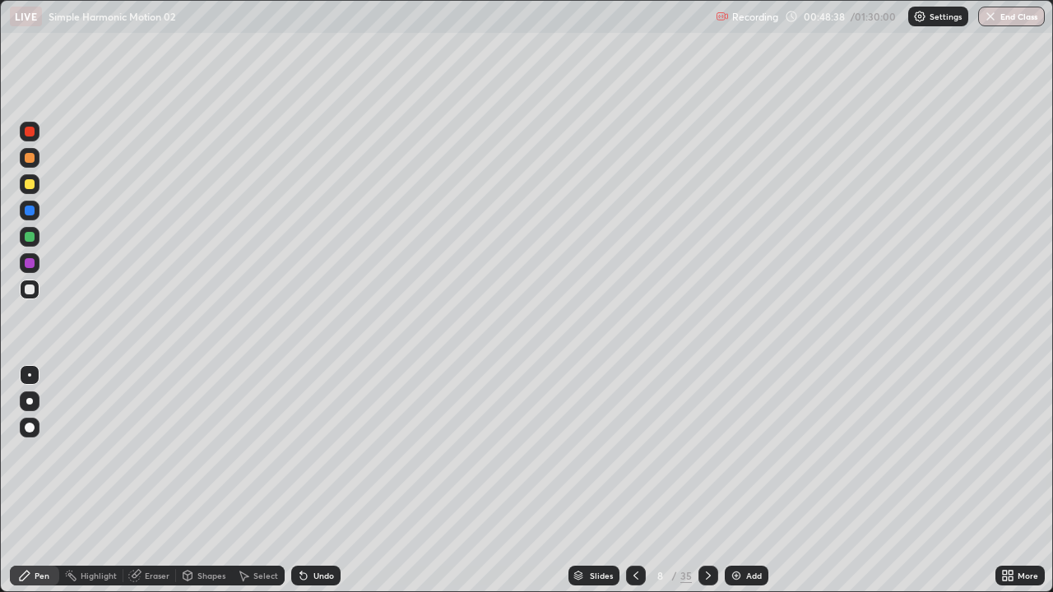
click at [259, 487] on div "Select" at bounding box center [265, 576] width 25 height 8
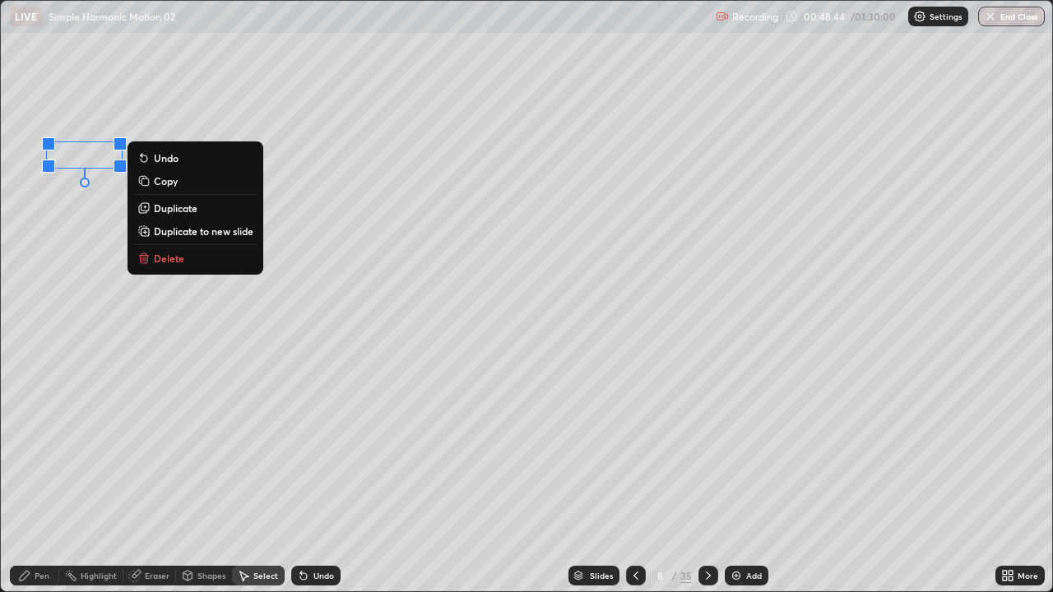
click at [104, 336] on div "0 ° Undo Copy Duplicate Duplicate to new slide Delete" at bounding box center [526, 296] width 1051 height 591
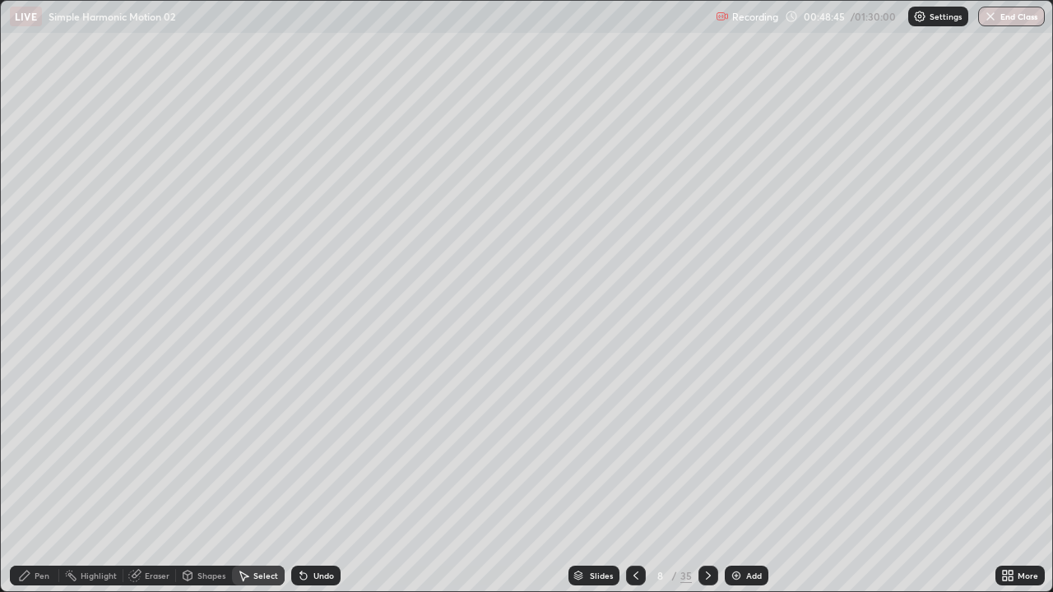
click at [37, 487] on div "Pen" at bounding box center [42, 576] width 15 height 8
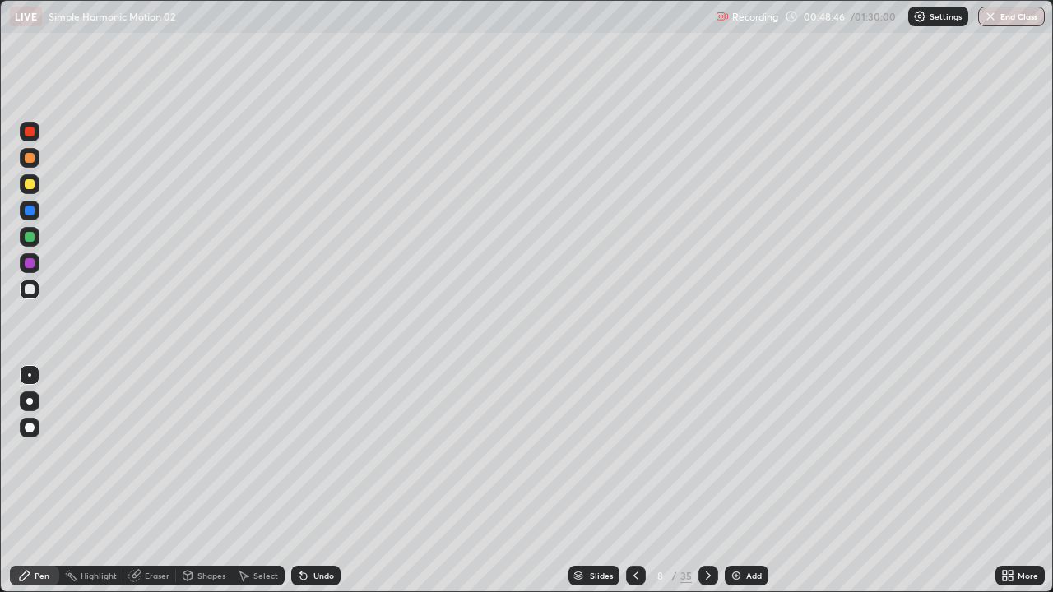
click at [35, 187] on div at bounding box center [30, 184] width 20 height 20
click at [30, 290] on div at bounding box center [30, 290] width 10 height 10
click at [265, 487] on div "Select" at bounding box center [265, 576] width 25 height 8
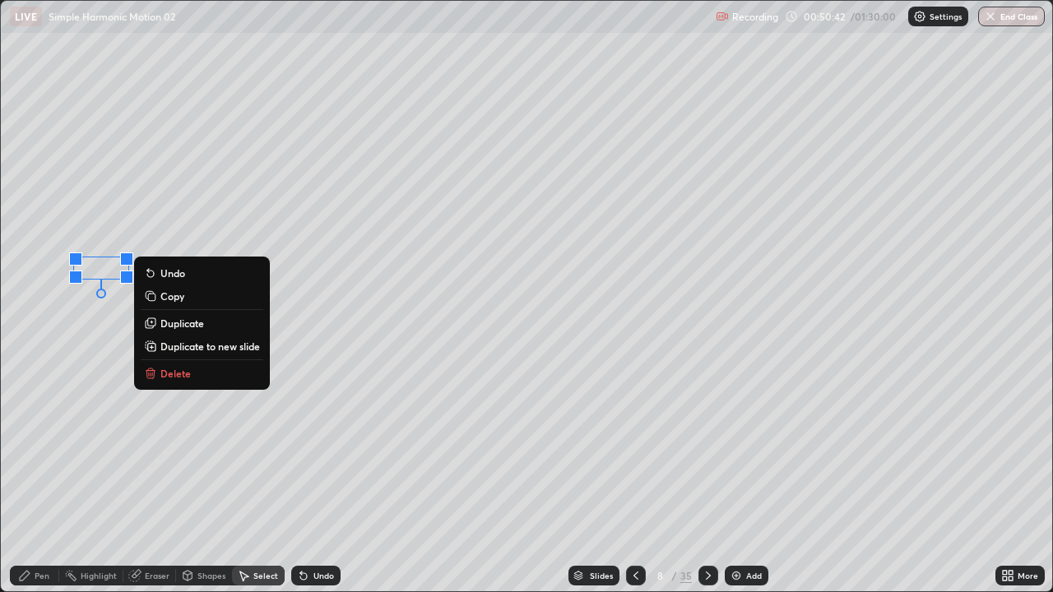
click at [34, 487] on div "Pen" at bounding box center [34, 576] width 49 height 20
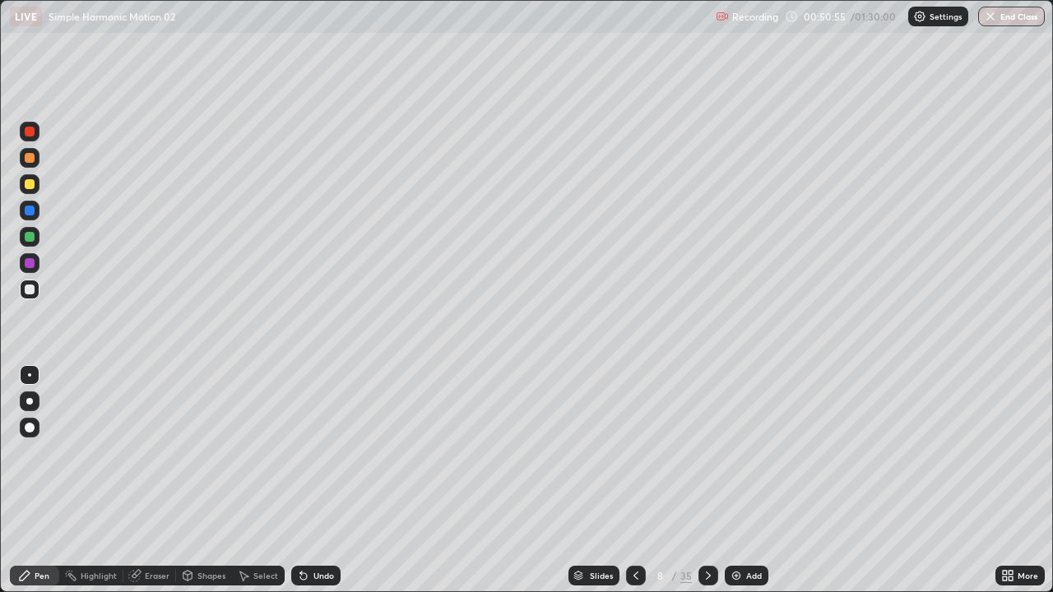
click at [208, 487] on div "Shapes" at bounding box center [211, 576] width 28 height 8
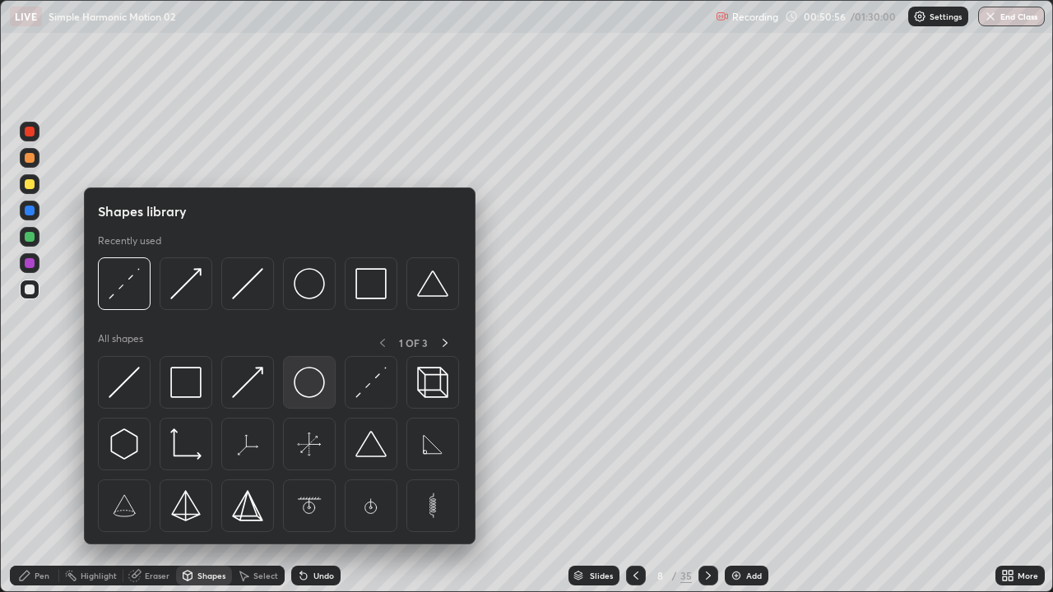
click at [301, 390] on img at bounding box center [309, 382] width 31 height 31
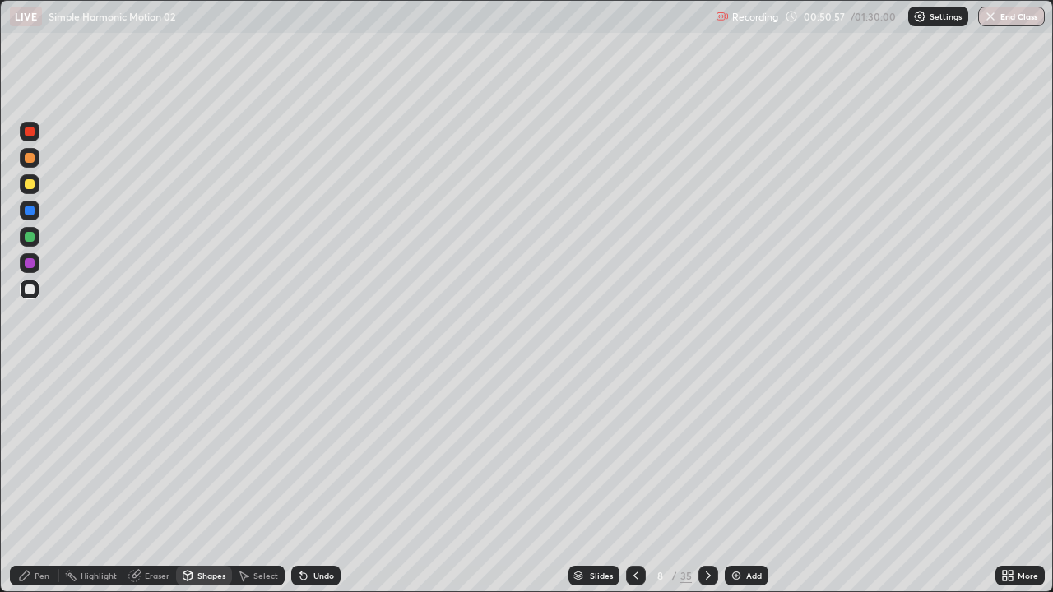
click at [29, 239] on div at bounding box center [30, 237] width 10 height 10
click at [204, 487] on div "Shapes" at bounding box center [211, 576] width 28 height 8
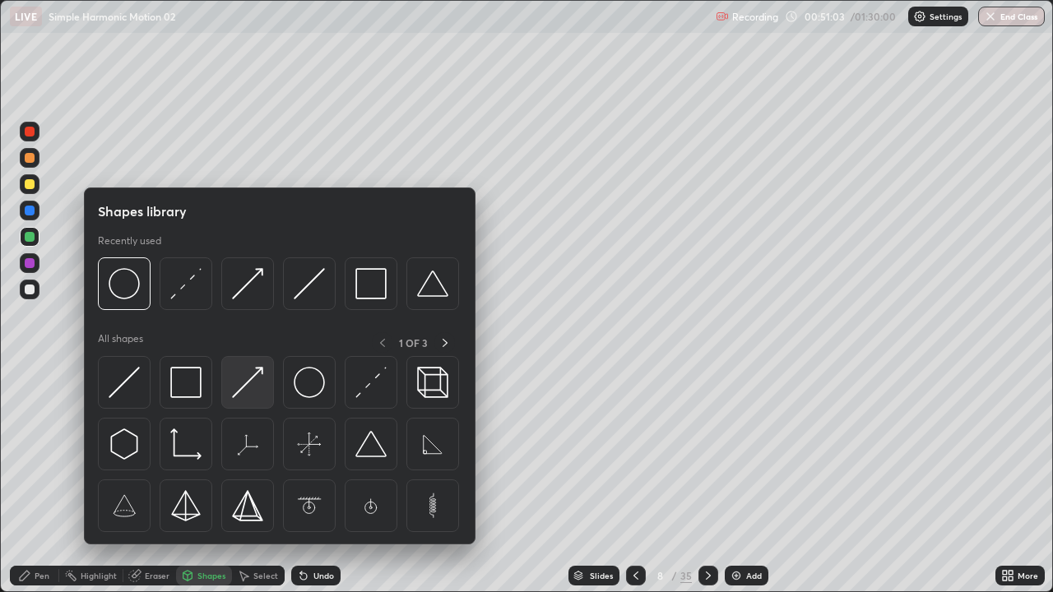
click at [253, 382] on img at bounding box center [247, 382] width 31 height 31
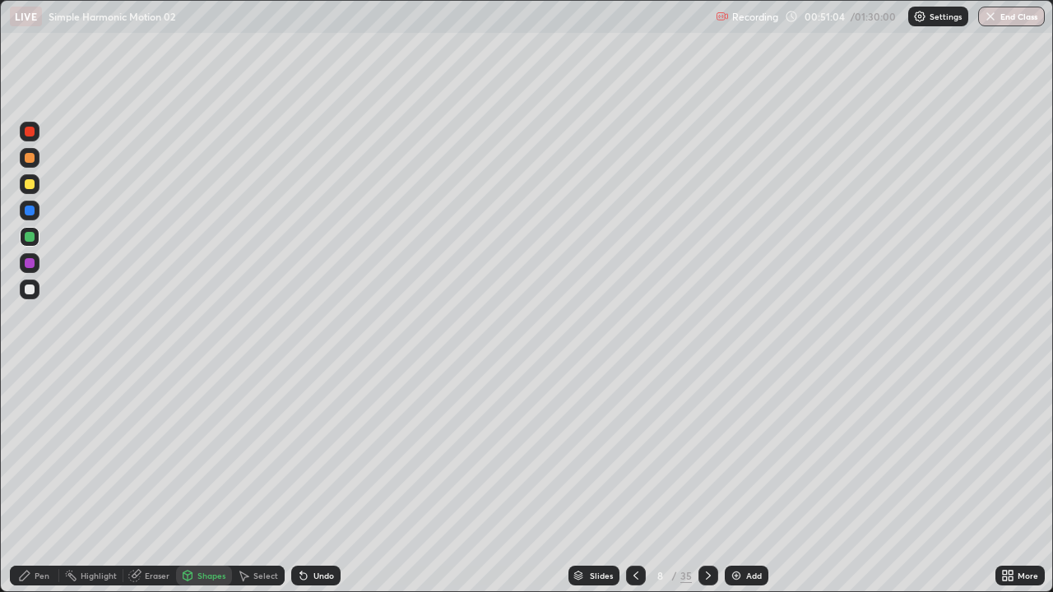
click at [34, 287] on div at bounding box center [30, 290] width 10 height 10
click at [210, 487] on div "Shapes" at bounding box center [211, 576] width 28 height 8
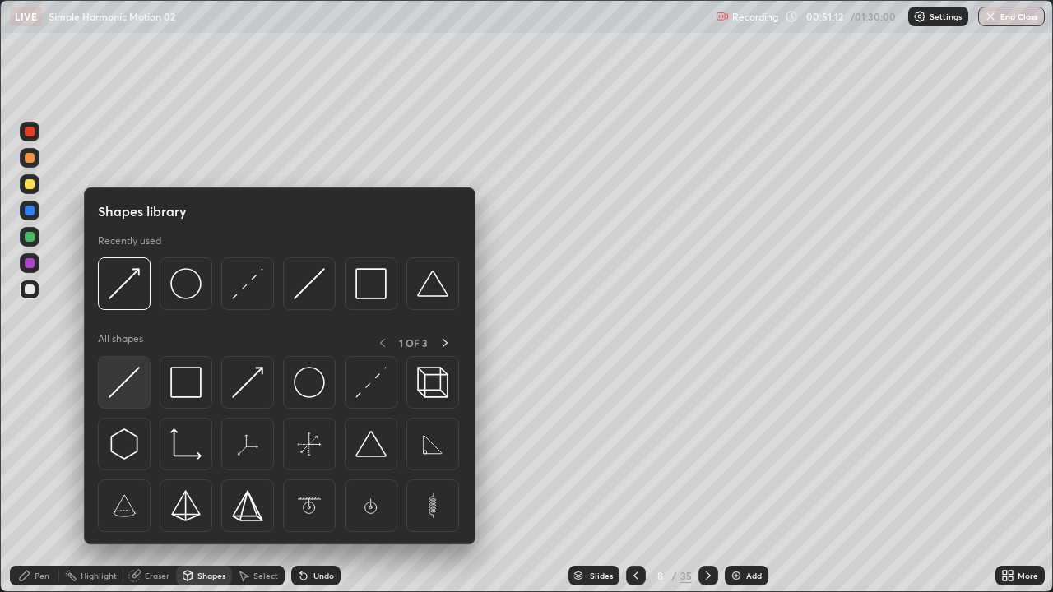
click at [137, 388] on img at bounding box center [124, 382] width 31 height 31
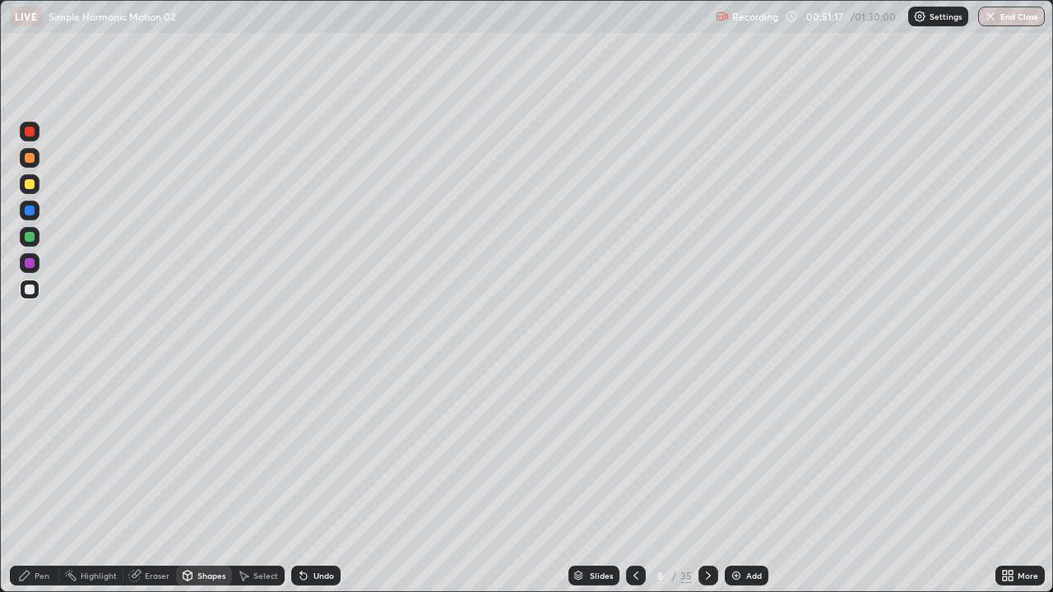
click at [41, 487] on div "Pen" at bounding box center [42, 576] width 15 height 8
click at [319, 487] on div "Undo" at bounding box center [323, 576] width 21 height 8
click at [32, 210] on div at bounding box center [30, 211] width 10 height 10
click at [32, 187] on div at bounding box center [30, 184] width 10 height 10
click at [313, 487] on div "Undo" at bounding box center [323, 576] width 21 height 8
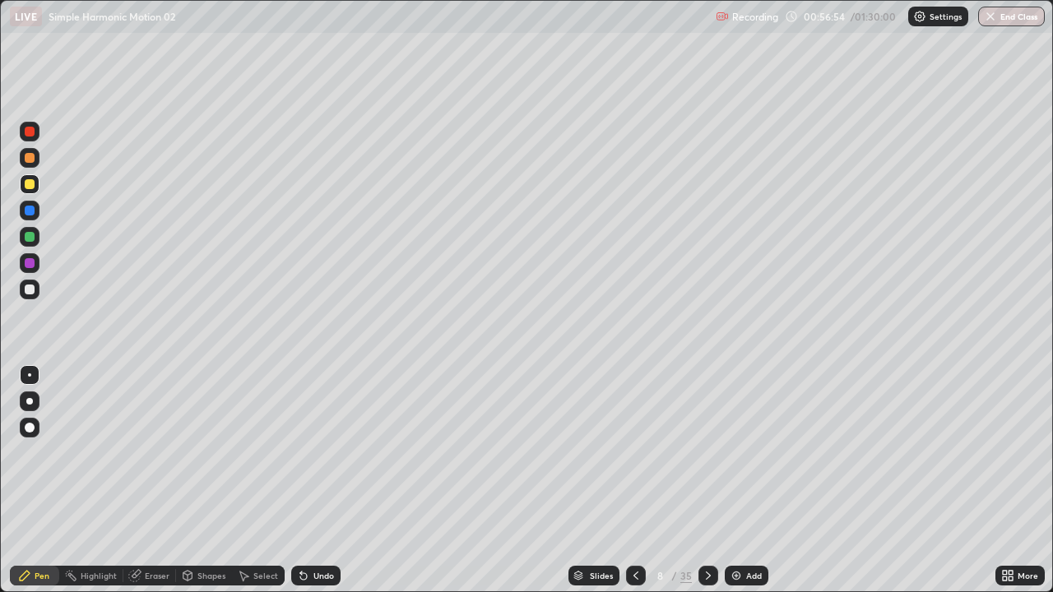
click at [741, 487] on div "Add" at bounding box center [747, 576] width 44 height 20
click at [206, 487] on div "Shapes" at bounding box center [204, 576] width 56 height 20
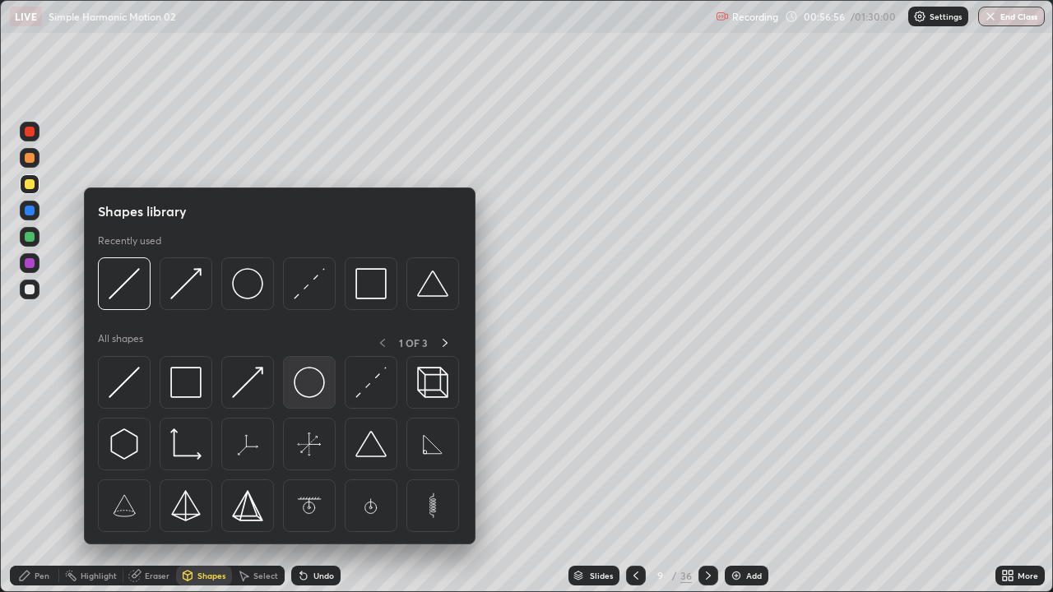
click at [298, 388] on img at bounding box center [309, 382] width 31 height 31
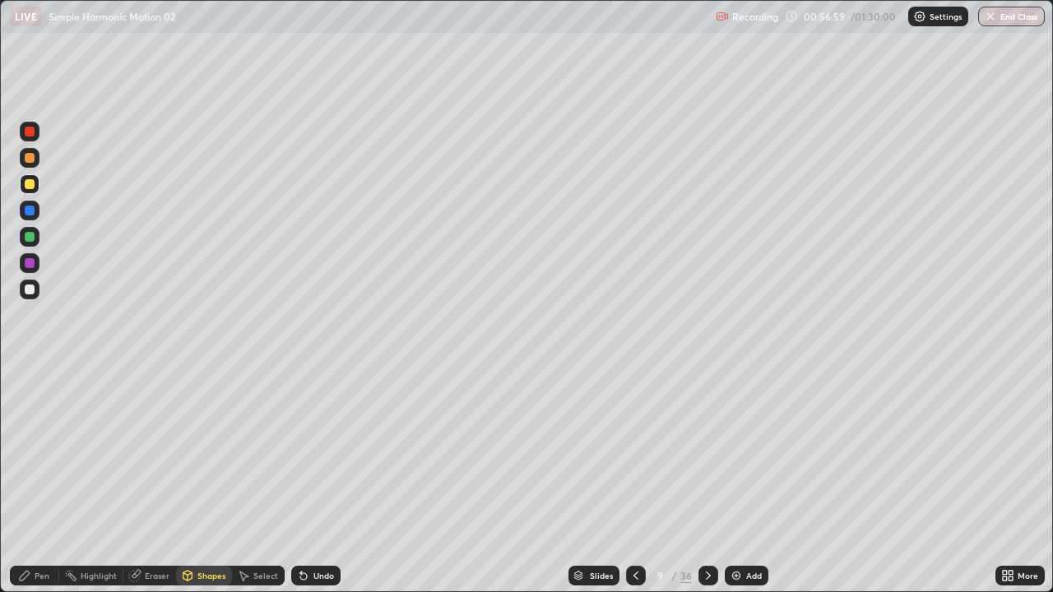
click at [203, 487] on div "Shapes" at bounding box center [211, 576] width 28 height 8
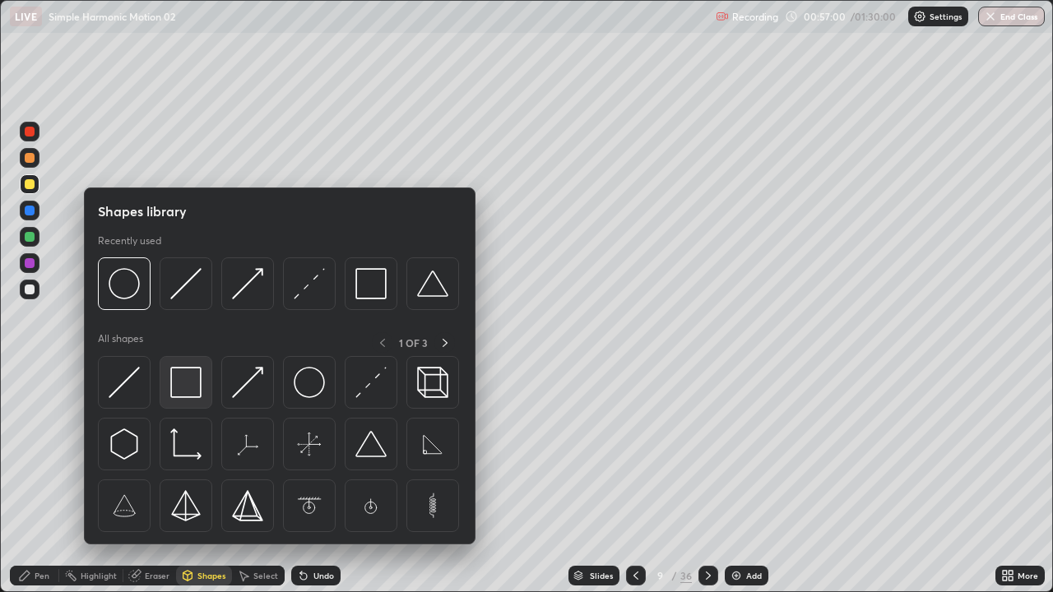
click at [190, 392] on img at bounding box center [185, 382] width 31 height 31
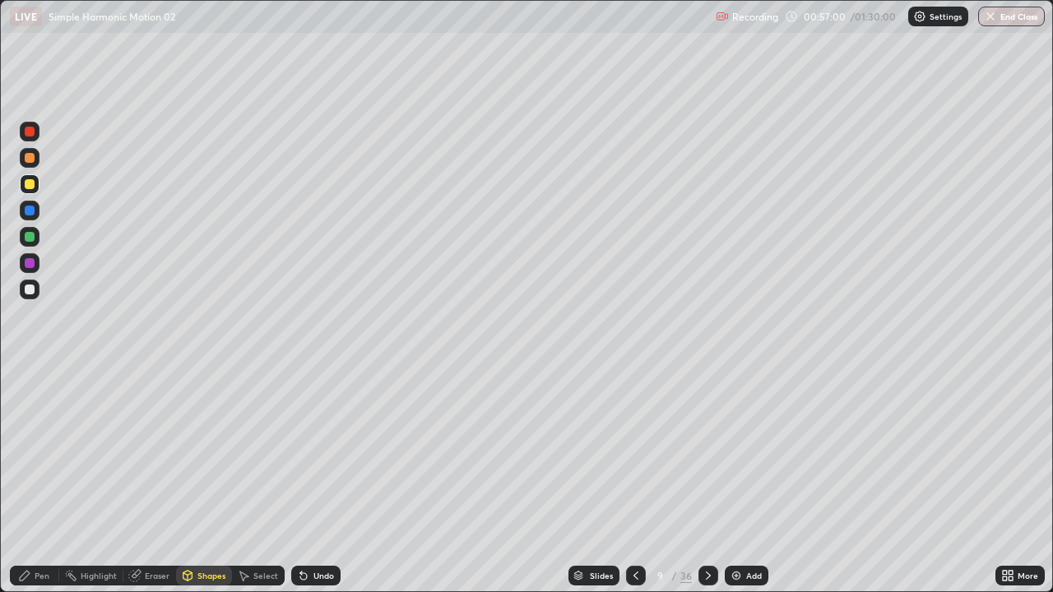
click at [30, 238] on div at bounding box center [30, 237] width 10 height 10
click at [217, 487] on div "Shapes" at bounding box center [211, 576] width 28 height 8
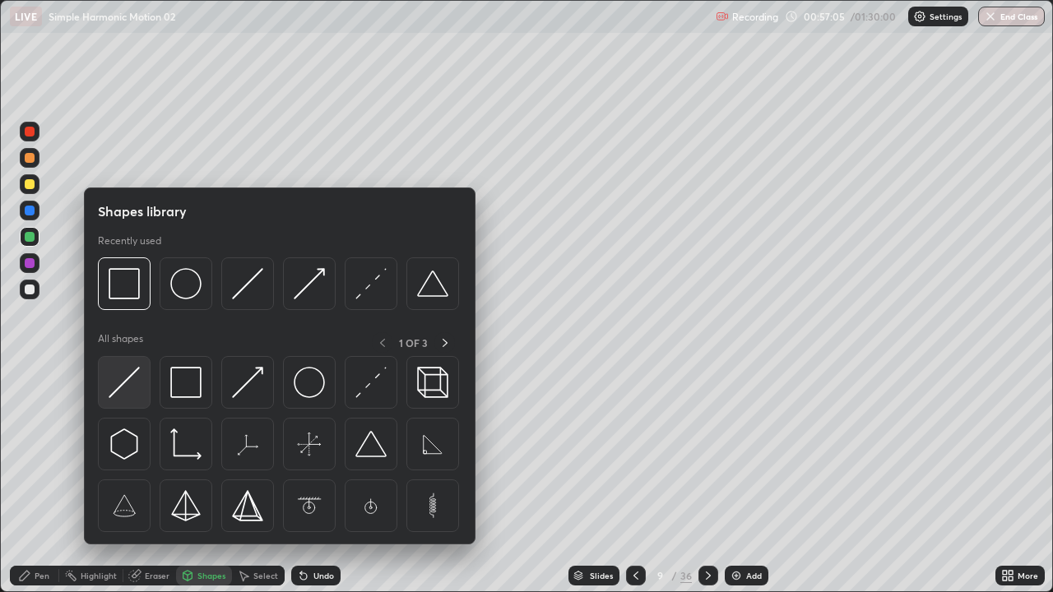
click at [140, 386] on div at bounding box center [124, 382] width 53 height 53
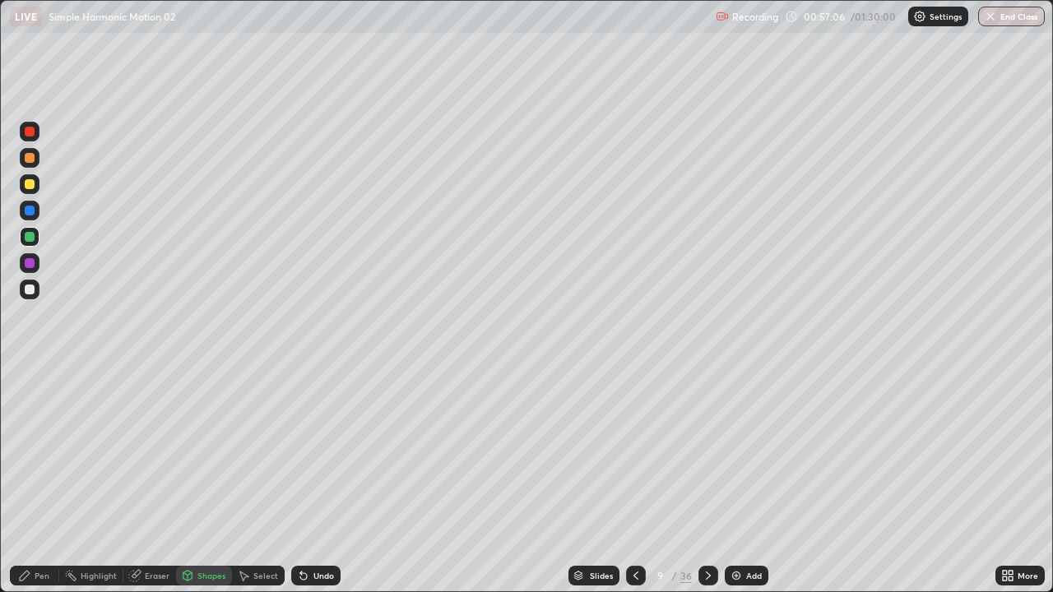
click at [32, 184] on div at bounding box center [30, 184] width 10 height 10
click at [35, 487] on div "Pen" at bounding box center [42, 576] width 15 height 8
click at [30, 286] on div at bounding box center [30, 290] width 10 height 10
click at [206, 487] on div "Shapes" at bounding box center [211, 576] width 28 height 8
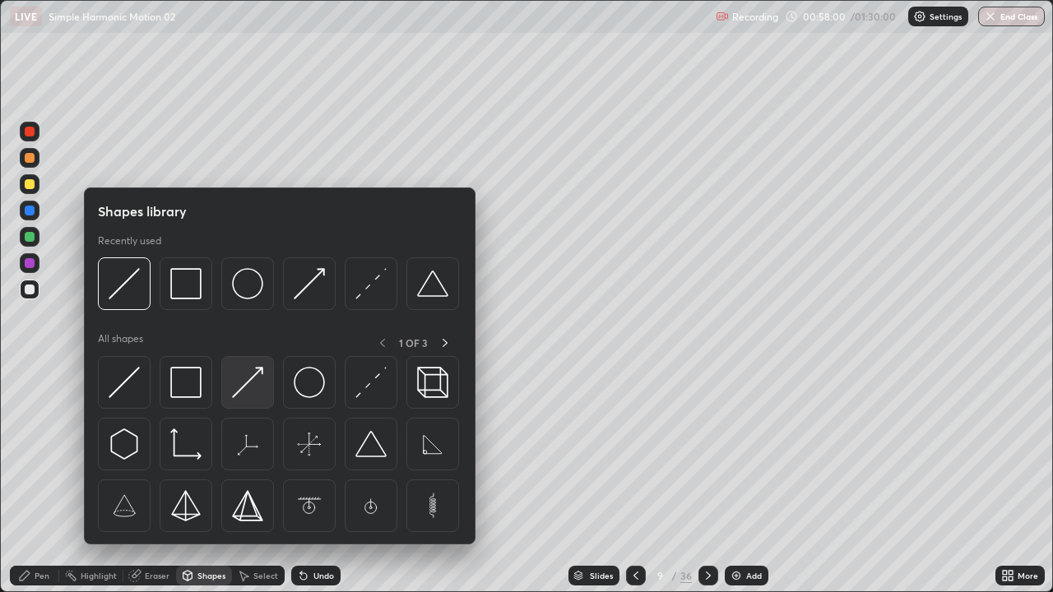
click at [244, 378] on img at bounding box center [247, 382] width 31 height 31
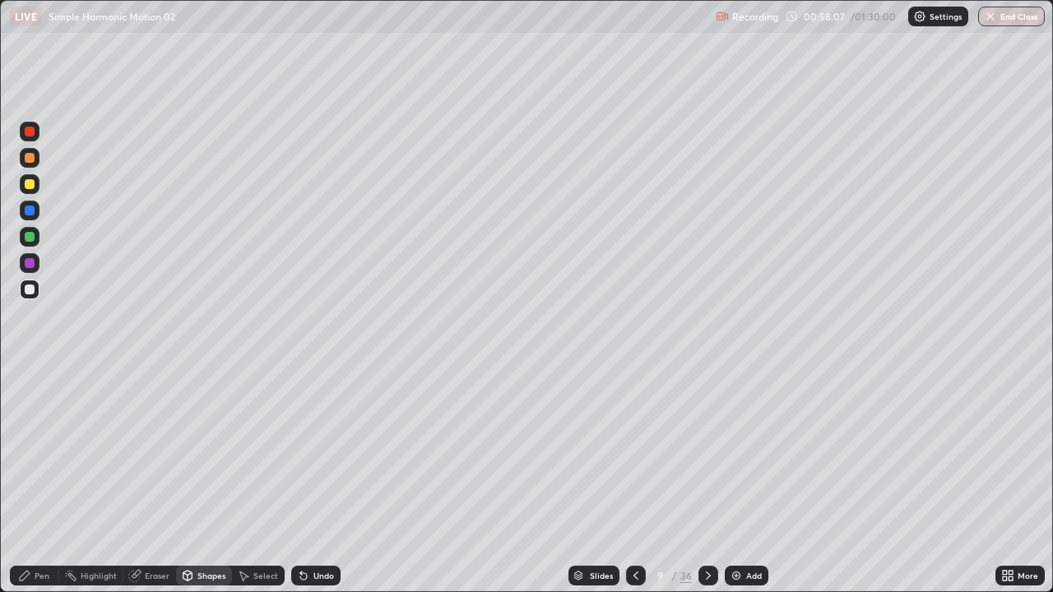
click at [43, 487] on div "Pen" at bounding box center [34, 576] width 49 height 20
click at [151, 487] on div "Eraser" at bounding box center [157, 576] width 25 height 8
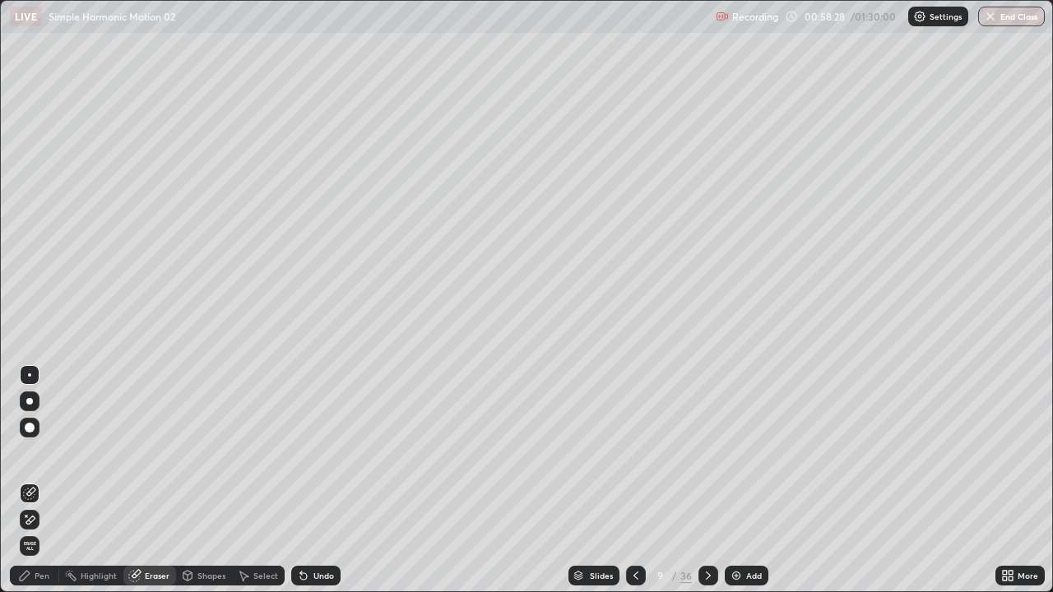
click at [33, 487] on div "Pen" at bounding box center [34, 576] width 49 height 20
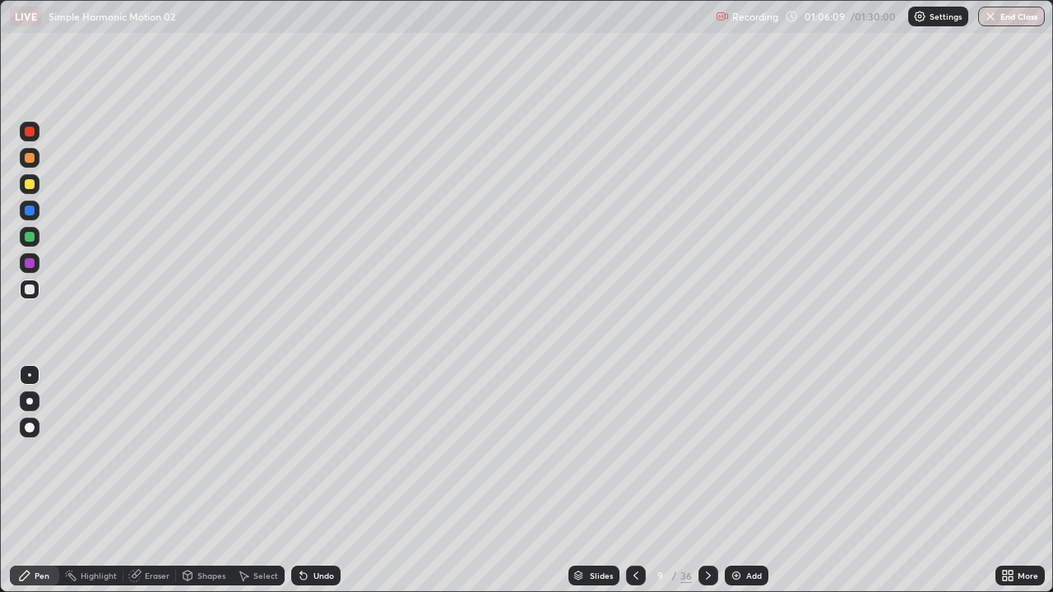
click at [746, 487] on div "Add" at bounding box center [747, 576] width 44 height 20
click at [248, 487] on icon at bounding box center [243, 575] width 13 height 13
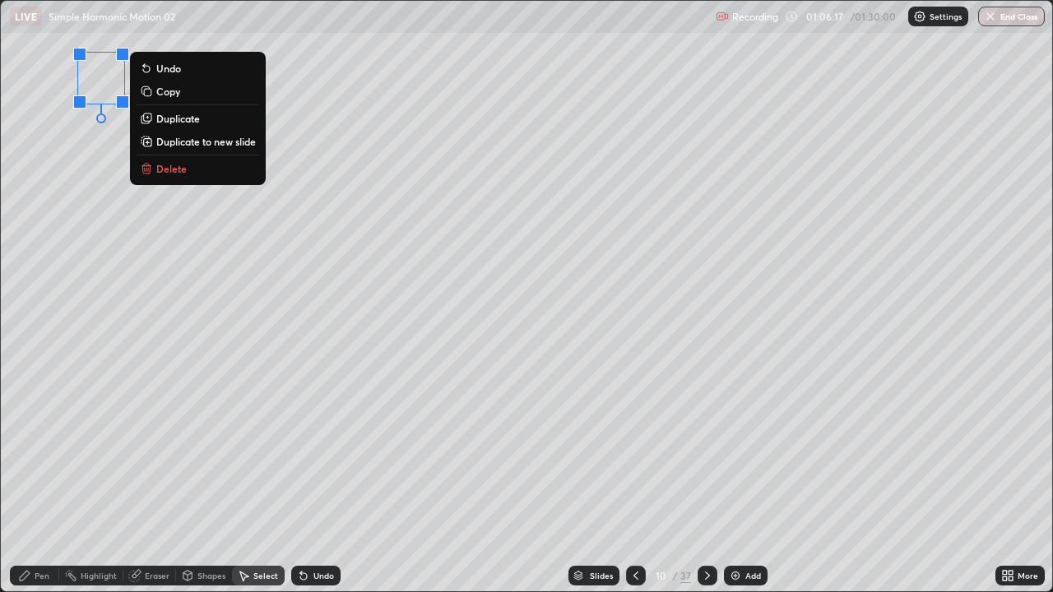
click at [36, 487] on div "Pen" at bounding box center [42, 576] width 15 height 8
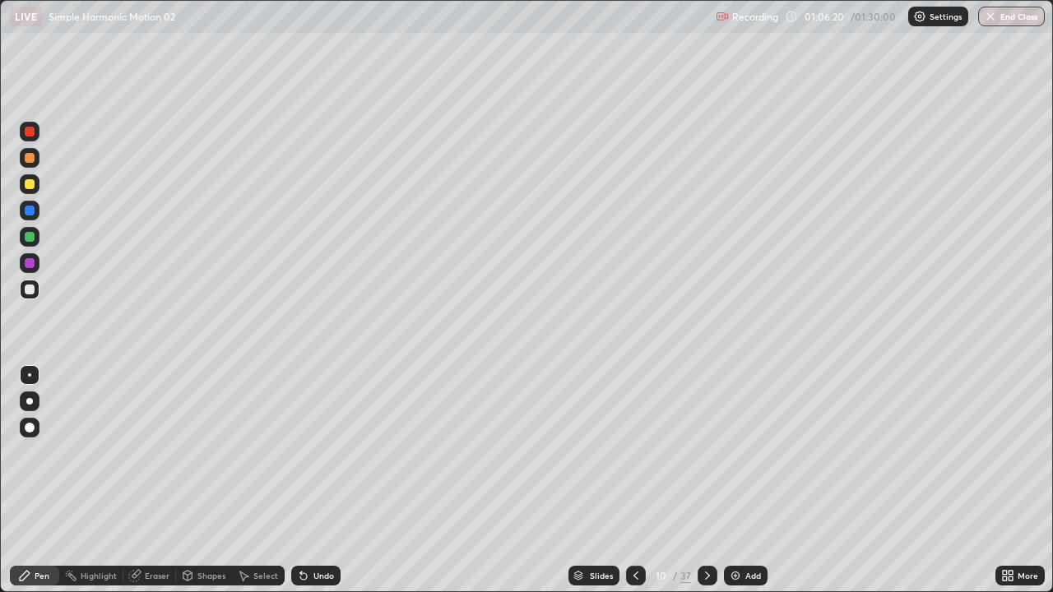
click at [30, 184] on div at bounding box center [30, 184] width 10 height 10
click at [313, 487] on div "Undo" at bounding box center [315, 576] width 49 height 20
click at [317, 487] on div "Undo" at bounding box center [315, 576] width 49 height 20
click at [323, 487] on div "Undo" at bounding box center [323, 576] width 21 height 8
click at [322, 487] on div "Undo" at bounding box center [323, 576] width 21 height 8
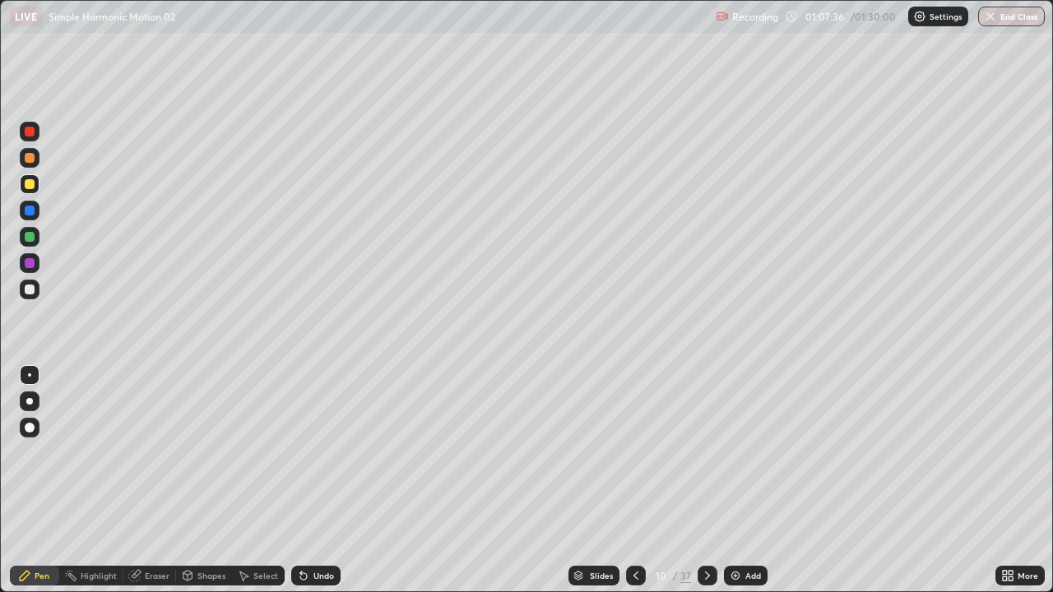
click at [34, 286] on div at bounding box center [30, 290] width 20 height 20
click at [327, 487] on div "Undo" at bounding box center [315, 576] width 49 height 20
click at [30, 187] on div at bounding box center [30, 184] width 10 height 10
click at [31, 290] on div at bounding box center [30, 290] width 10 height 10
click at [196, 487] on div "Shapes" at bounding box center [204, 576] width 56 height 20
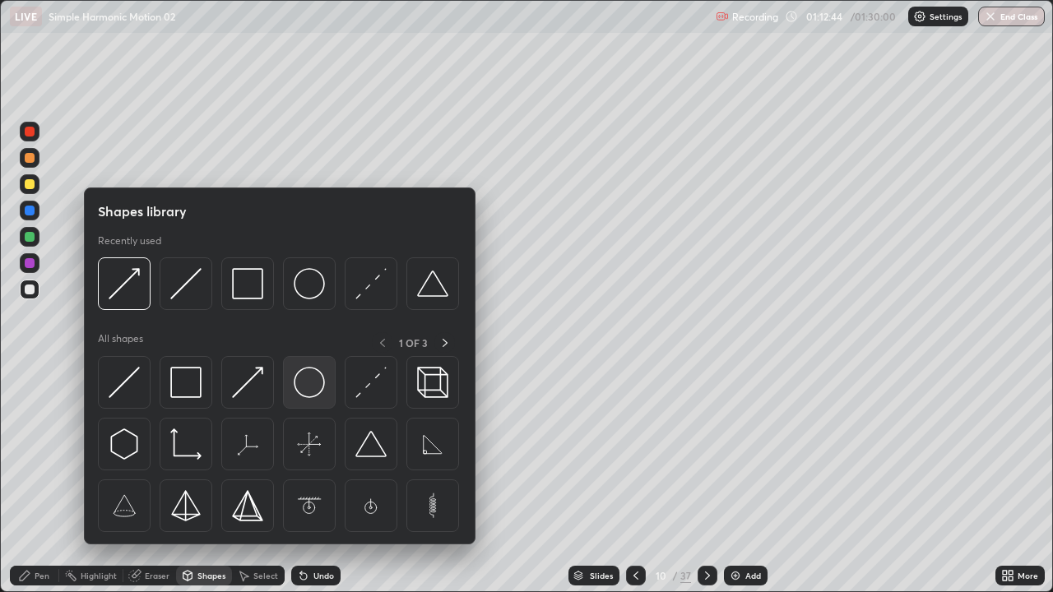
click at [306, 378] on img at bounding box center [309, 382] width 31 height 31
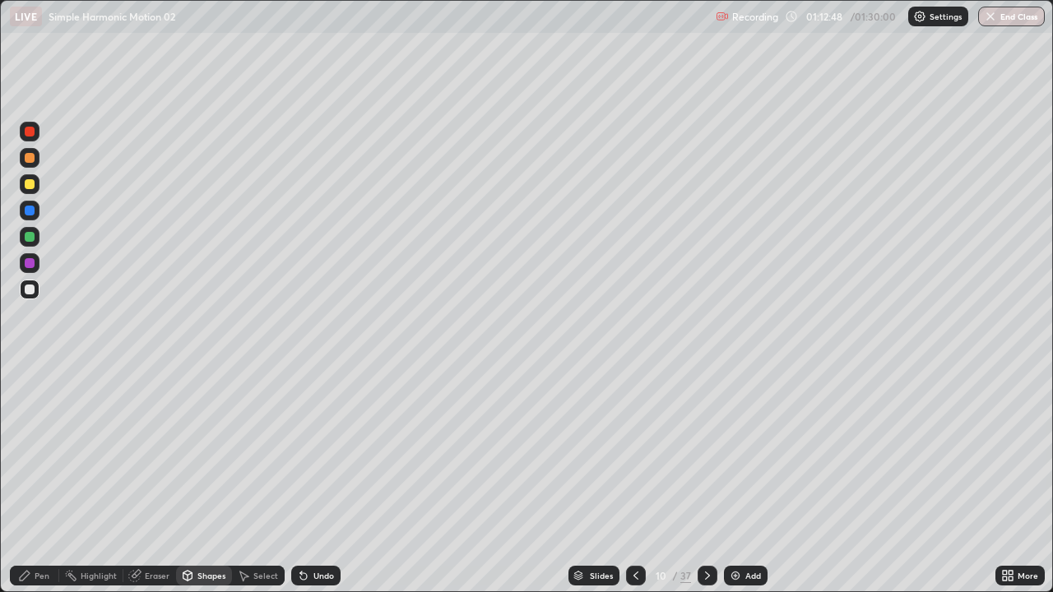
click at [211, 487] on div "Shapes" at bounding box center [211, 576] width 28 height 8
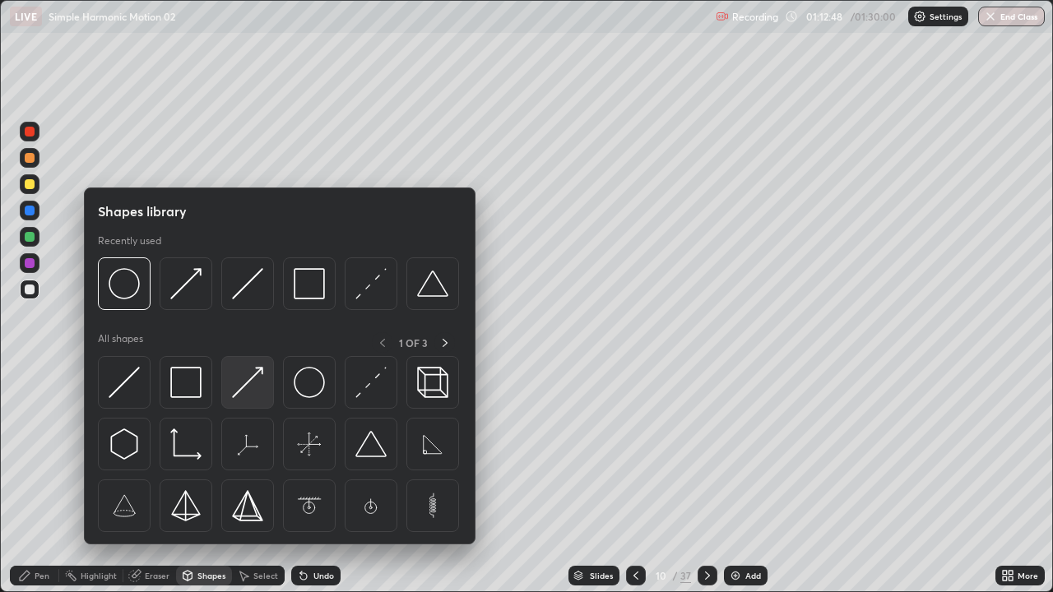
click at [256, 396] on img at bounding box center [247, 382] width 31 height 31
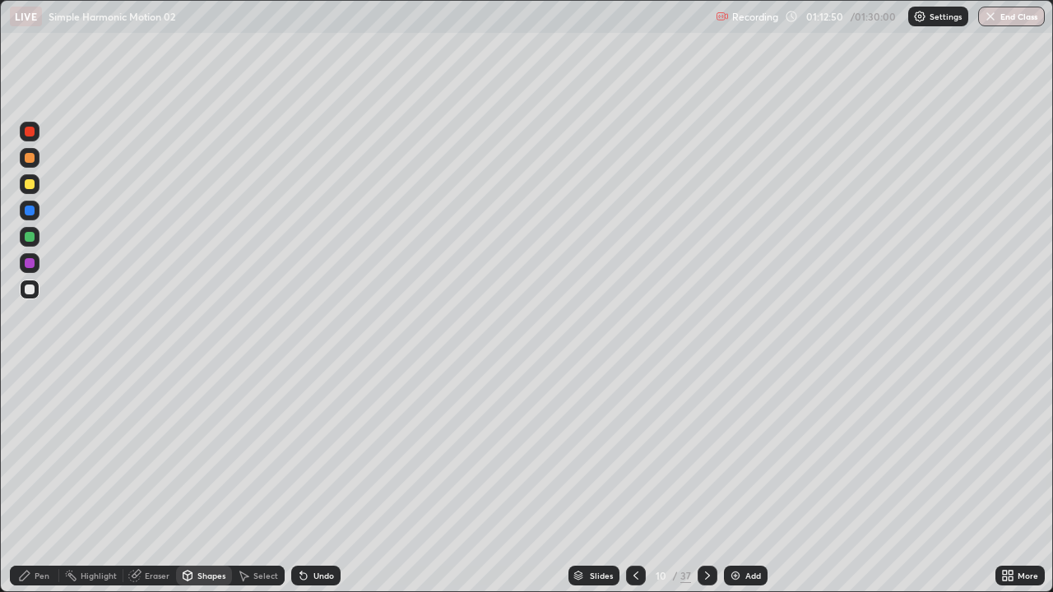
click at [30, 185] on div at bounding box center [30, 184] width 10 height 10
click at [206, 487] on div "Shapes" at bounding box center [211, 576] width 28 height 8
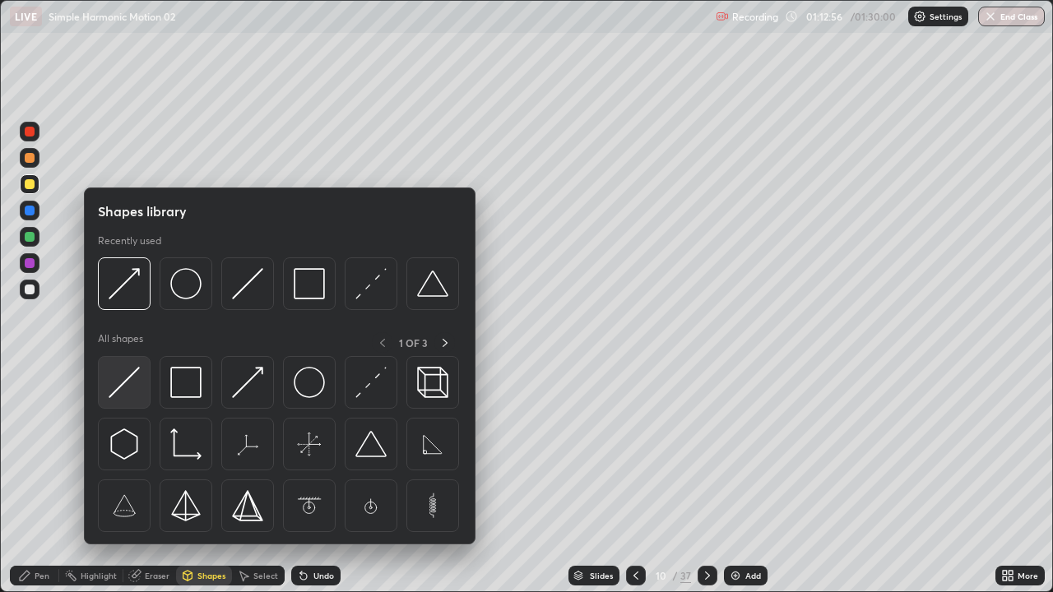
click at [128, 392] on img at bounding box center [124, 382] width 31 height 31
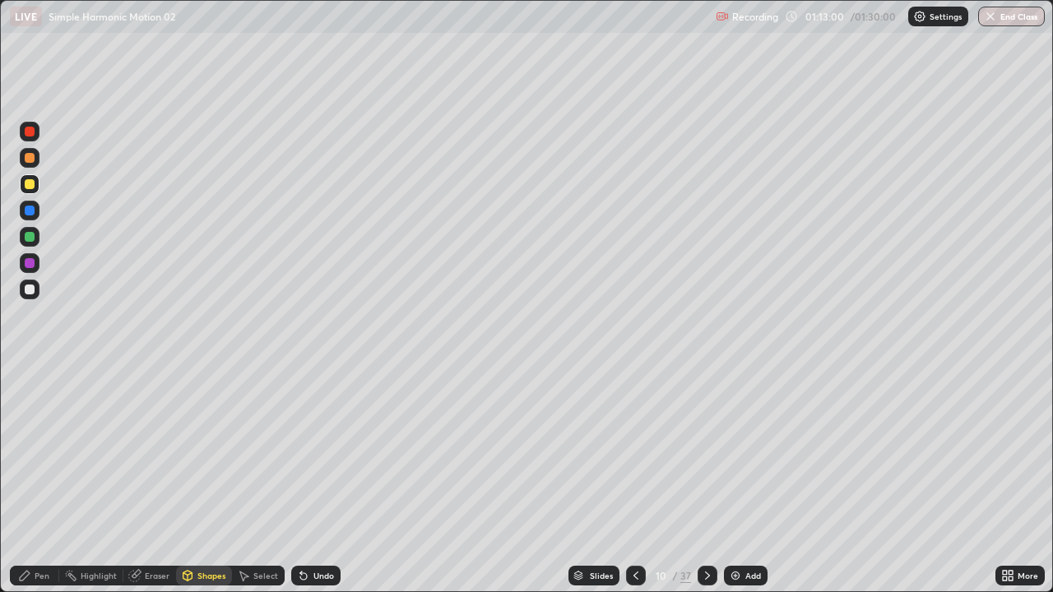
click at [44, 487] on div "Pen" at bounding box center [42, 576] width 15 height 8
click at [322, 487] on div "Undo" at bounding box center [315, 576] width 49 height 20
click at [706, 487] on icon at bounding box center [707, 575] width 13 height 13
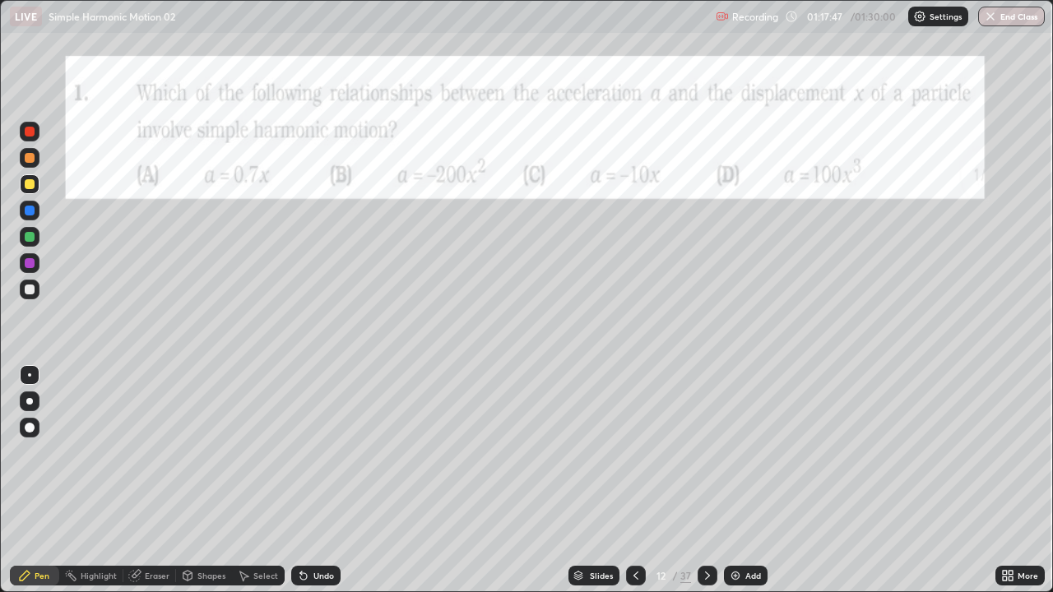
click at [707, 487] on icon at bounding box center [707, 576] width 5 height 8
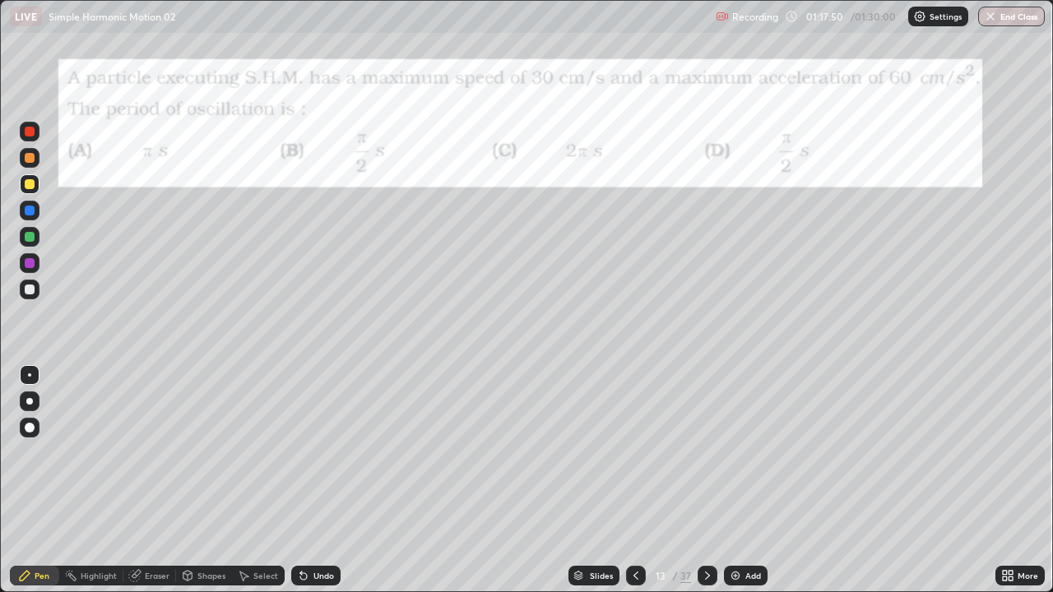
click at [712, 487] on div at bounding box center [708, 576] width 20 height 20
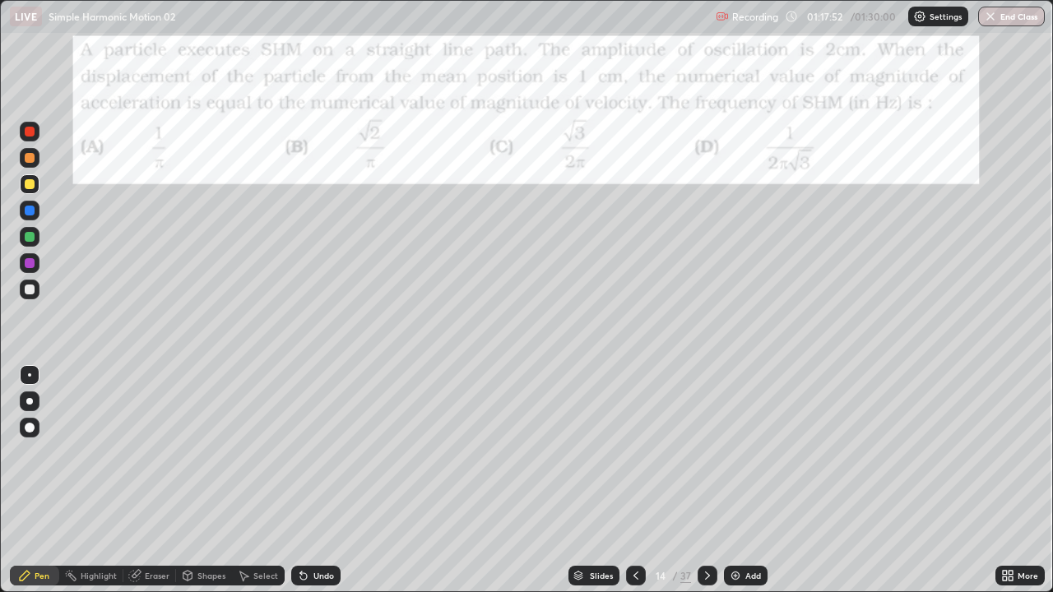
click at [715, 487] on div at bounding box center [708, 576] width 20 height 20
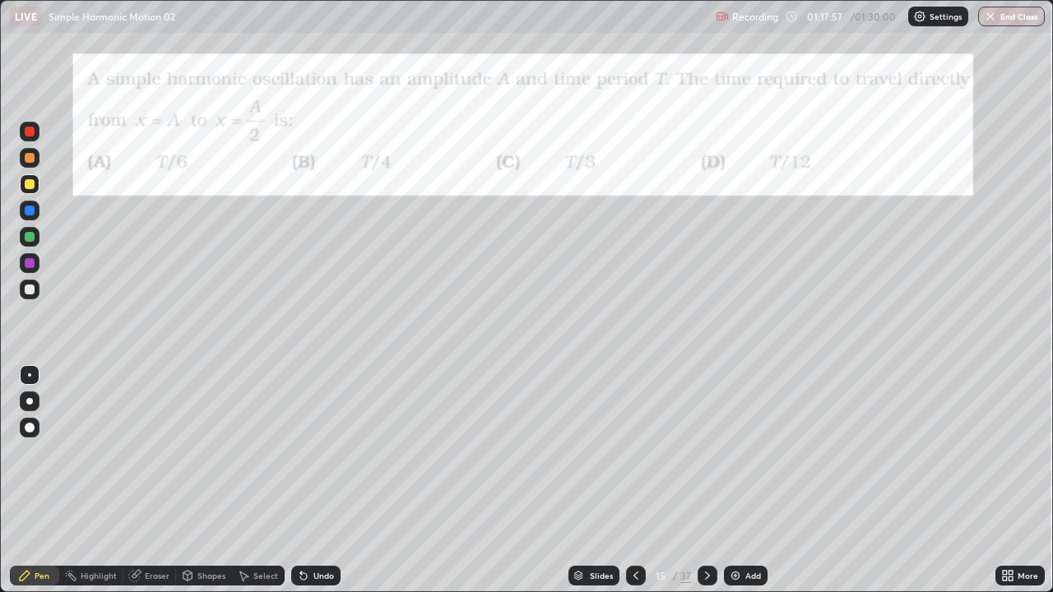
click at [715, 487] on div at bounding box center [708, 575] width 20 height 33
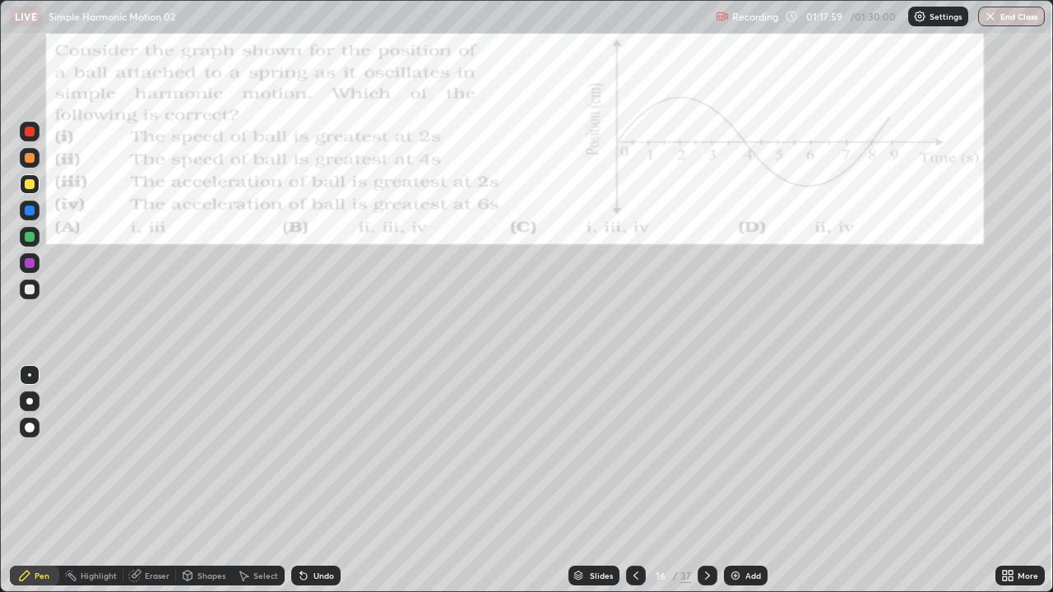
click at [708, 487] on icon at bounding box center [707, 575] width 13 height 13
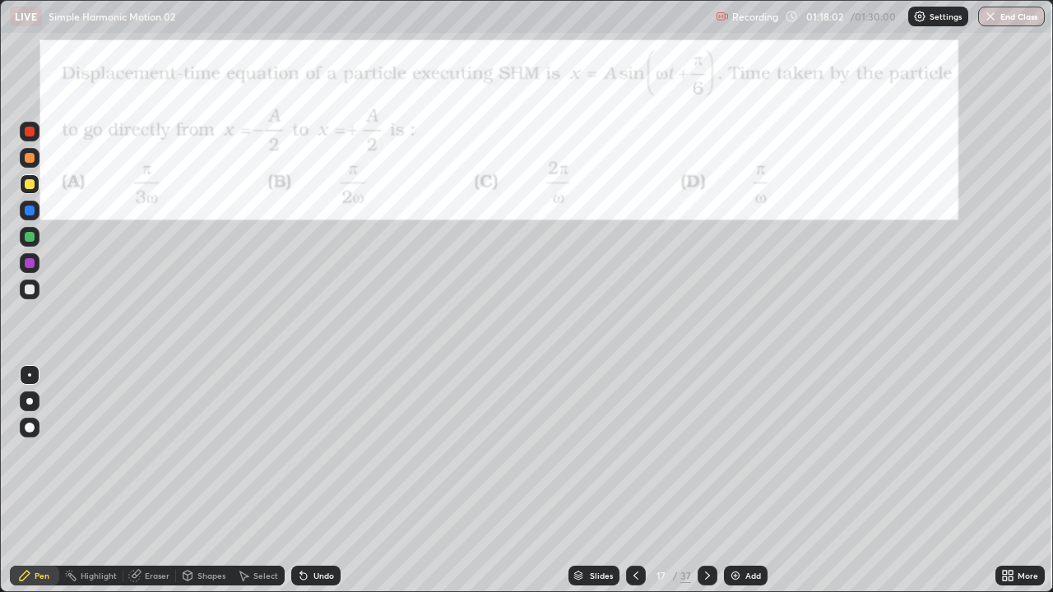
click at [706, 487] on icon at bounding box center [707, 575] width 13 height 13
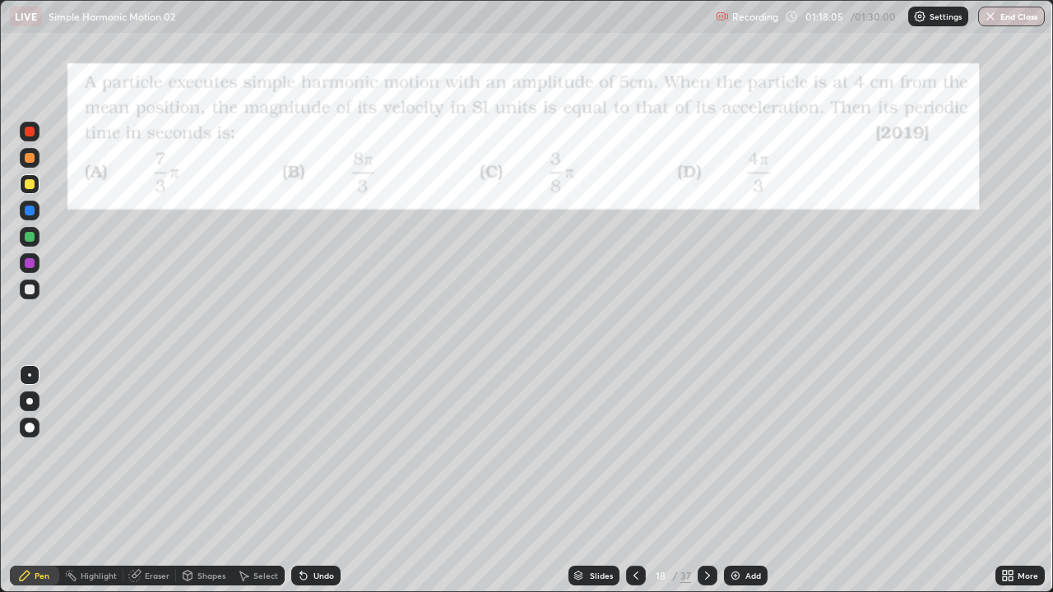
click at [707, 487] on div at bounding box center [708, 575] width 20 height 33
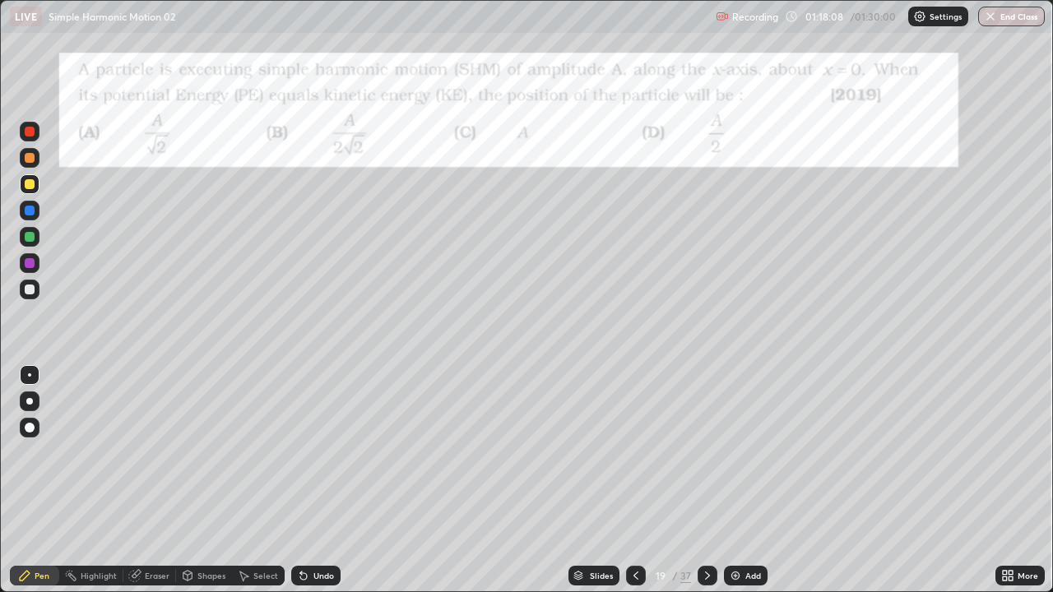
click at [644, 487] on div at bounding box center [636, 575] width 20 height 33
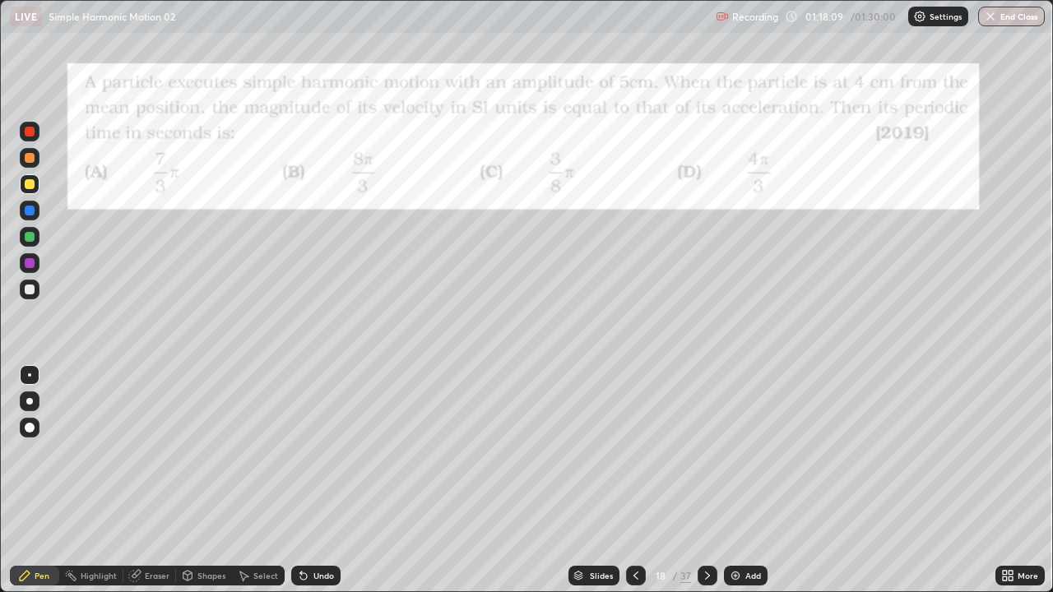
click at [642, 487] on div at bounding box center [636, 576] width 20 height 20
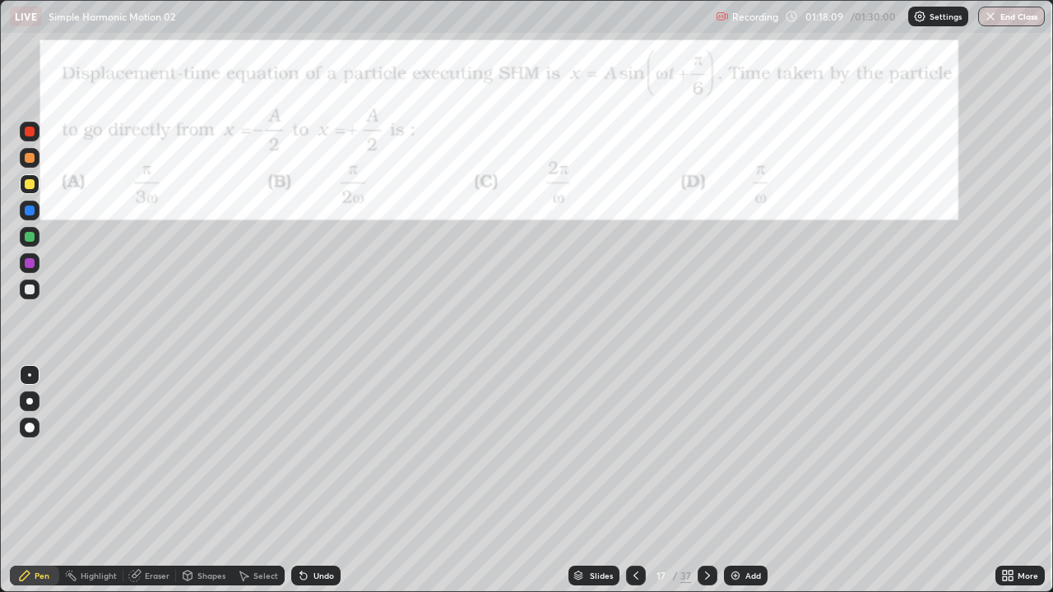
click at [643, 487] on div at bounding box center [636, 576] width 20 height 20
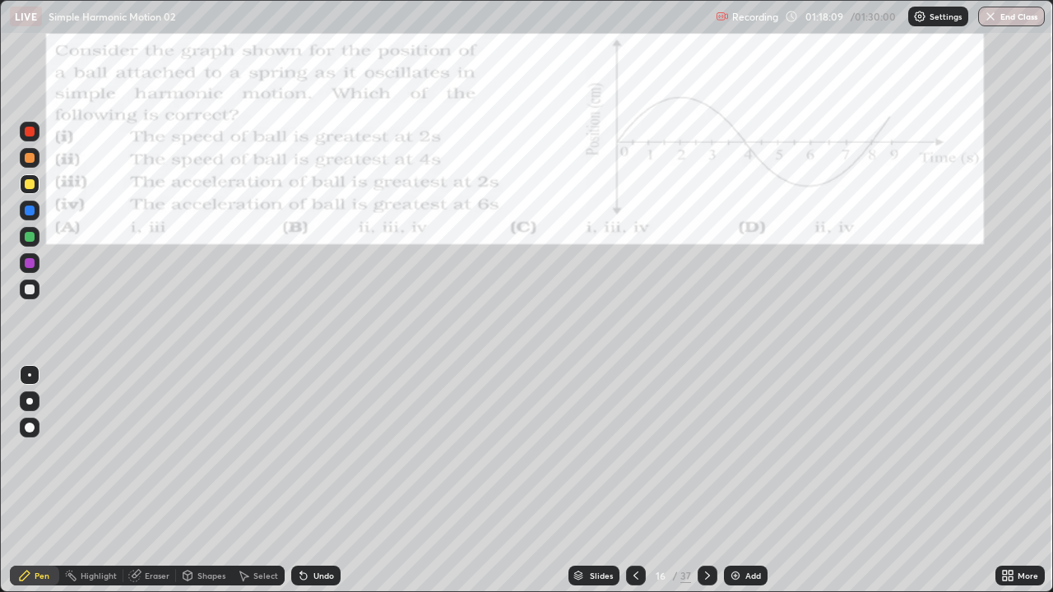
click at [641, 487] on icon at bounding box center [635, 575] width 13 height 13
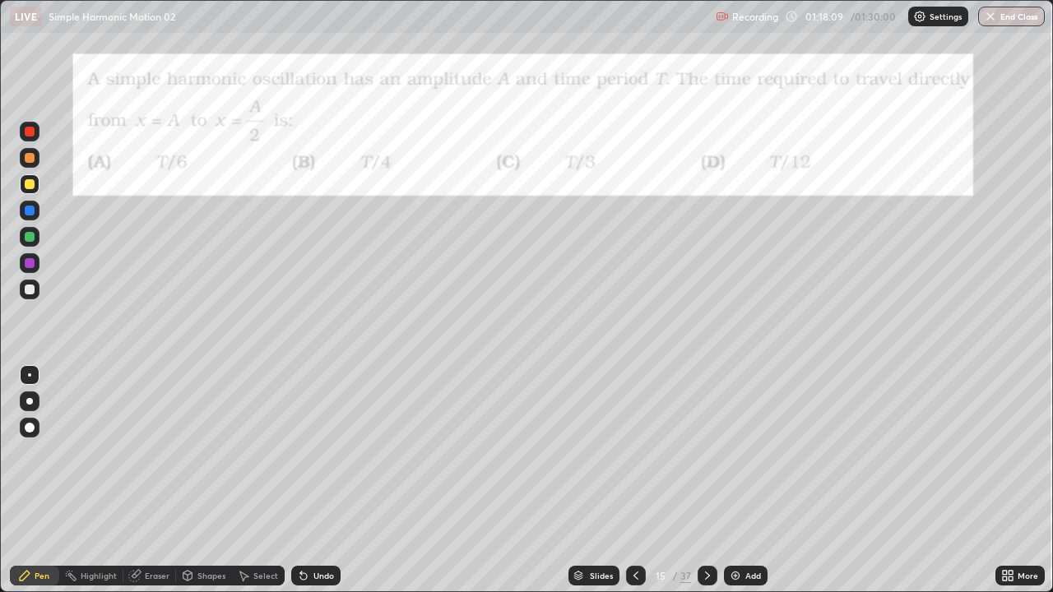
click at [641, 487] on icon at bounding box center [635, 575] width 13 height 13
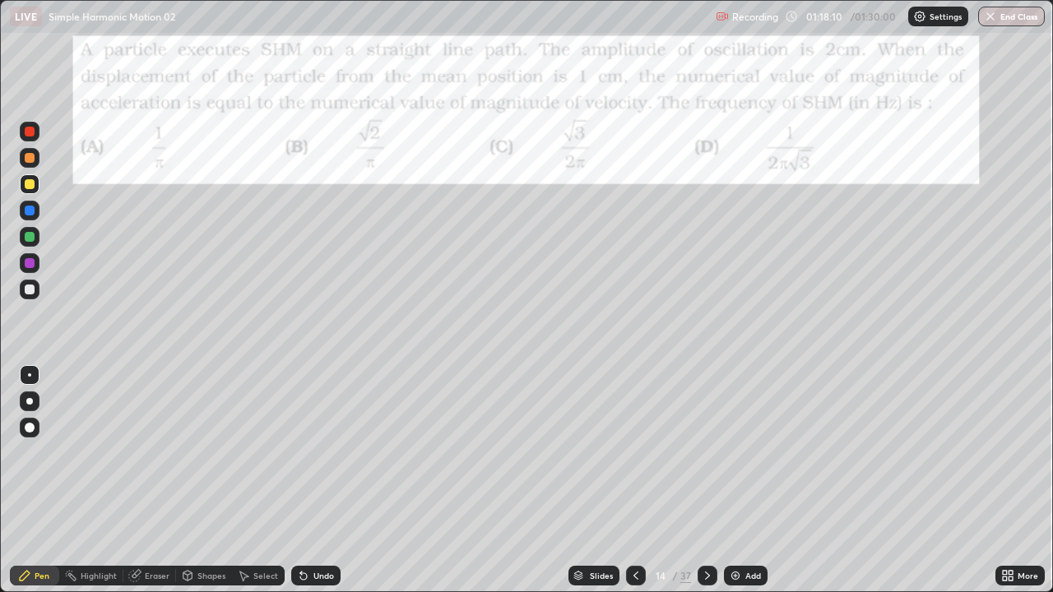
click at [642, 487] on div at bounding box center [636, 576] width 20 height 20
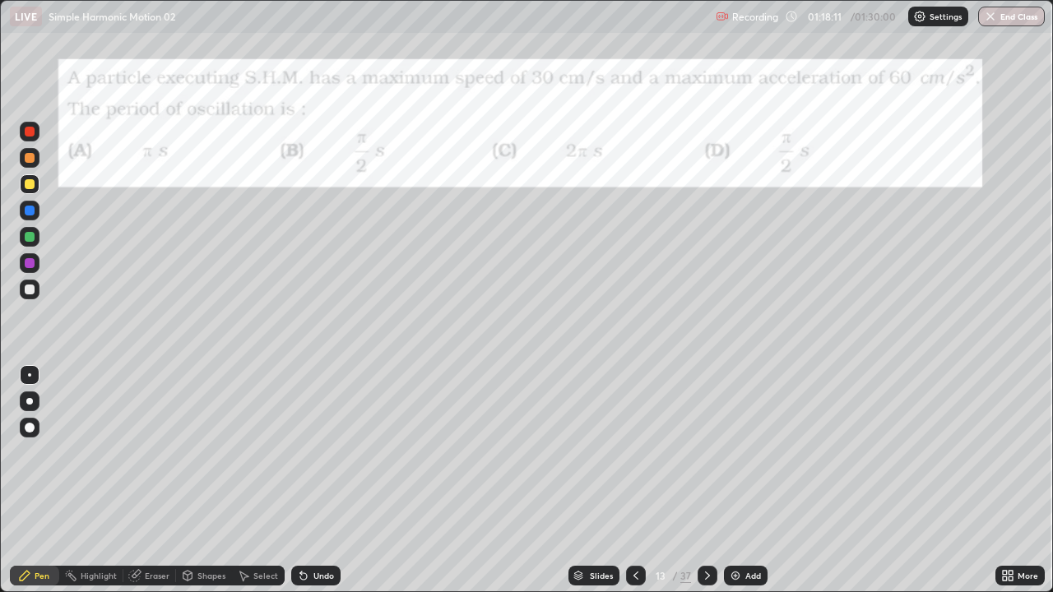
click at [634, 487] on icon at bounding box center [635, 575] width 13 height 13
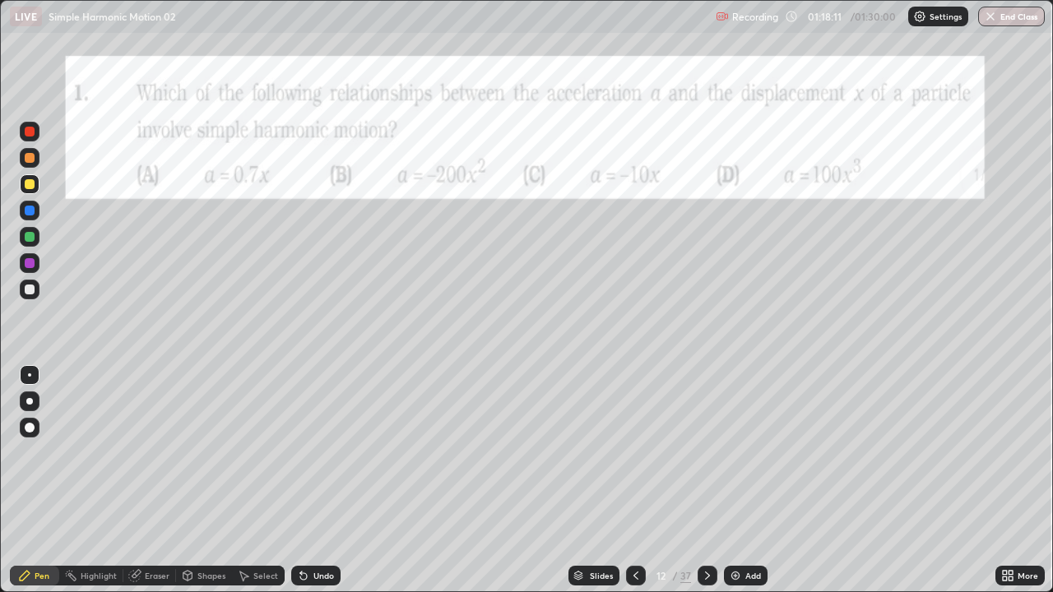
click at [641, 487] on icon at bounding box center [635, 575] width 13 height 13
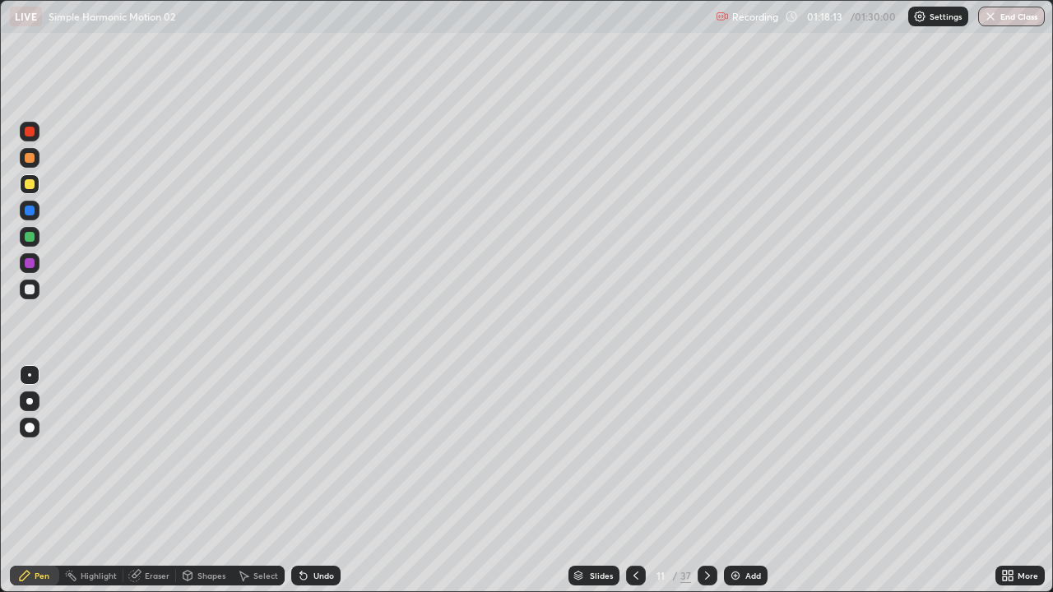
click at [644, 487] on div at bounding box center [636, 576] width 20 height 20
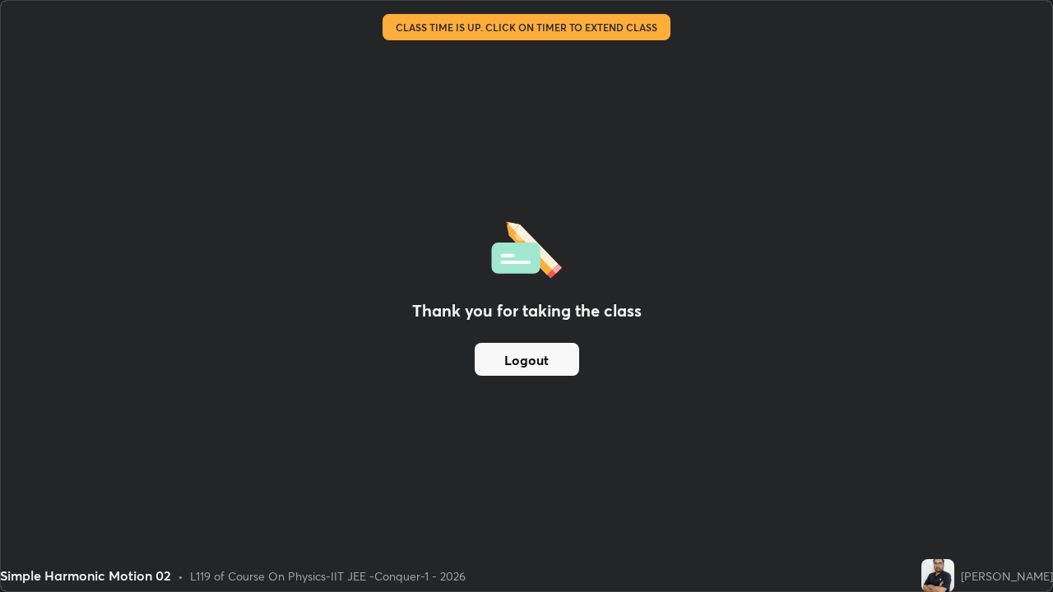
click at [514, 361] on button "Logout" at bounding box center [527, 359] width 104 height 33
